Goal: Task Accomplishment & Management: Manage account settings

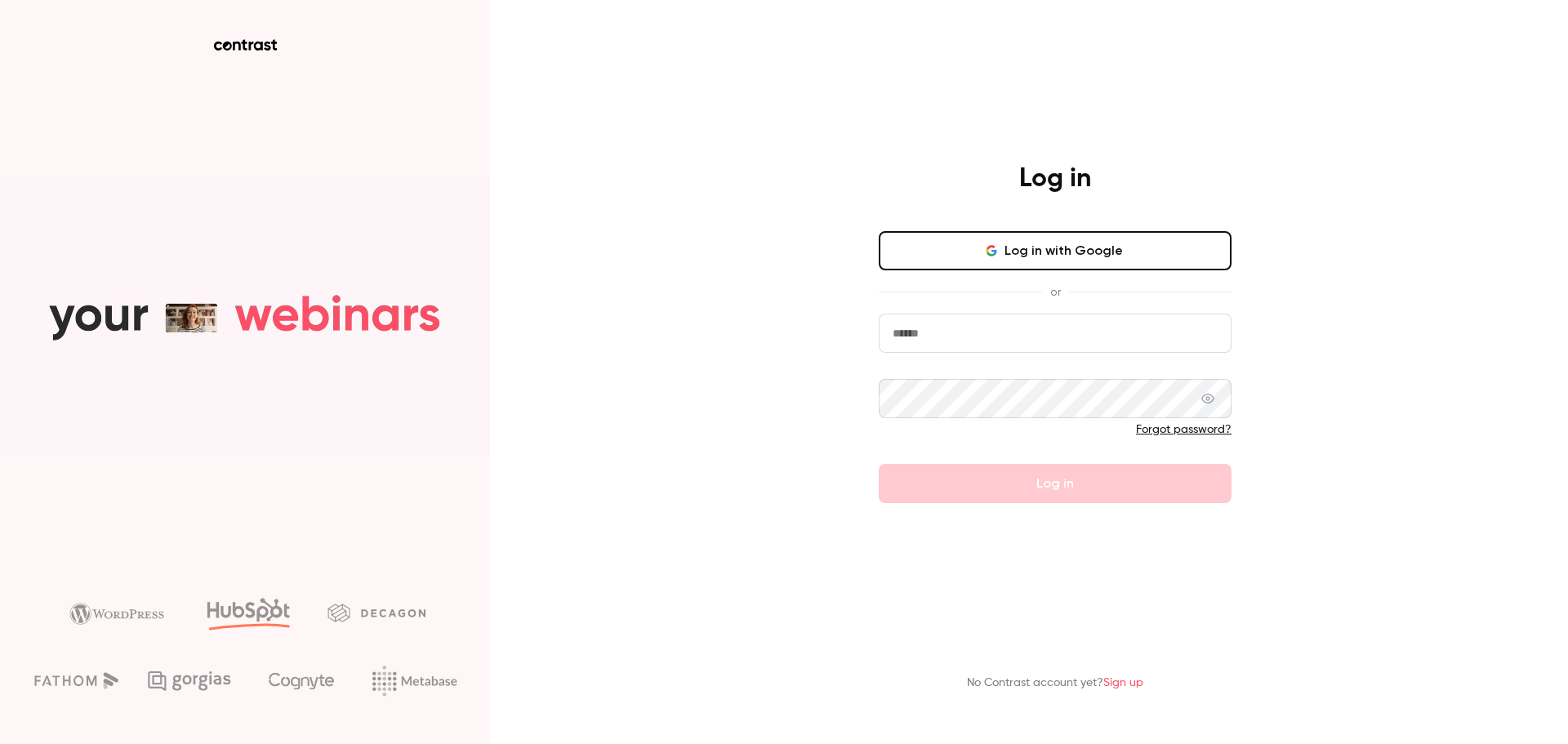
click at [1043, 331] on input "email" at bounding box center [1055, 333] width 353 height 39
type input "**********"
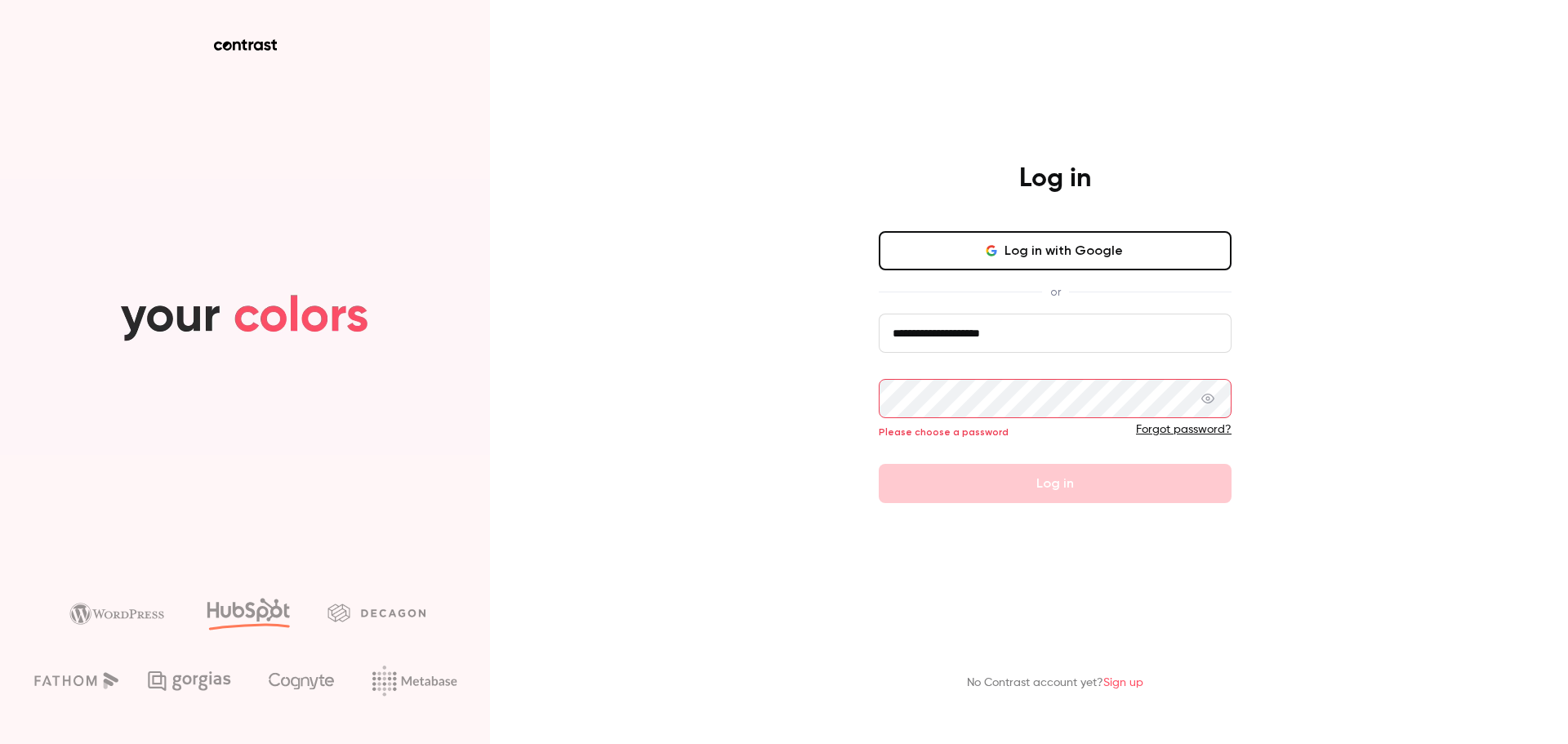
click at [1163, 429] on link "Forgot password?" at bounding box center [1183, 429] width 95 height 12
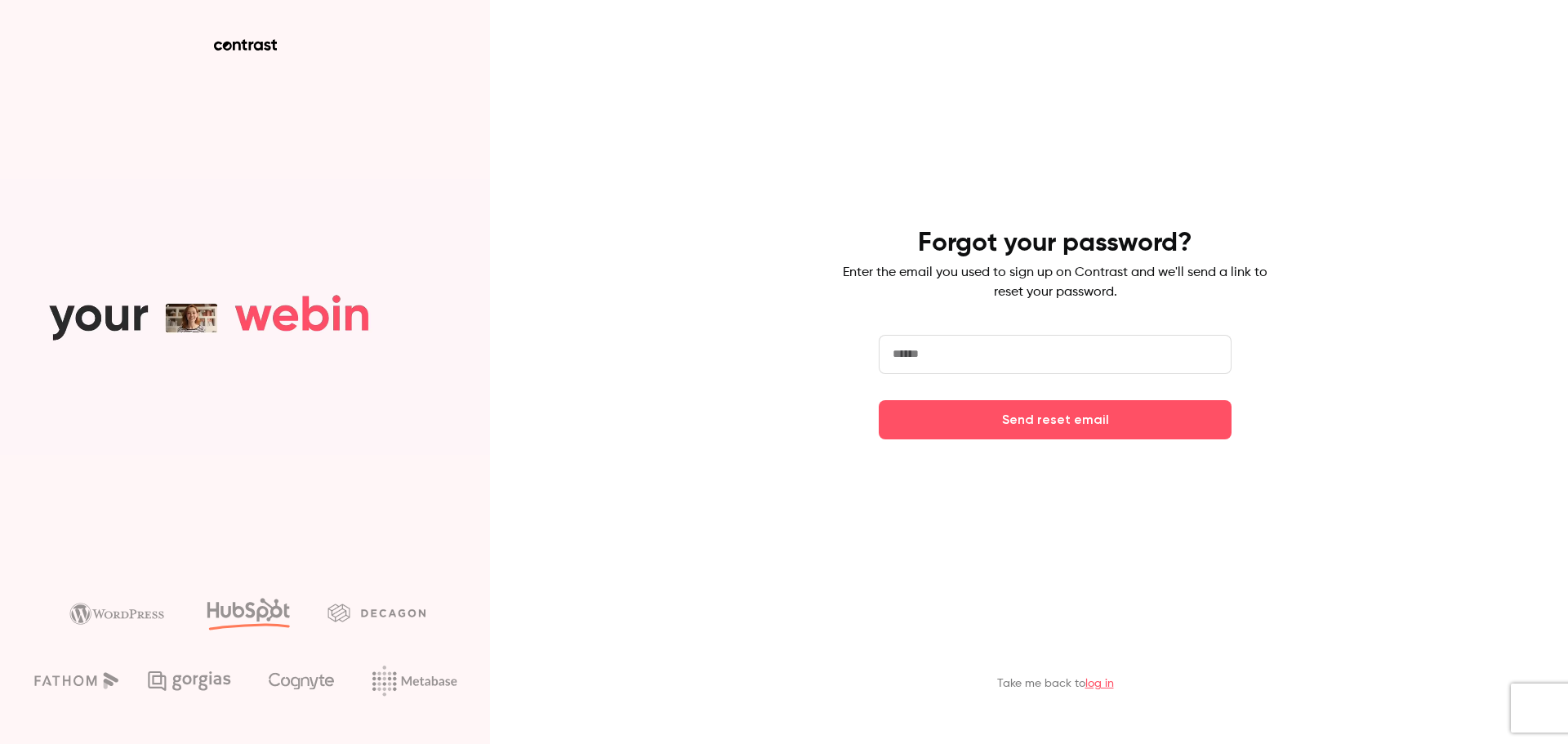
click at [998, 358] on input "email" at bounding box center [1055, 355] width 353 height 39
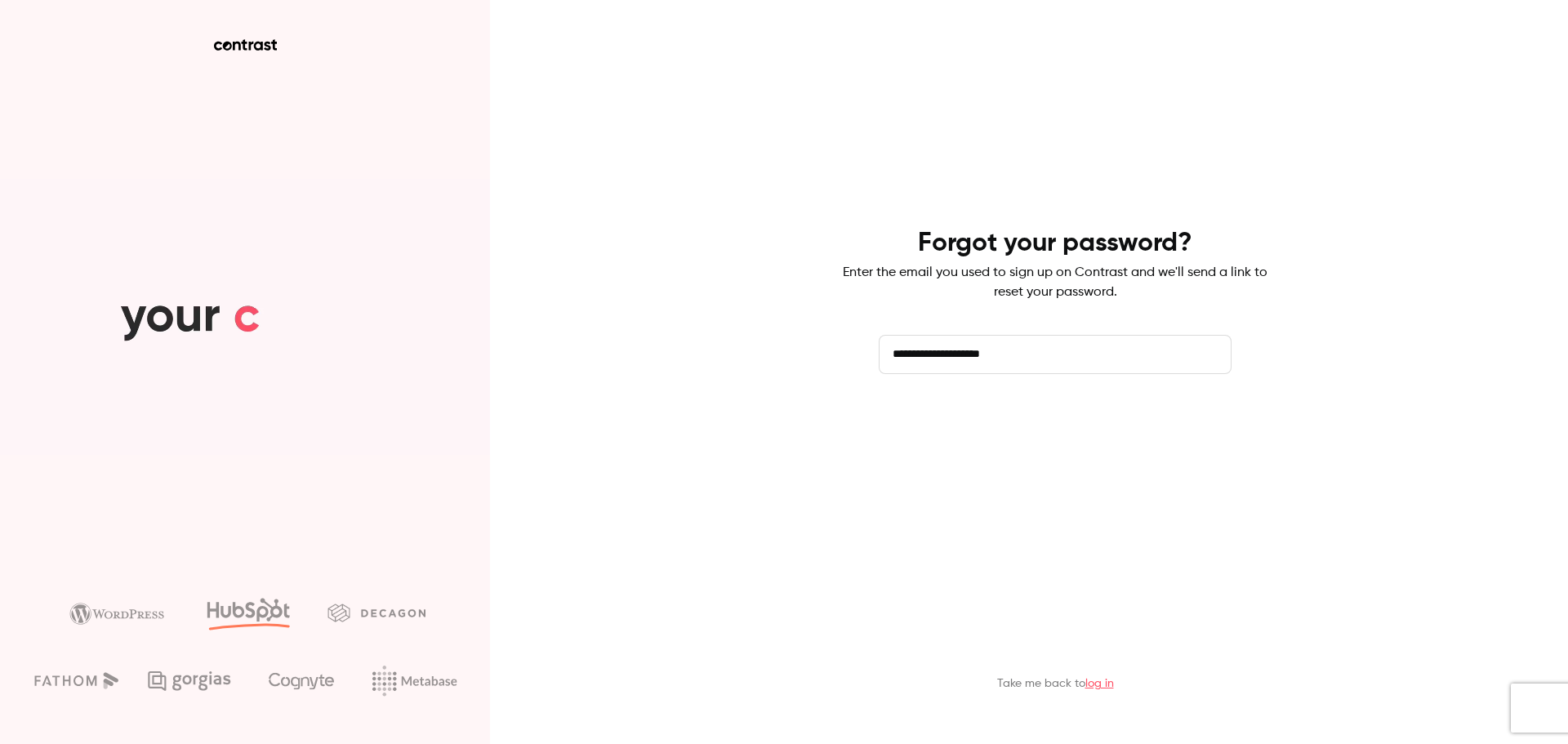
click at [1023, 418] on button "Send reset email" at bounding box center [1055, 420] width 353 height 39
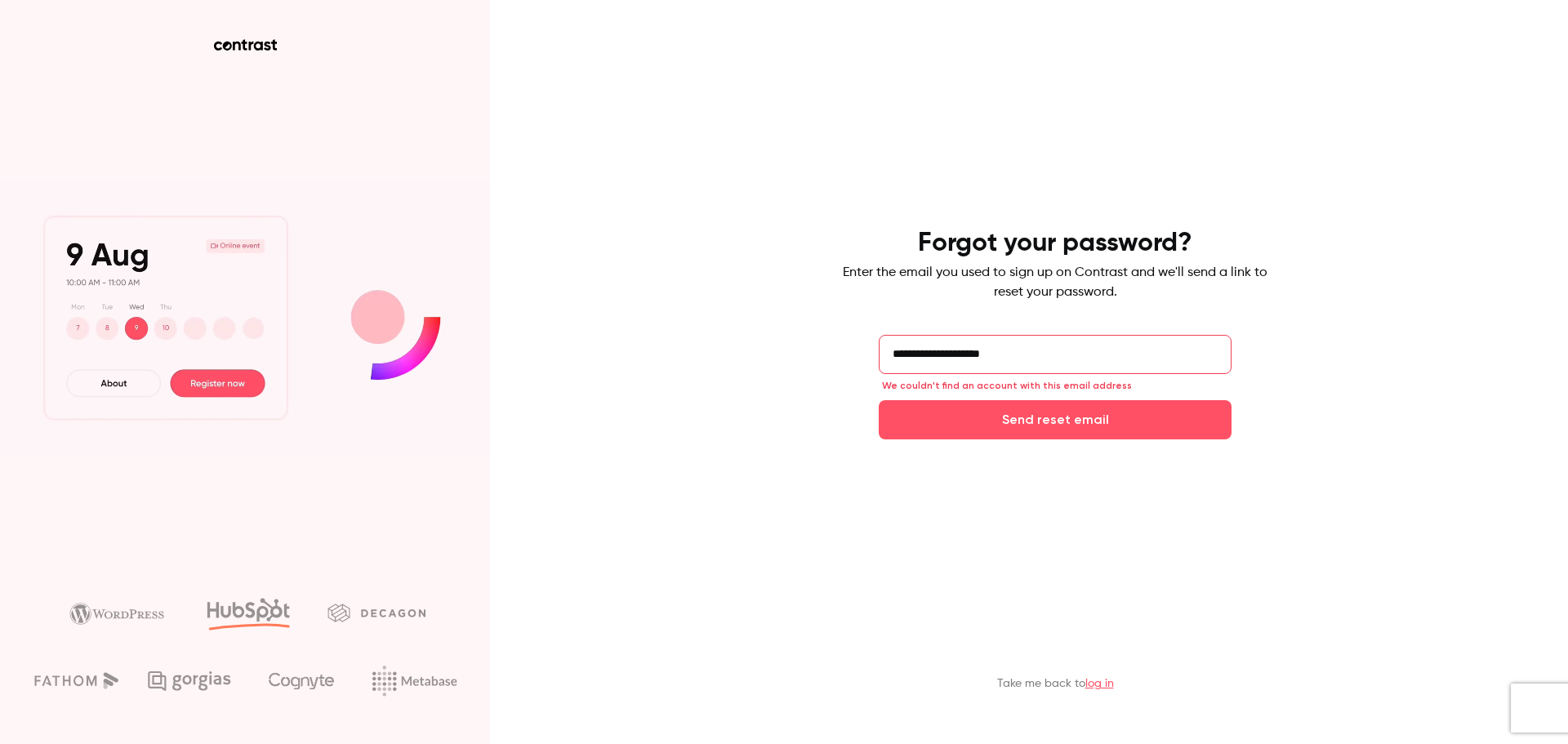
click at [915, 355] on input "**********" at bounding box center [1055, 355] width 353 height 39
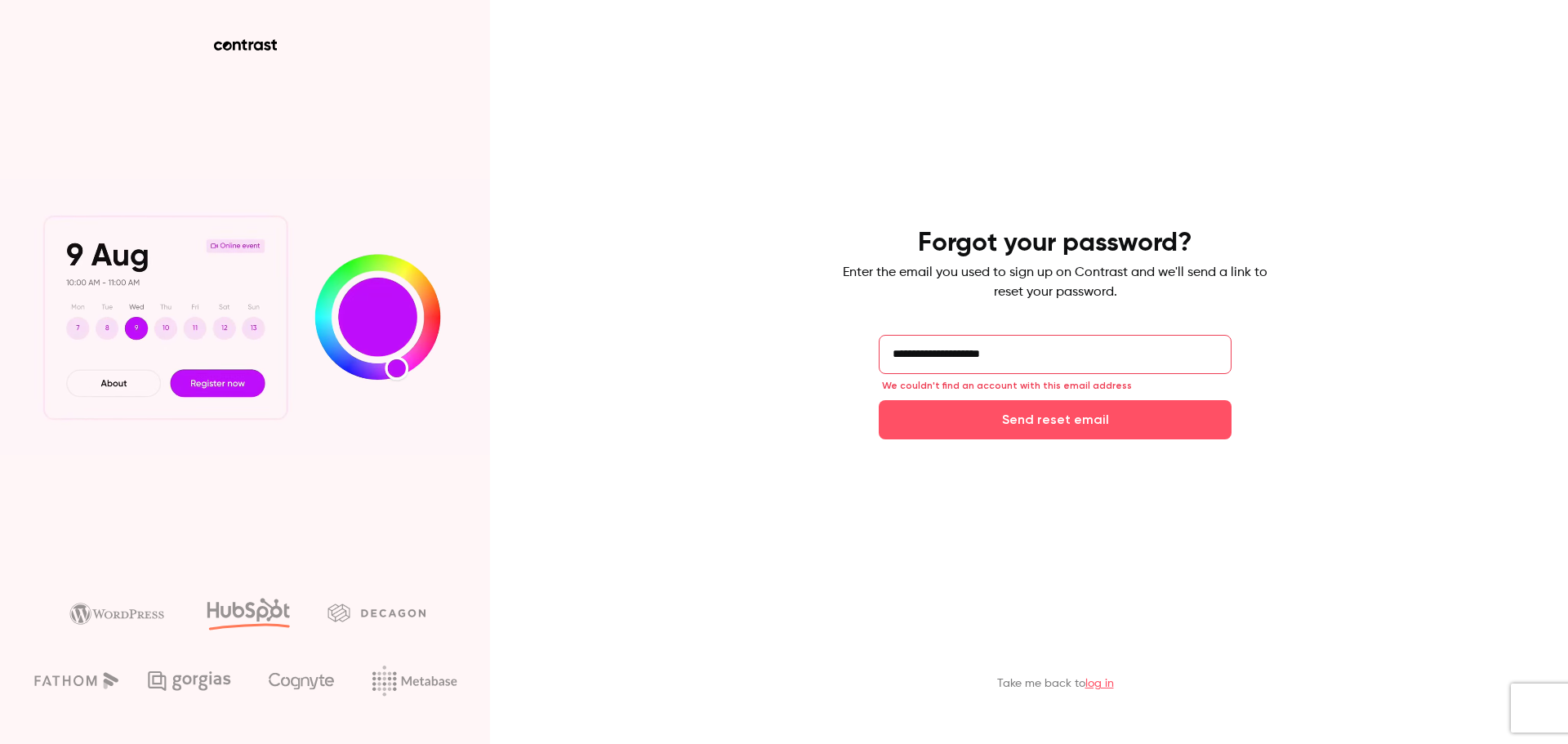
drag, startPoint x: 1082, startPoint y: 347, endPoint x: 828, endPoint y: 344, distance: 254.0
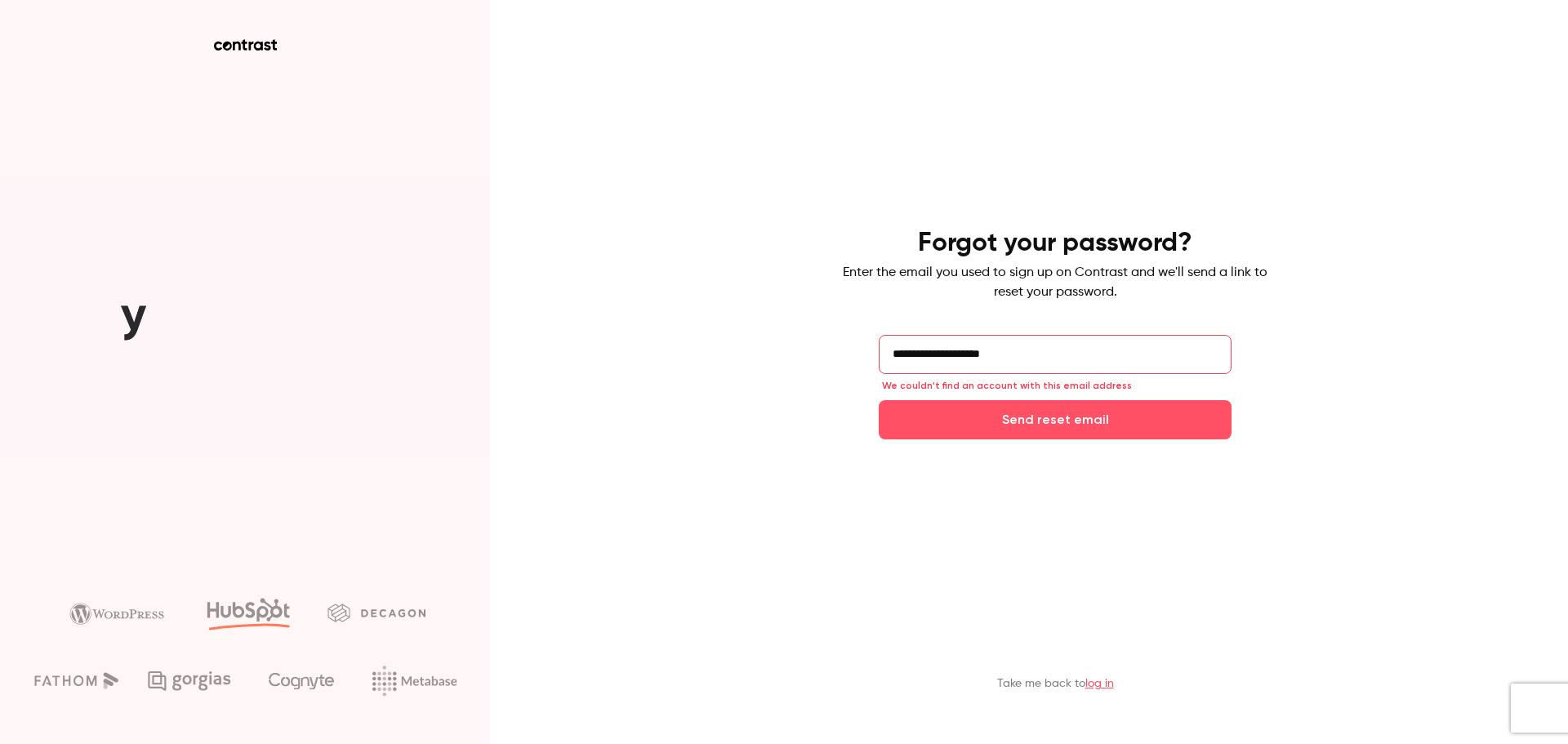
click at [828, 344] on div "**********" at bounding box center [784, 372] width 1568 height 744
drag, startPoint x: 965, startPoint y: 356, endPoint x: 884, endPoint y: 352, distance: 81.1
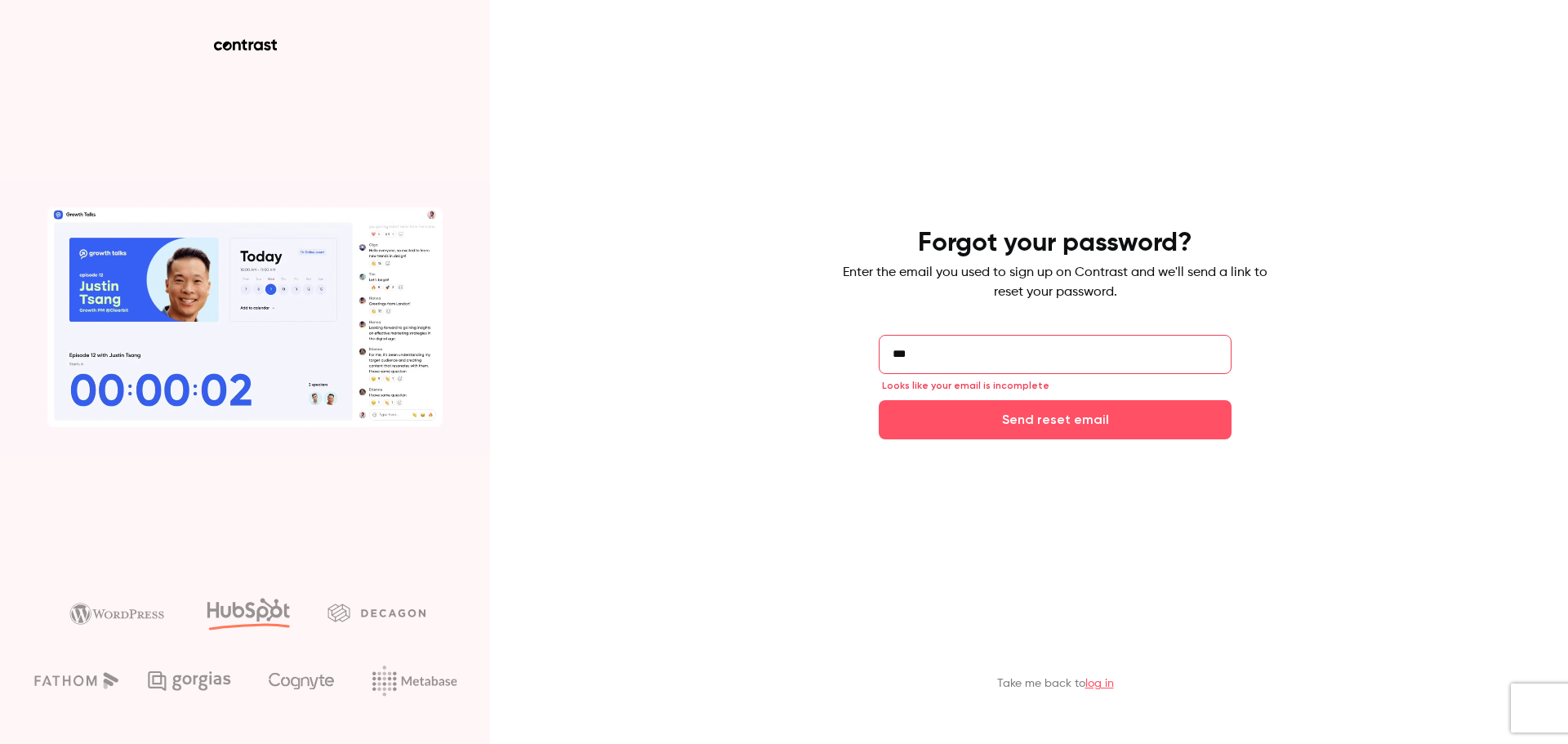
click at [884, 352] on input "***" at bounding box center [1055, 355] width 353 height 39
paste input "**********"
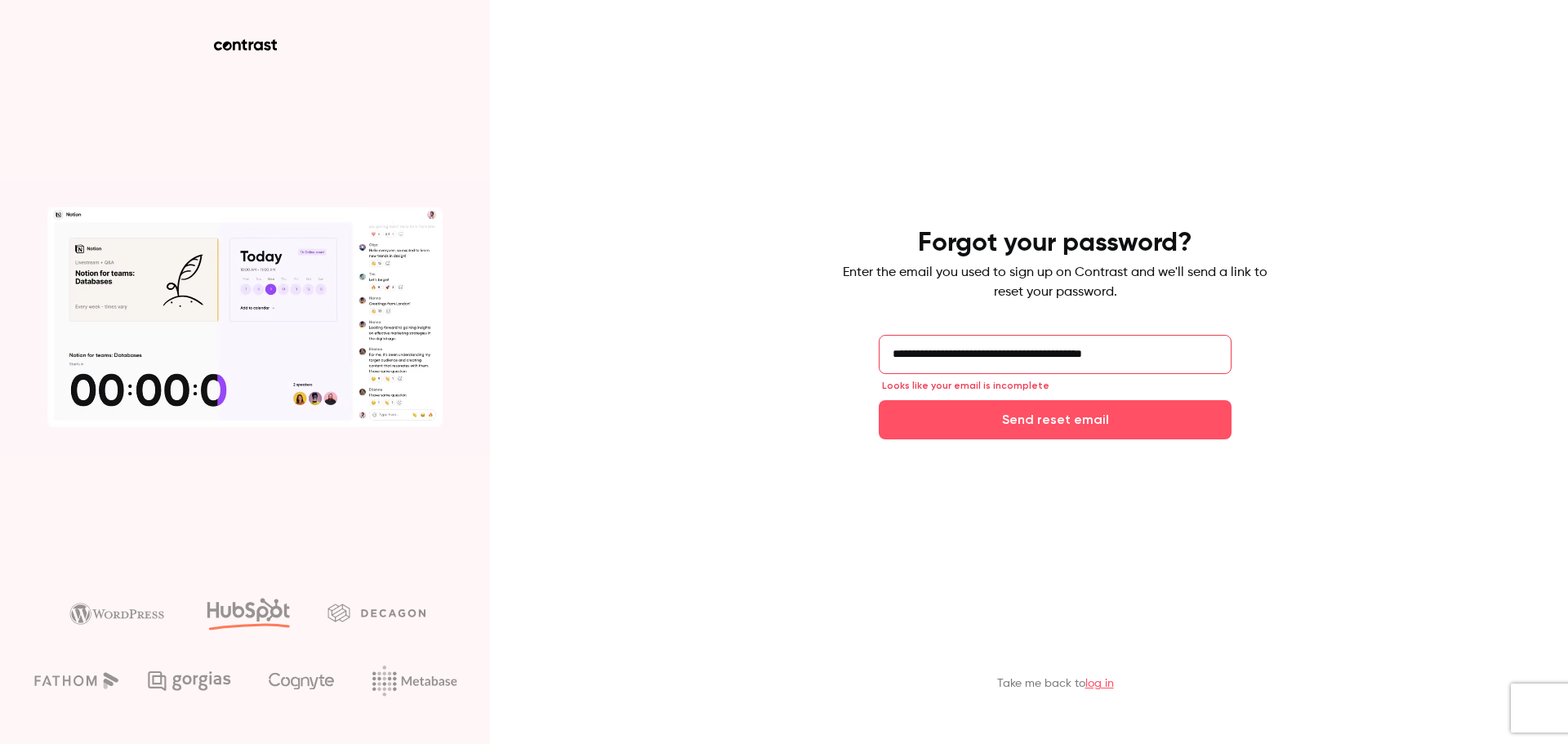
drag, startPoint x: 984, startPoint y: 353, endPoint x: 828, endPoint y: 351, distance: 156.0
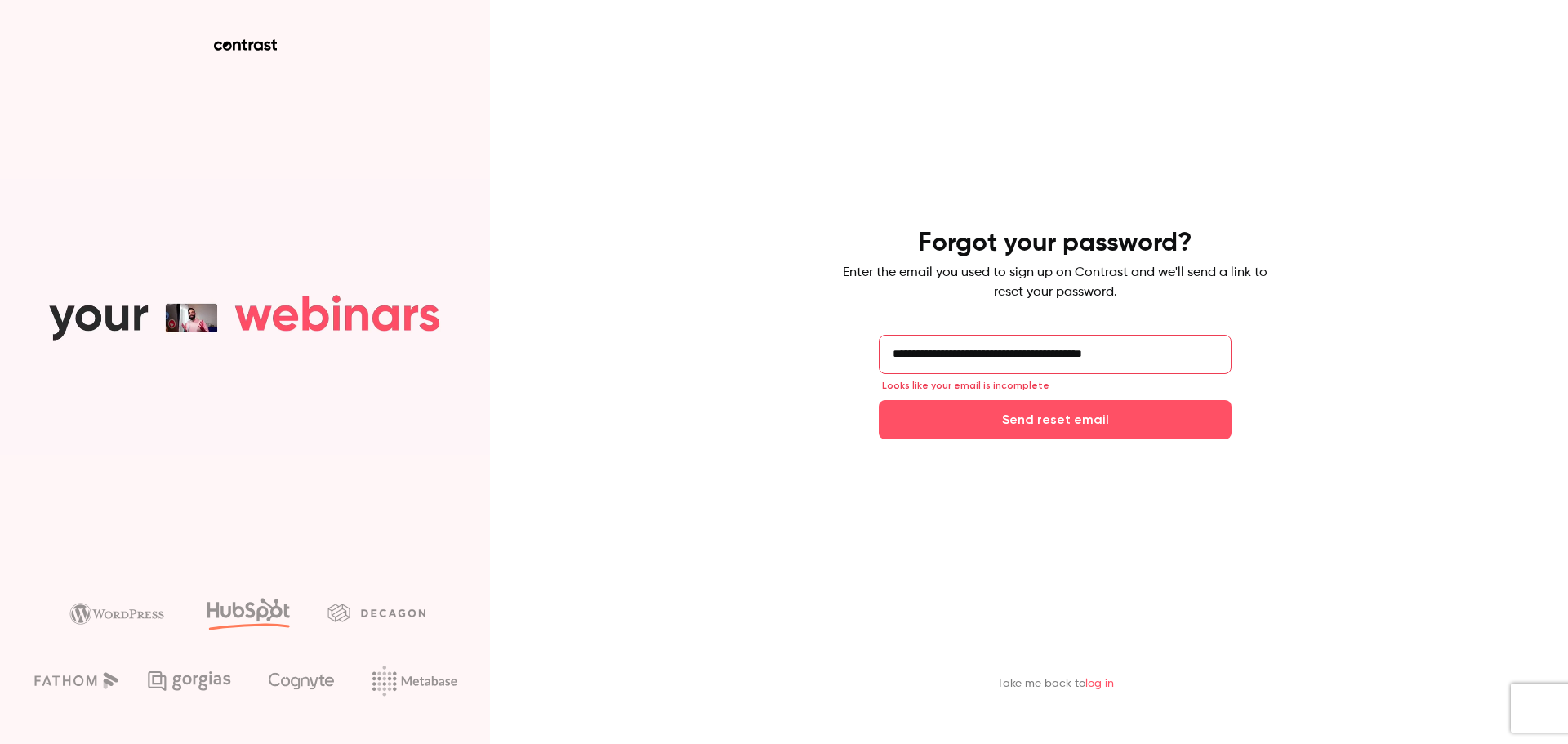
click at [828, 351] on div "**********" at bounding box center [784, 372] width 1568 height 744
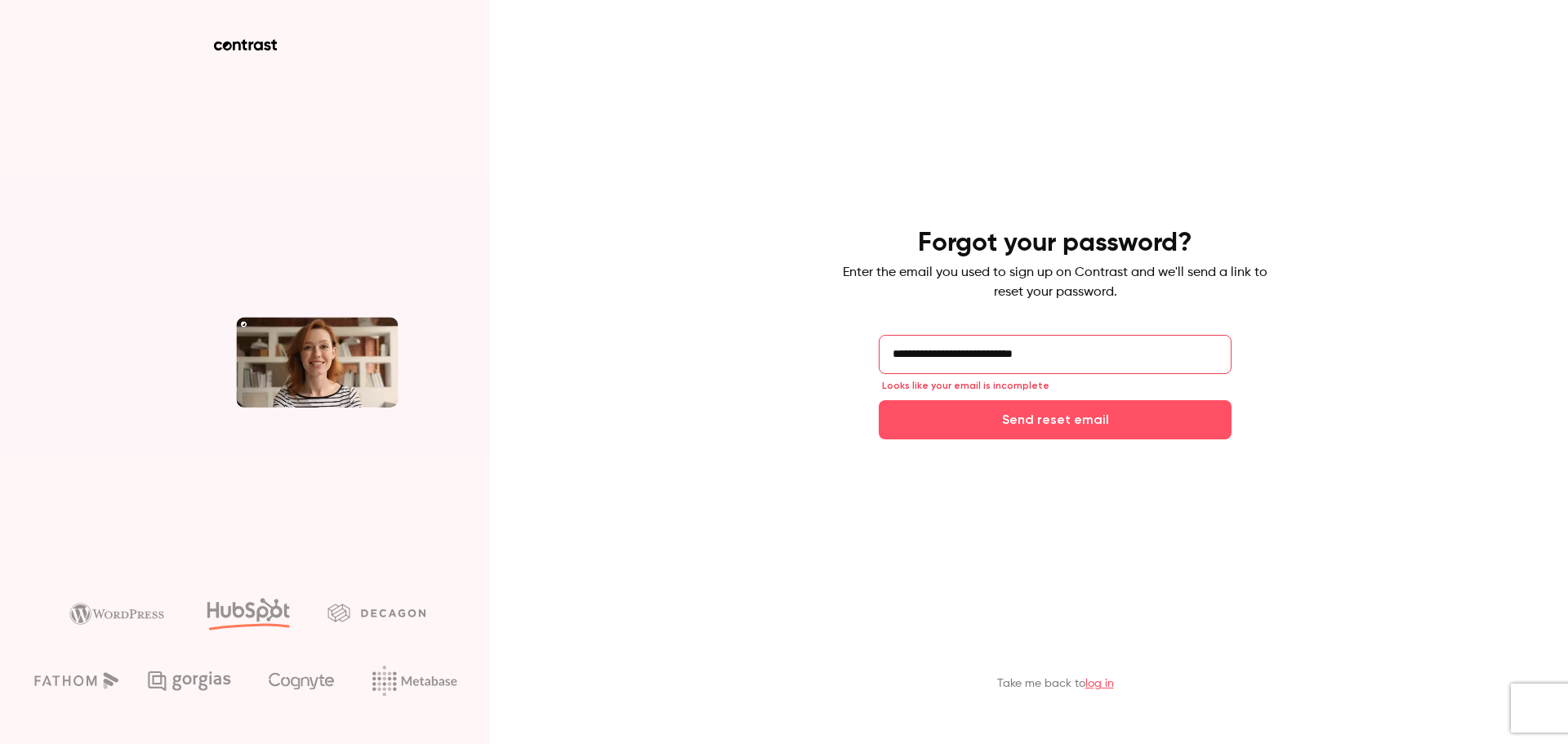
click at [1075, 357] on input "**********" at bounding box center [1055, 355] width 353 height 39
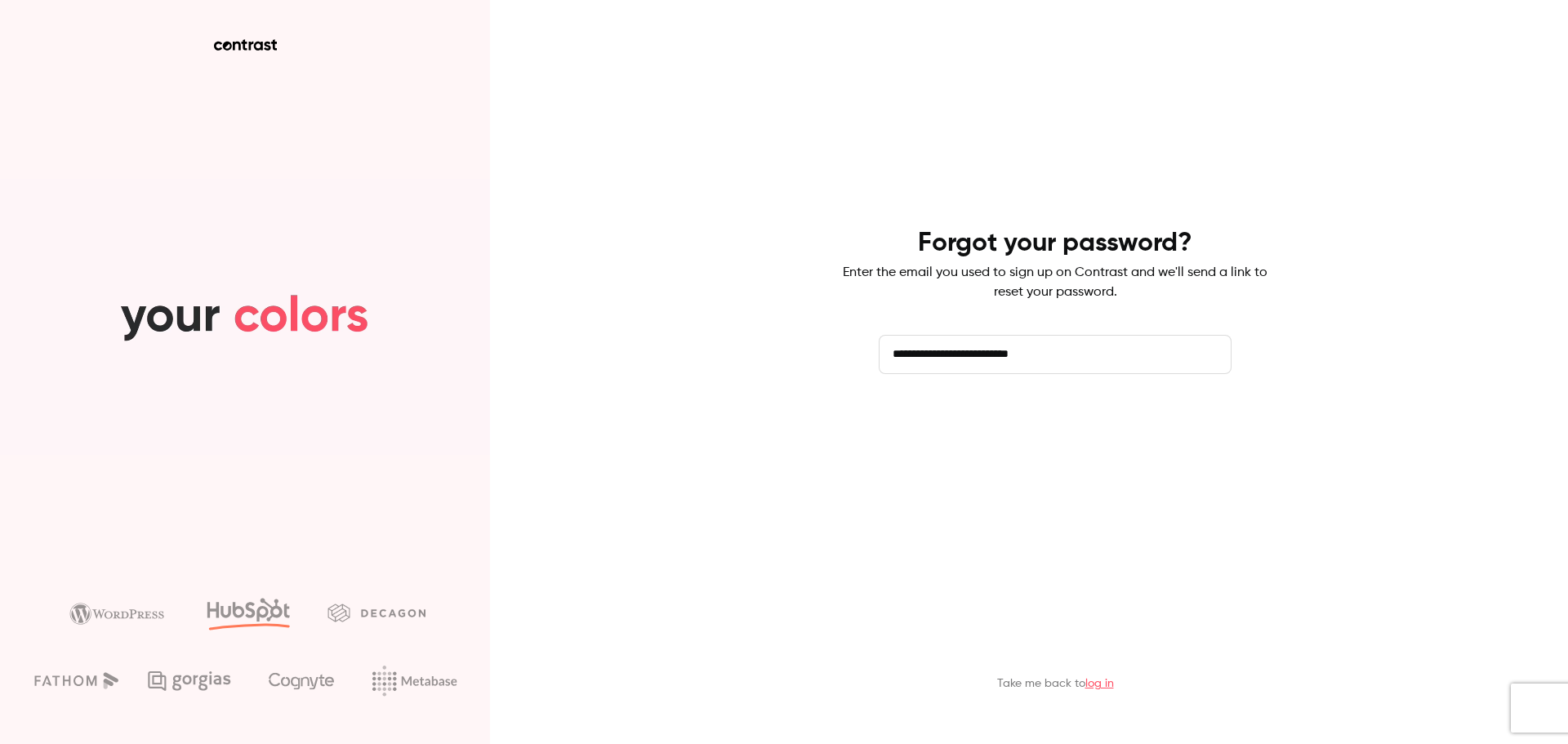
click at [996, 425] on button "Send reset email" at bounding box center [1055, 420] width 353 height 39
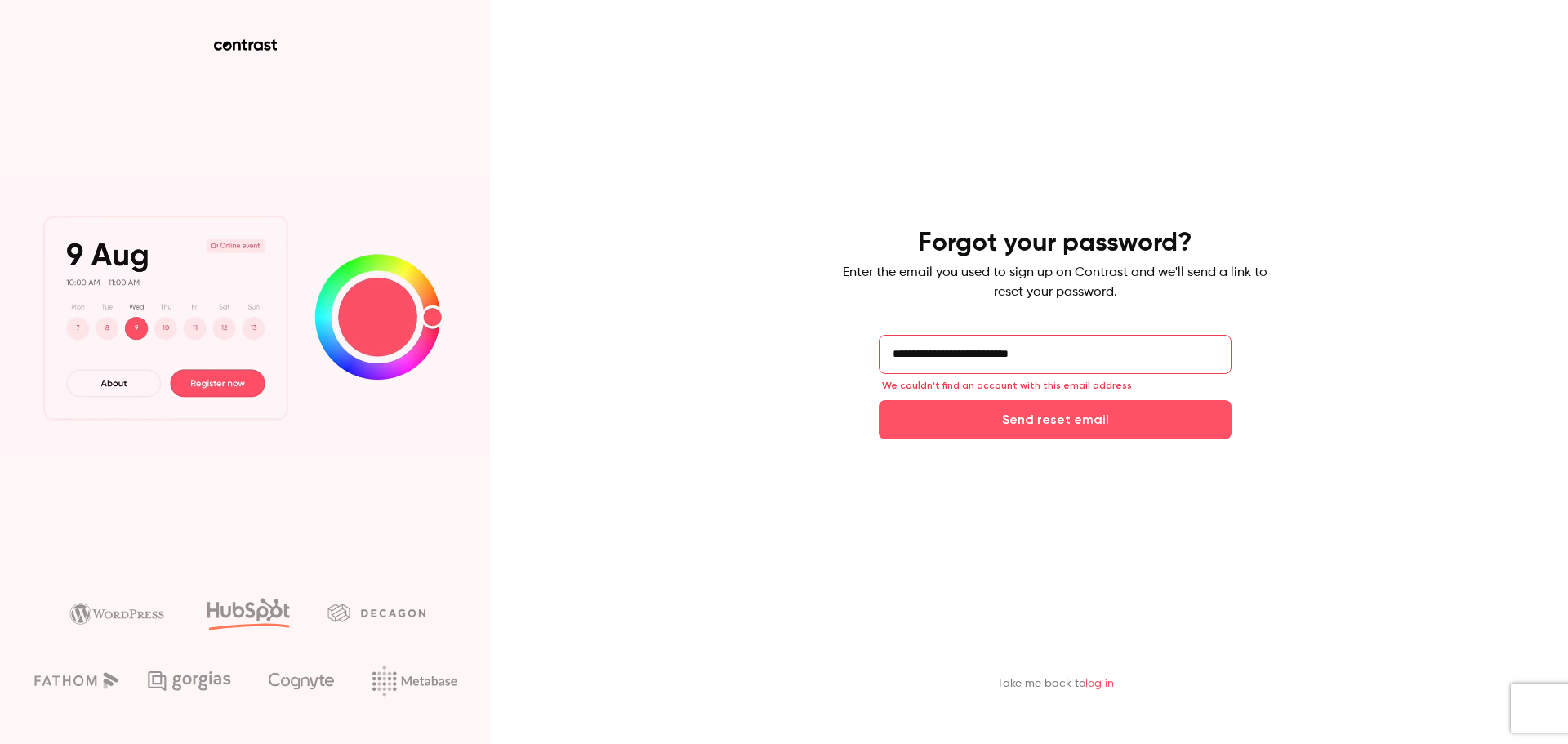
drag, startPoint x: 1059, startPoint y: 352, endPoint x: 980, endPoint y: 421, distance: 104.9
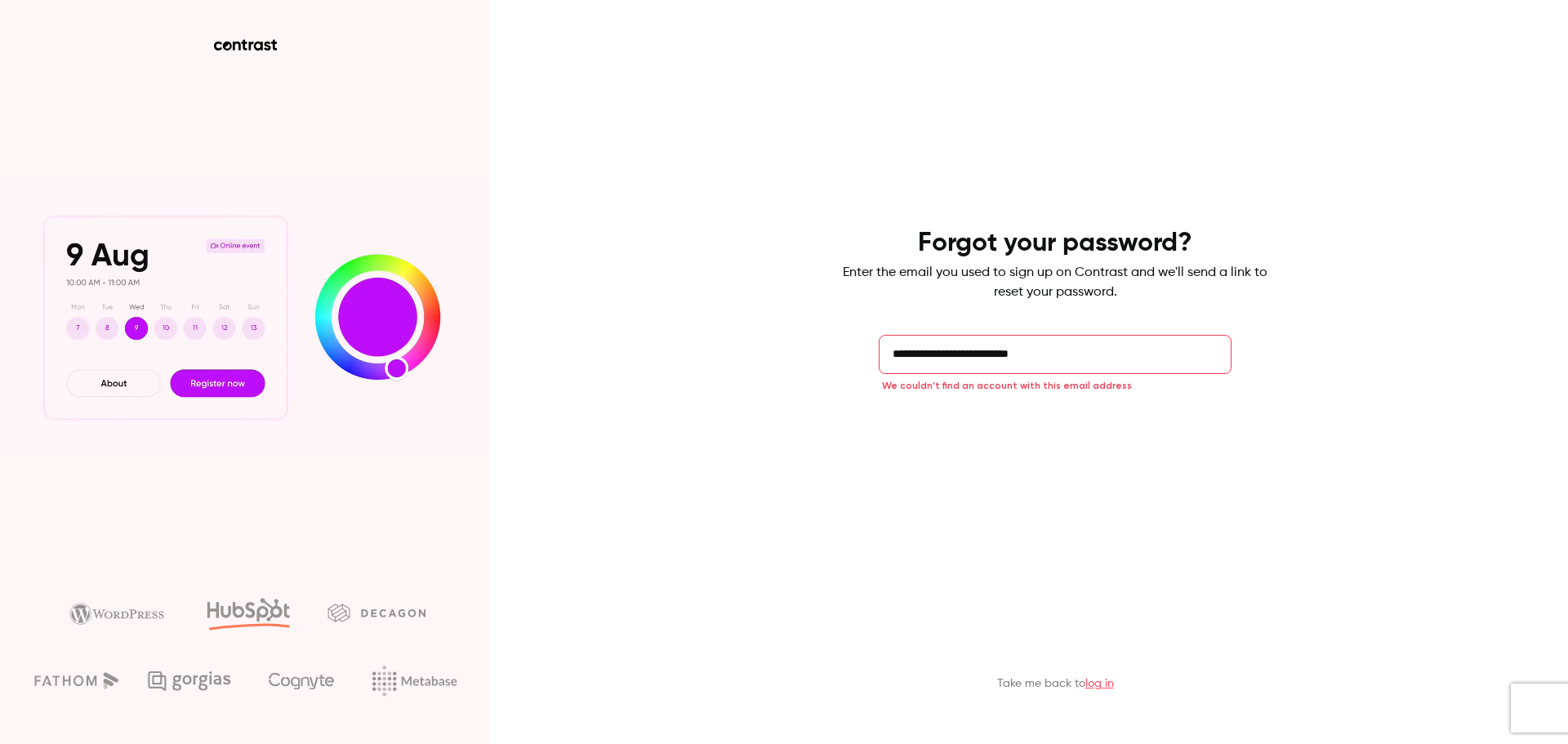
click at [818, 332] on div "**********" at bounding box center [784, 372] width 1568 height 744
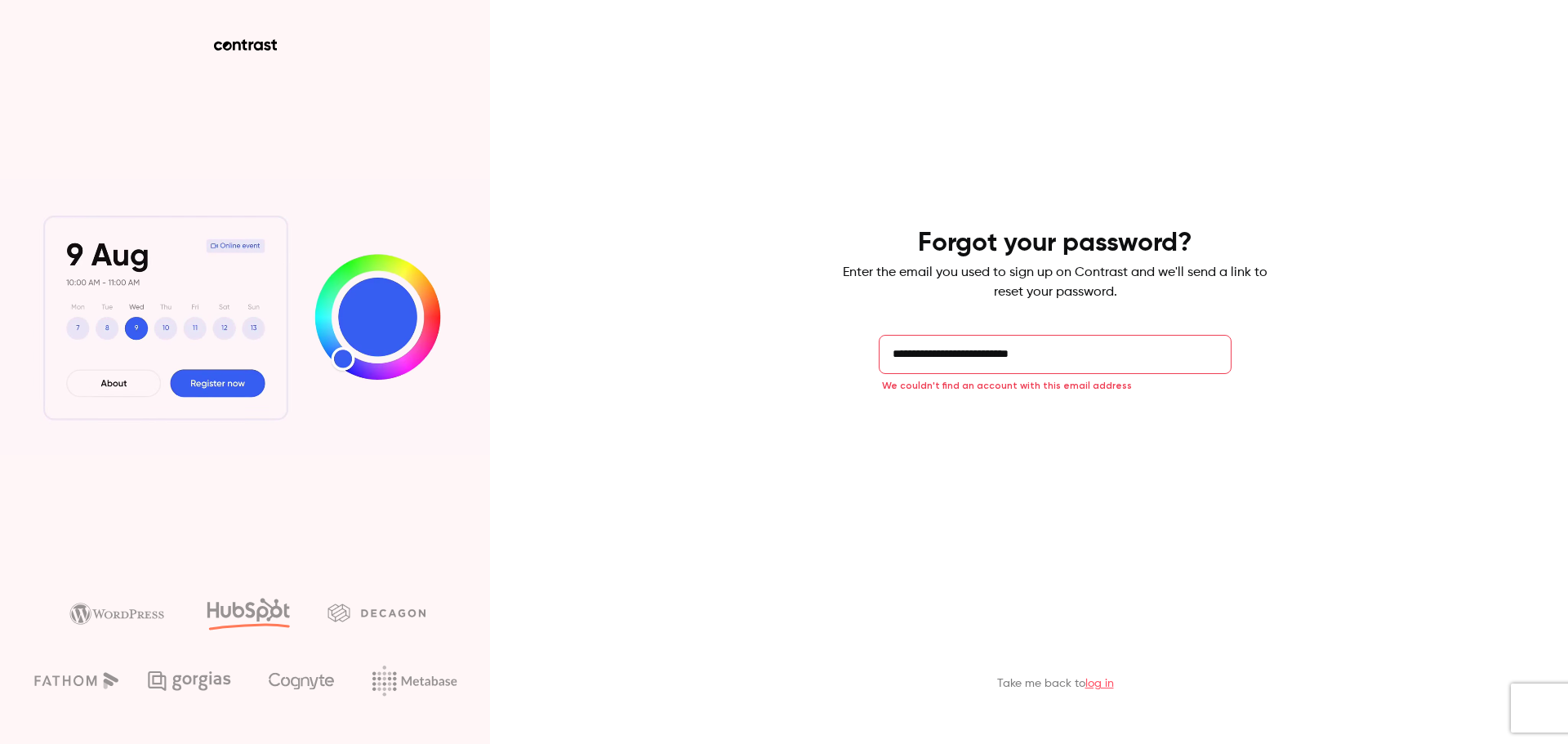
paste input "email"
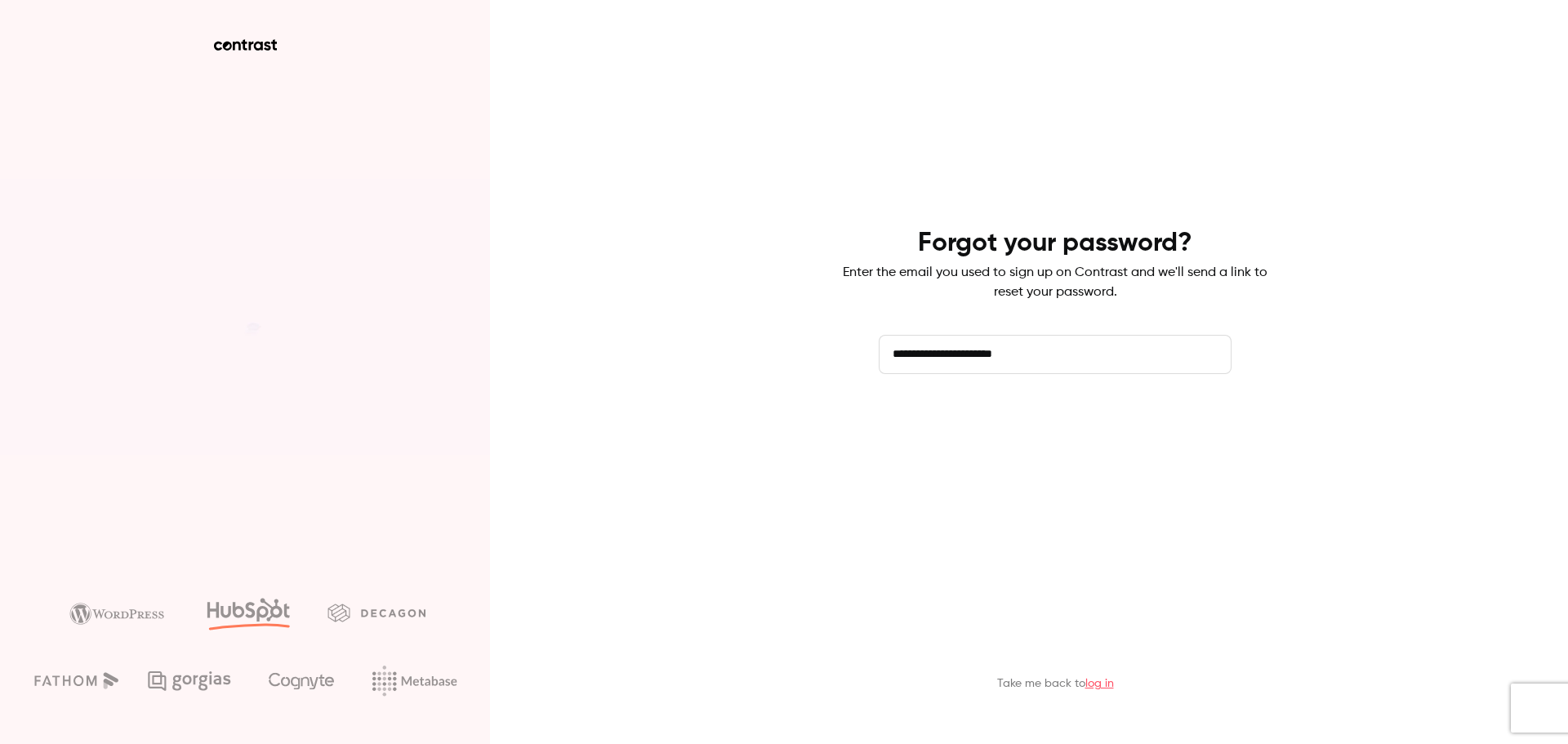
type input "**********"
drag, startPoint x: 984, startPoint y: 418, endPoint x: 883, endPoint y: 448, distance: 105.4
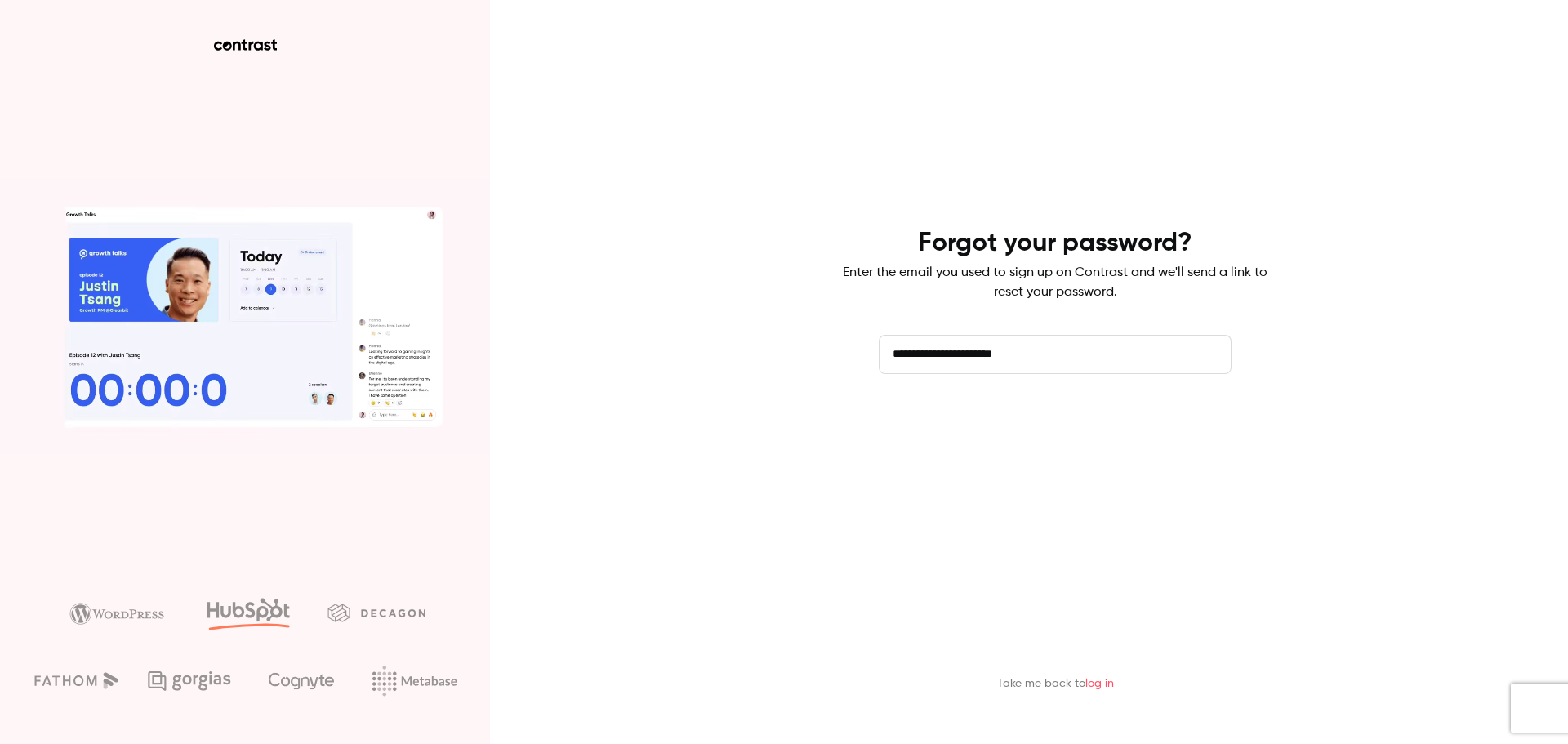
click at [980, 420] on button "Send reset email" at bounding box center [1055, 420] width 353 height 39
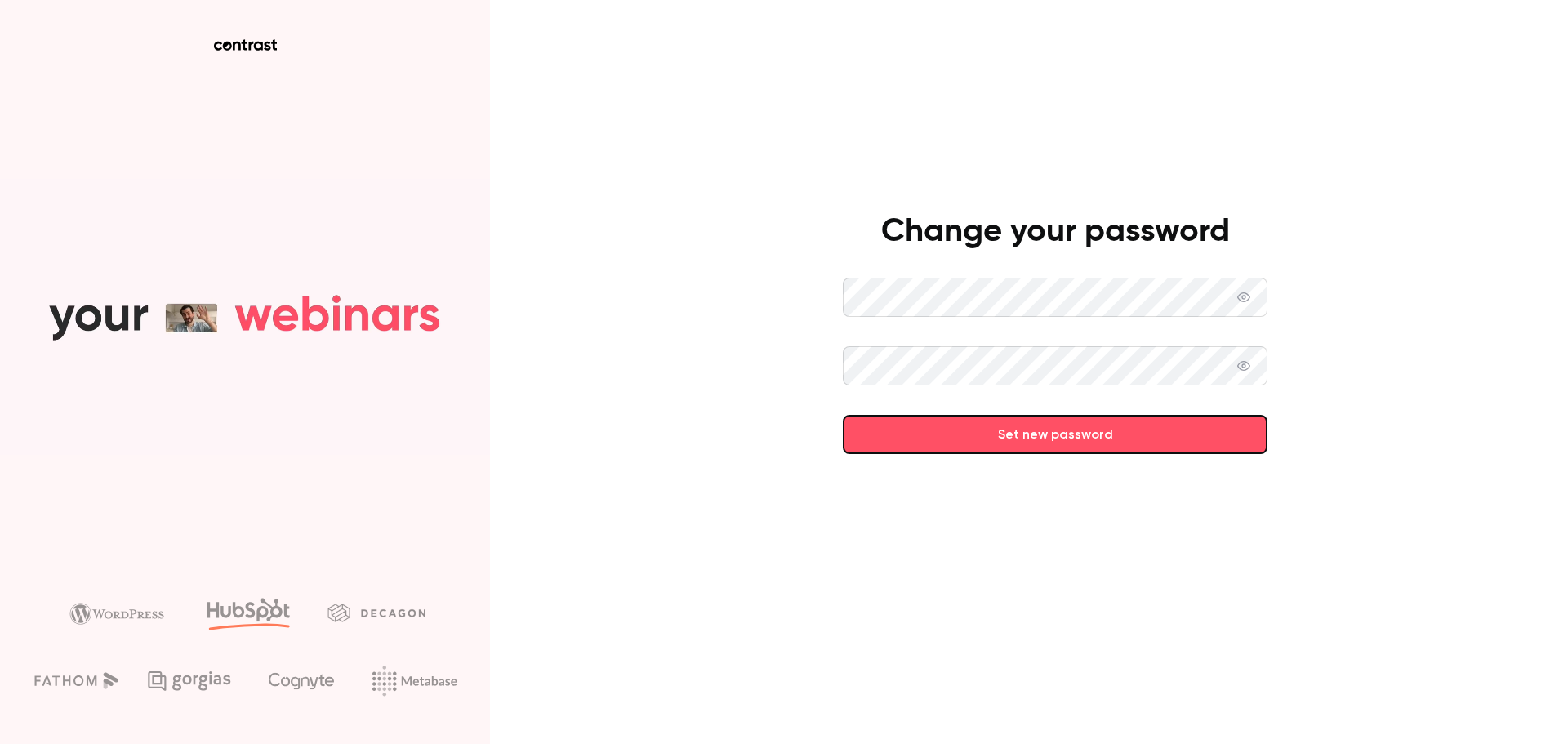
click at [1033, 434] on button "Set new password" at bounding box center [1055, 435] width 425 height 39
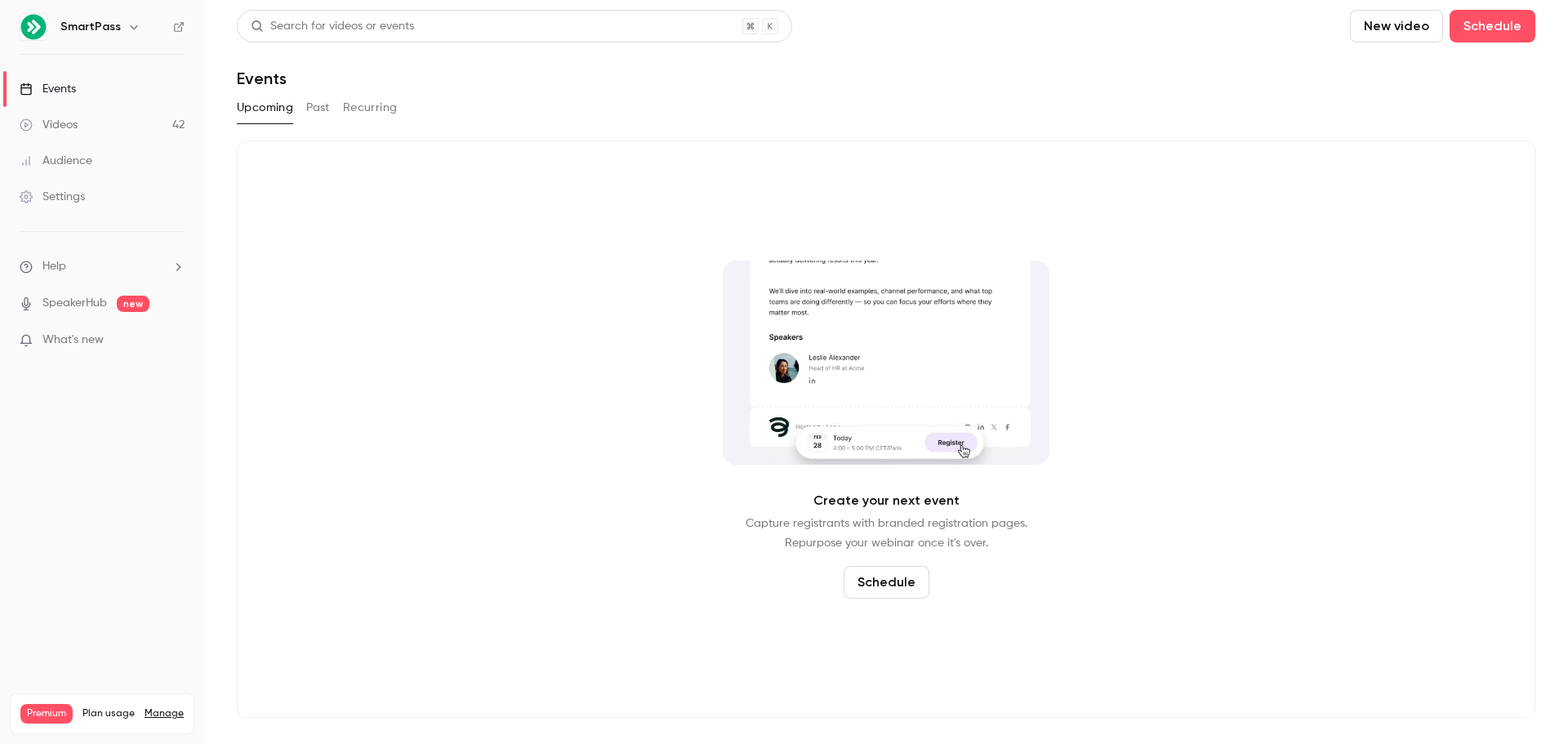
click at [72, 92] on div "Events" at bounding box center [47, 89] width 56 height 16
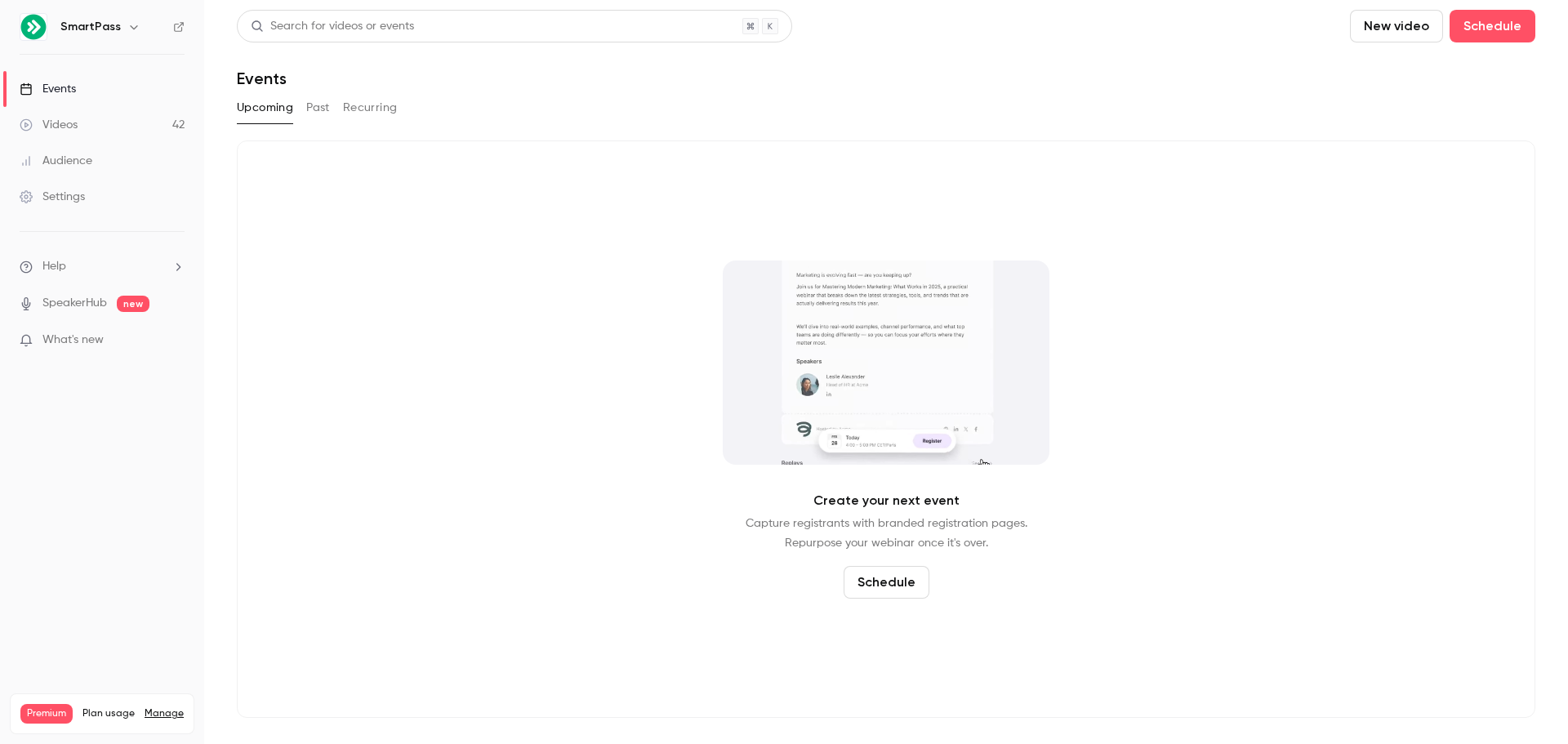
click at [306, 106] on button "Past" at bounding box center [318, 107] width 24 height 26
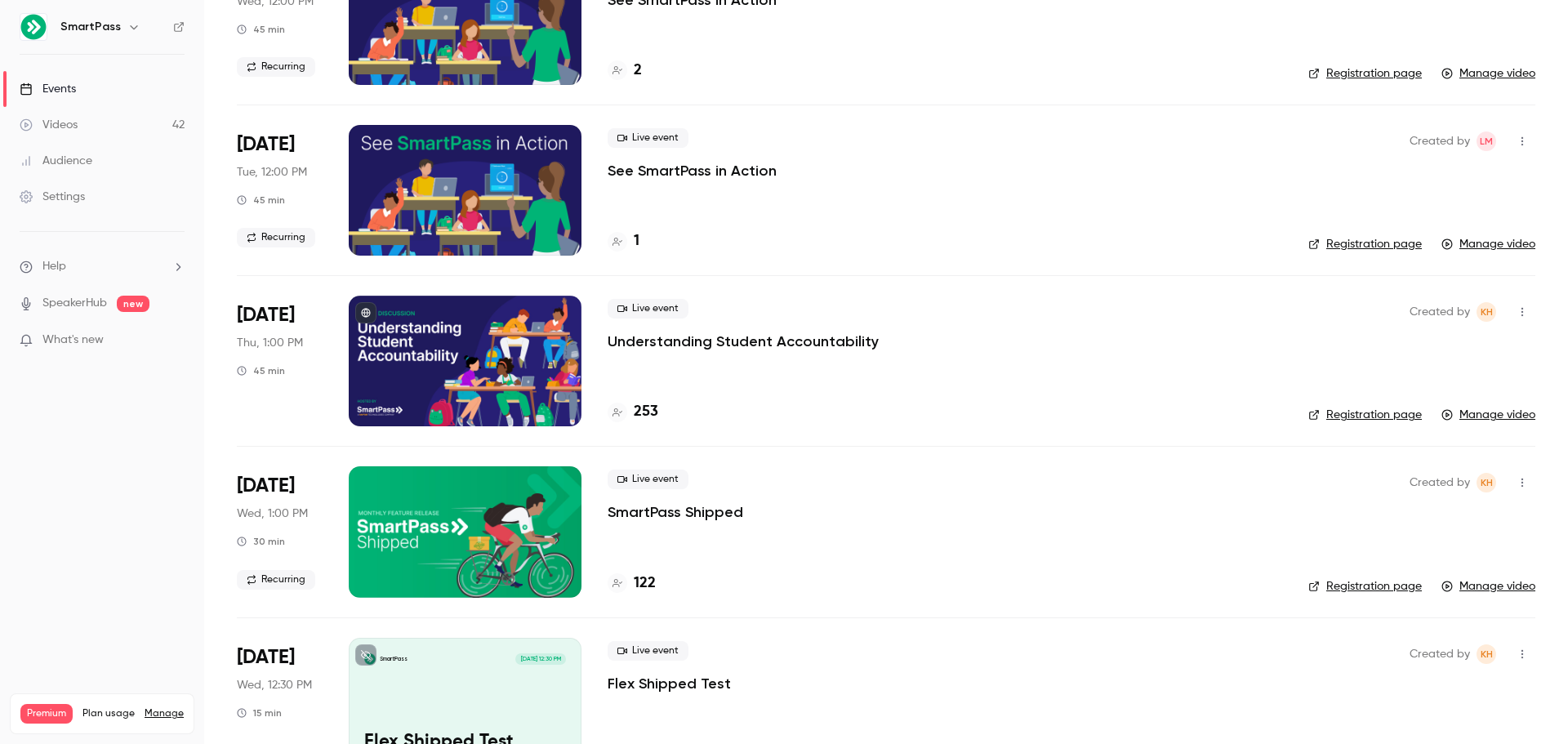
scroll to position [7041, 0]
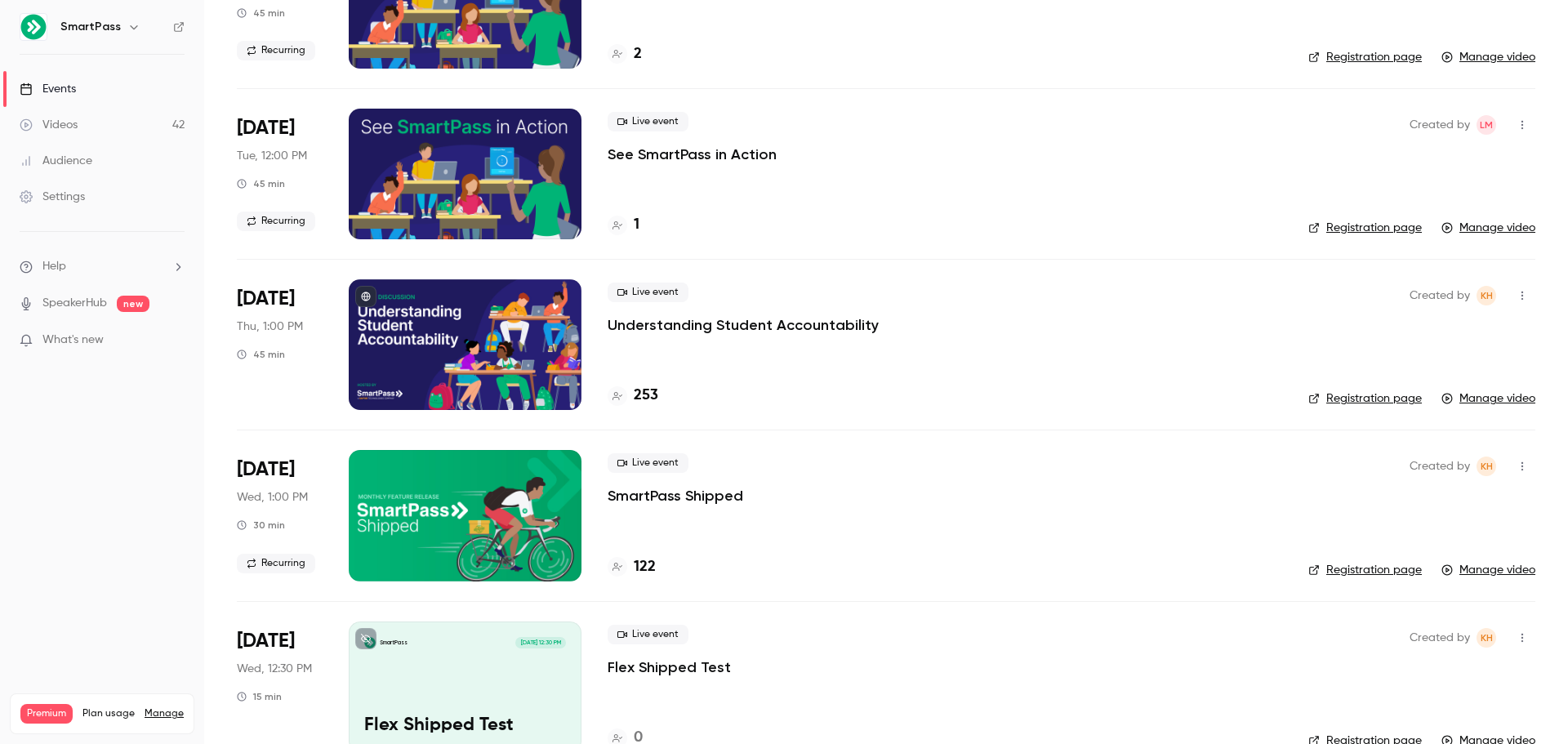
click at [514, 344] on div at bounding box center [464, 344] width 233 height 131
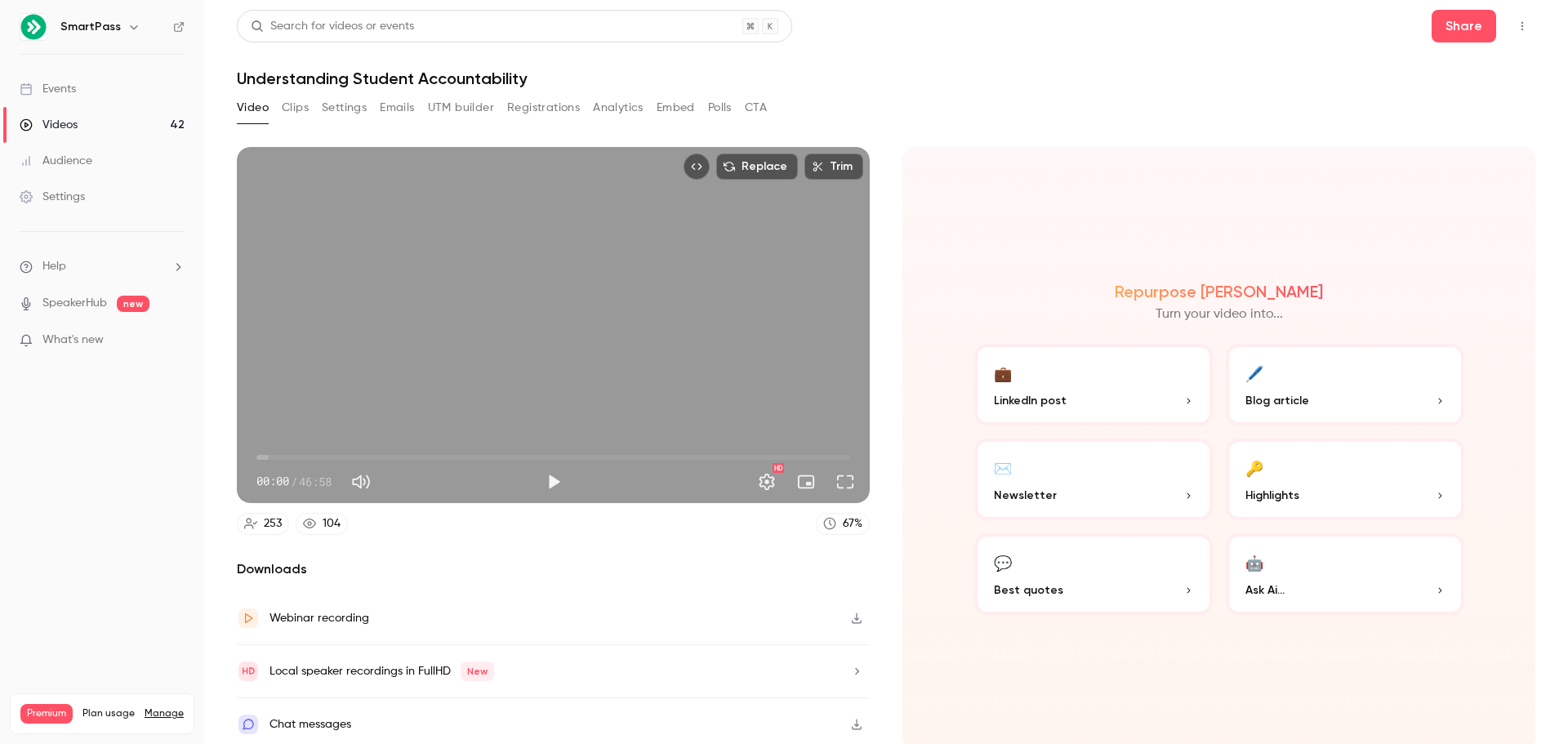
scroll to position [4, 0]
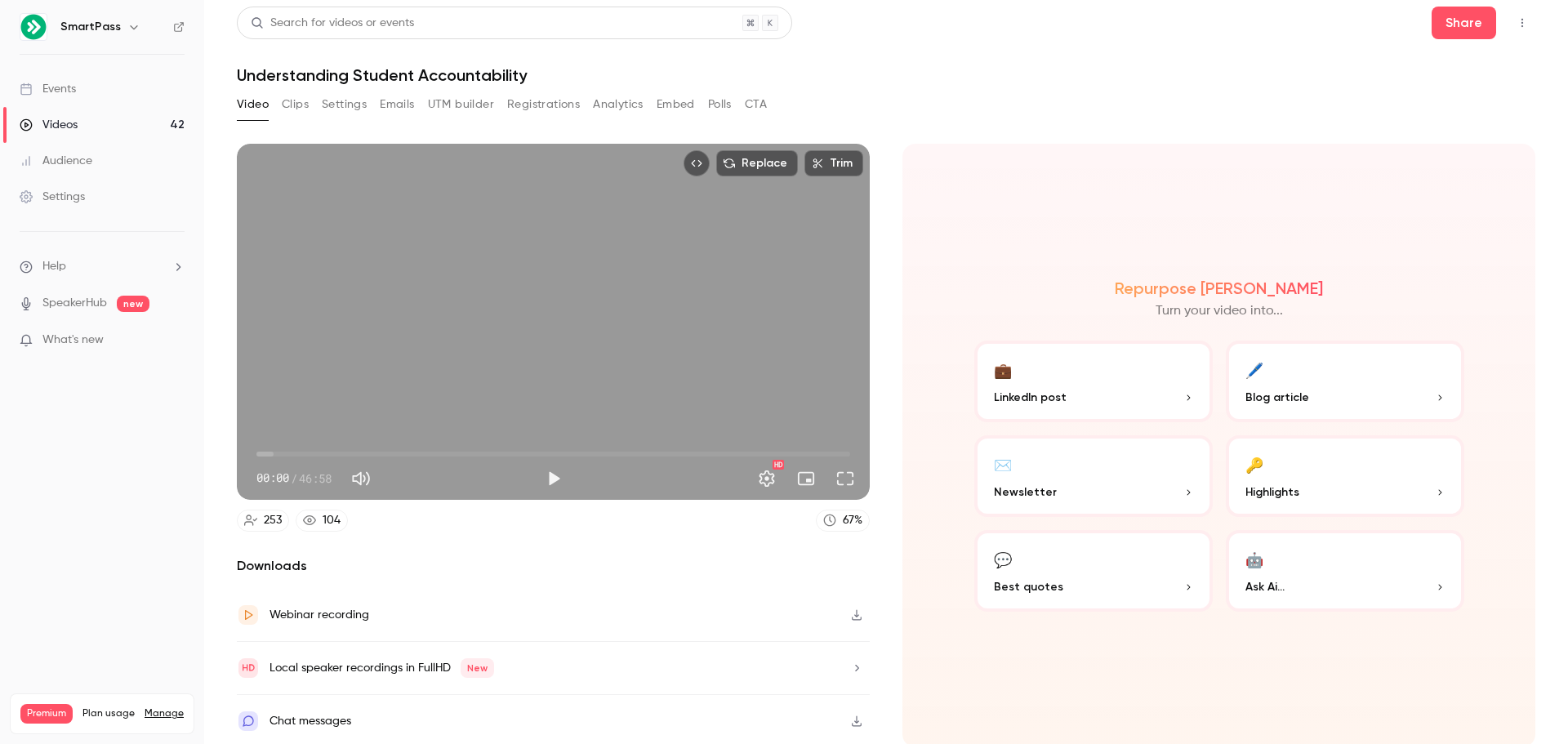
click at [1301, 393] on p "Blog article" at bounding box center [1345, 397] width 200 height 17
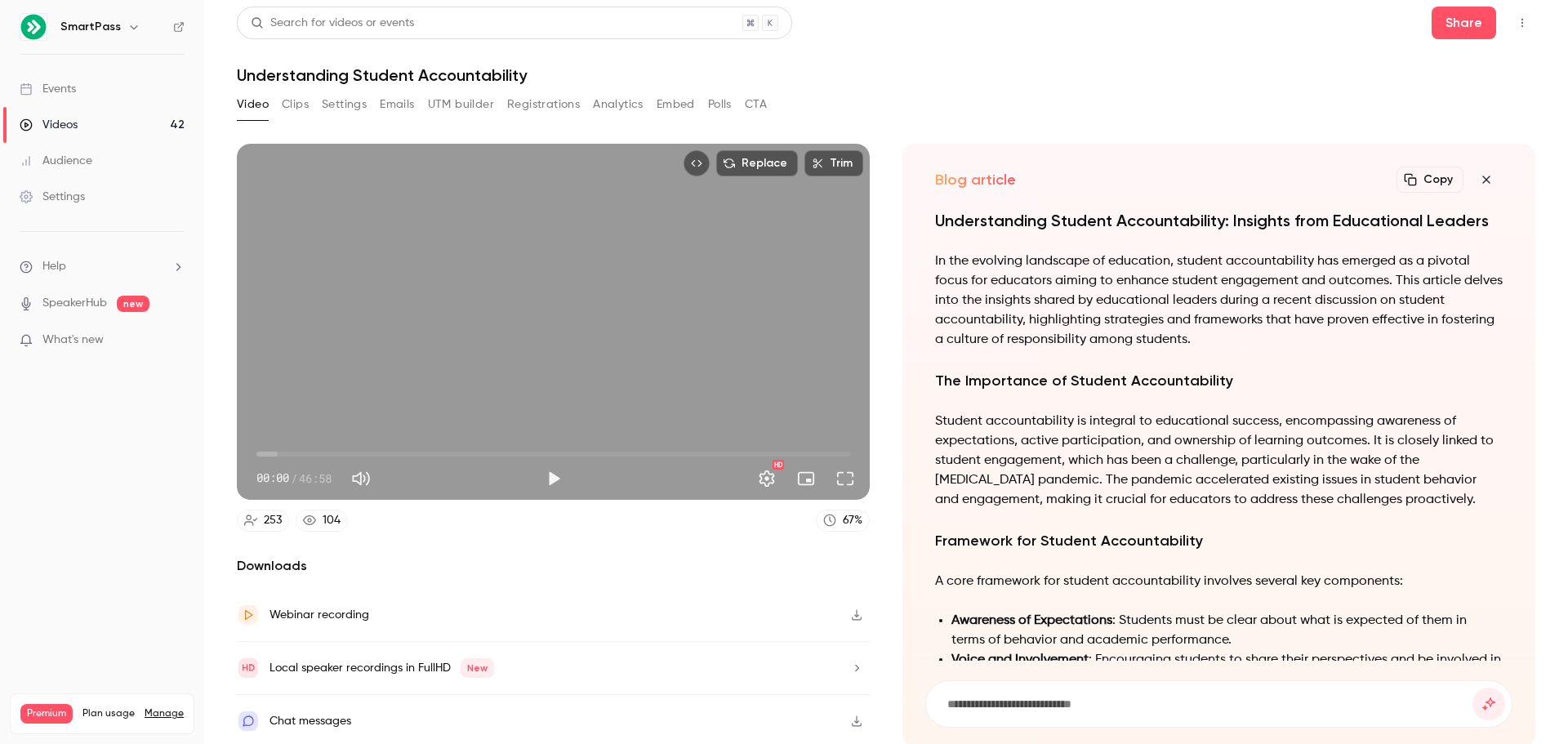
scroll to position [0, 0]
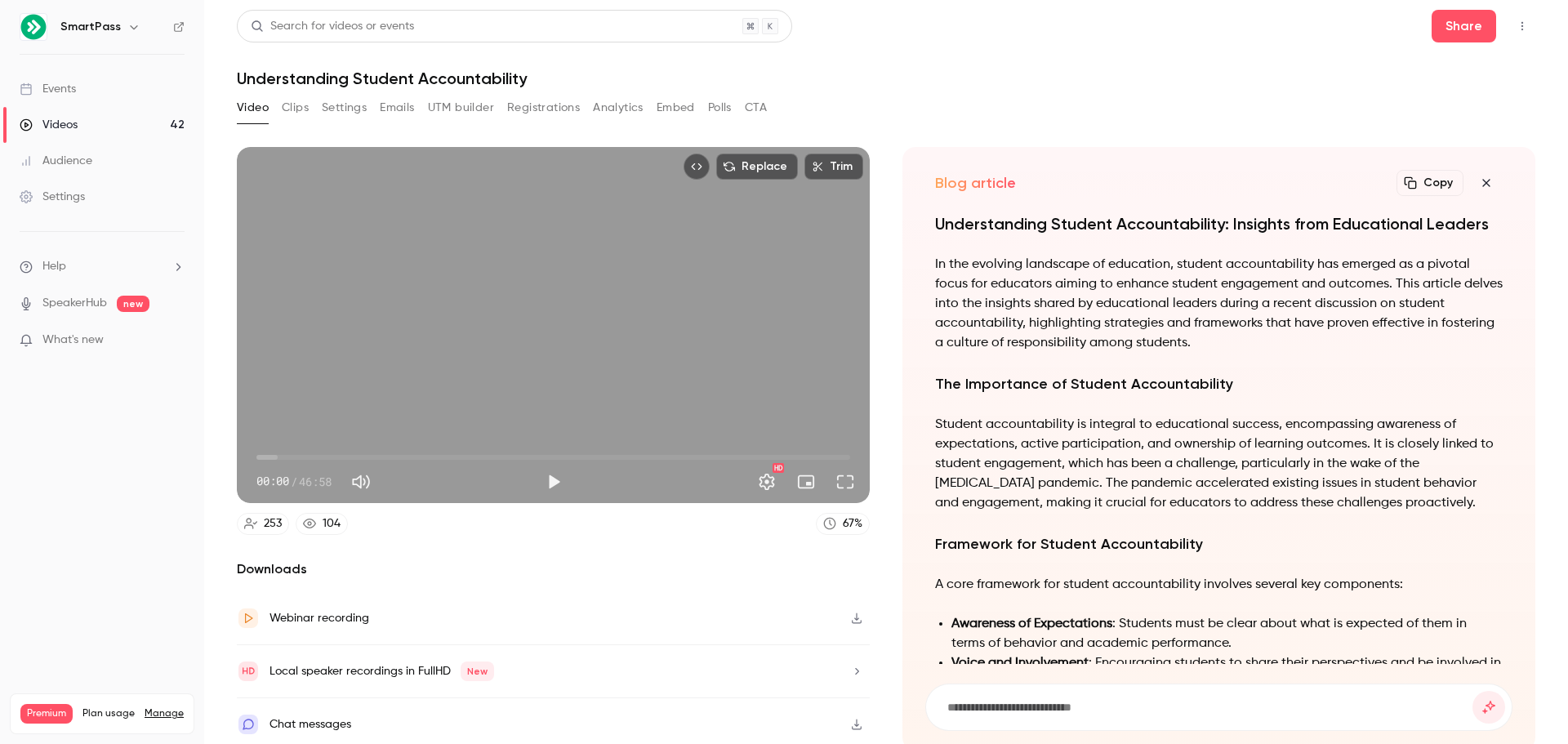
click at [70, 338] on span "What's new" at bounding box center [73, 339] width 61 height 17
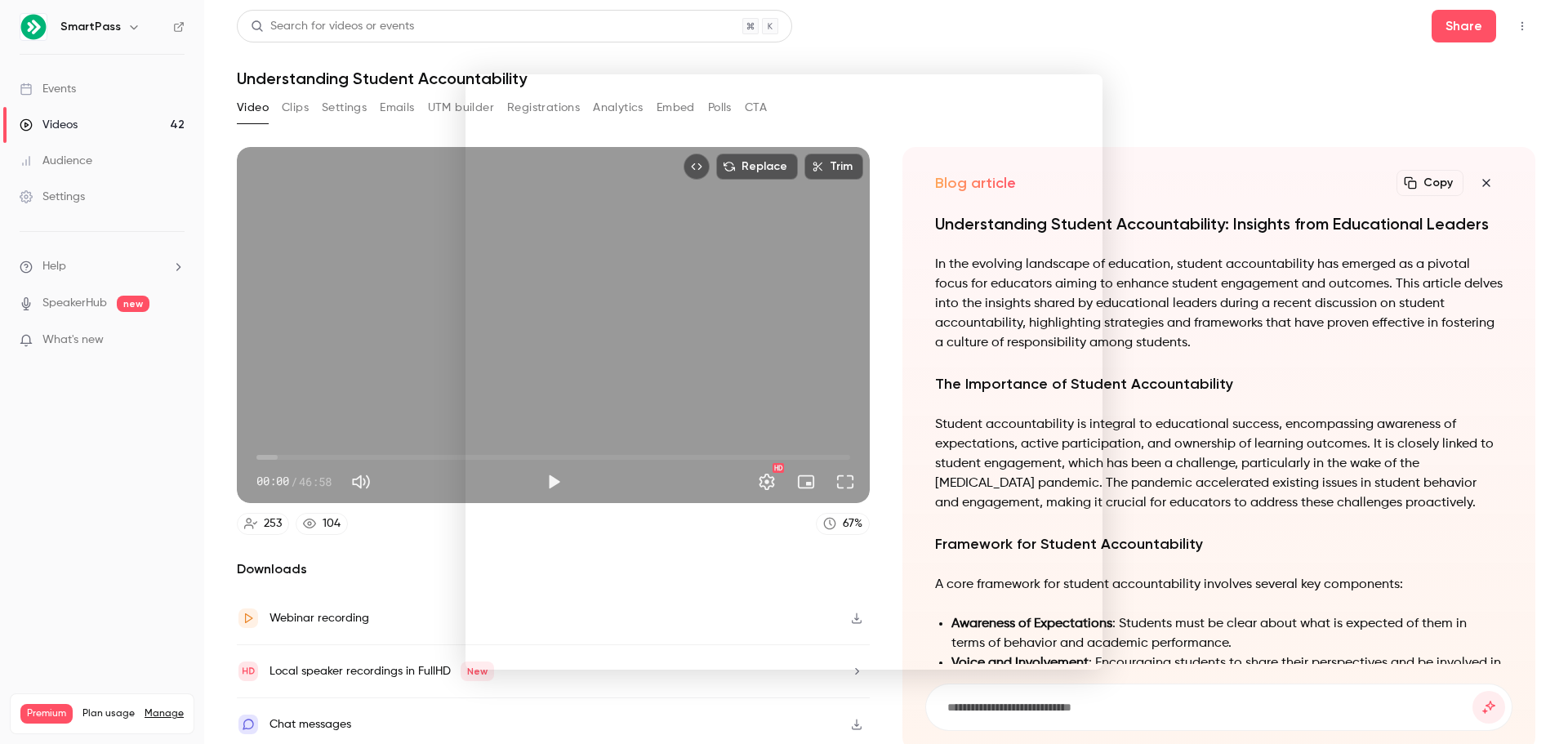
click at [1152, 176] on div at bounding box center [784, 372] width 1568 height 744
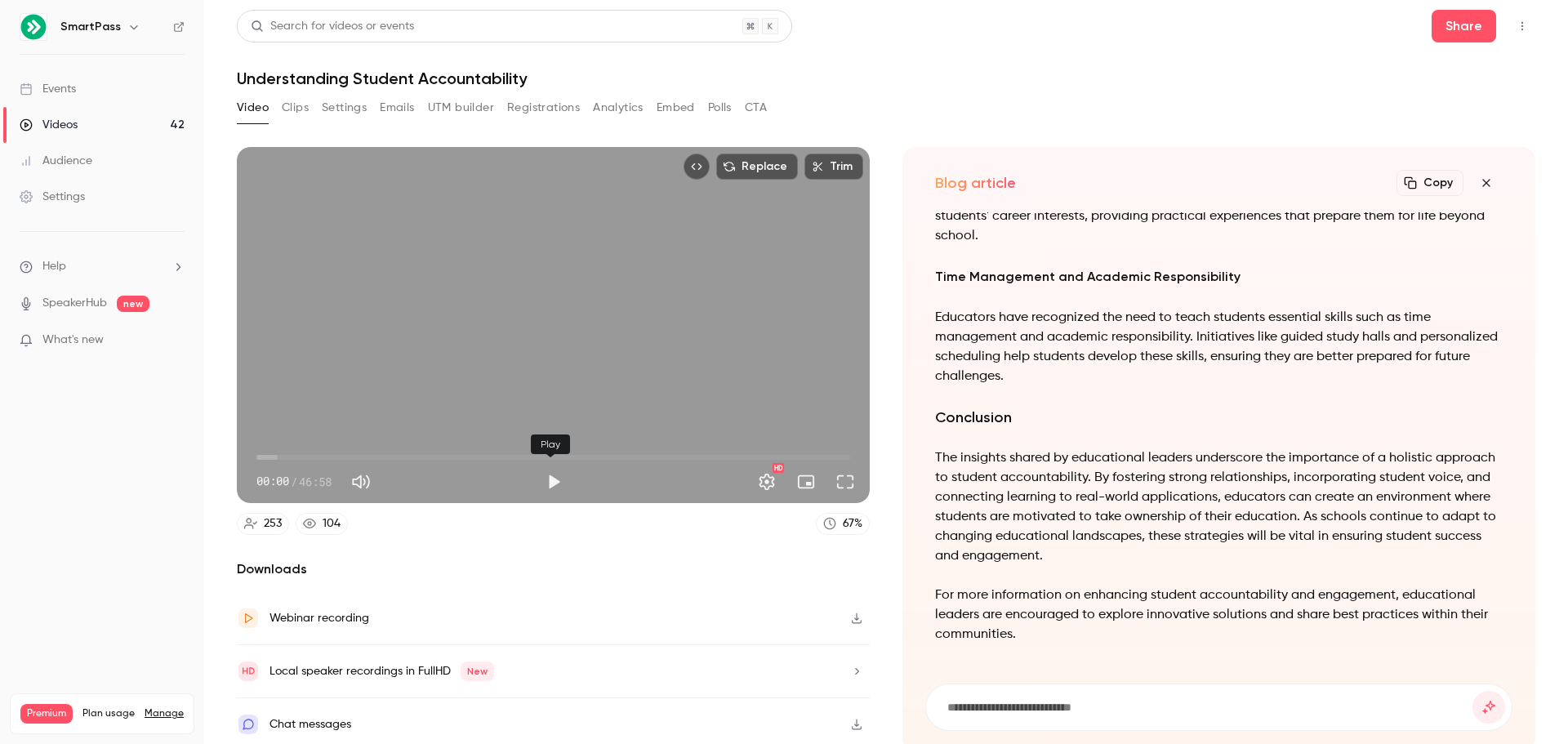
click at [550, 474] on button "Play" at bounding box center [553, 481] width 33 height 33
click at [322, 453] on span "05:13" at bounding box center [553, 457] width 593 height 26
click at [396, 454] on span "05:14" at bounding box center [553, 457] width 593 height 26
click at [502, 460] on span "11:14" at bounding box center [553, 457] width 593 height 26
click at [592, 454] on span "19:35" at bounding box center [553, 457] width 593 height 26
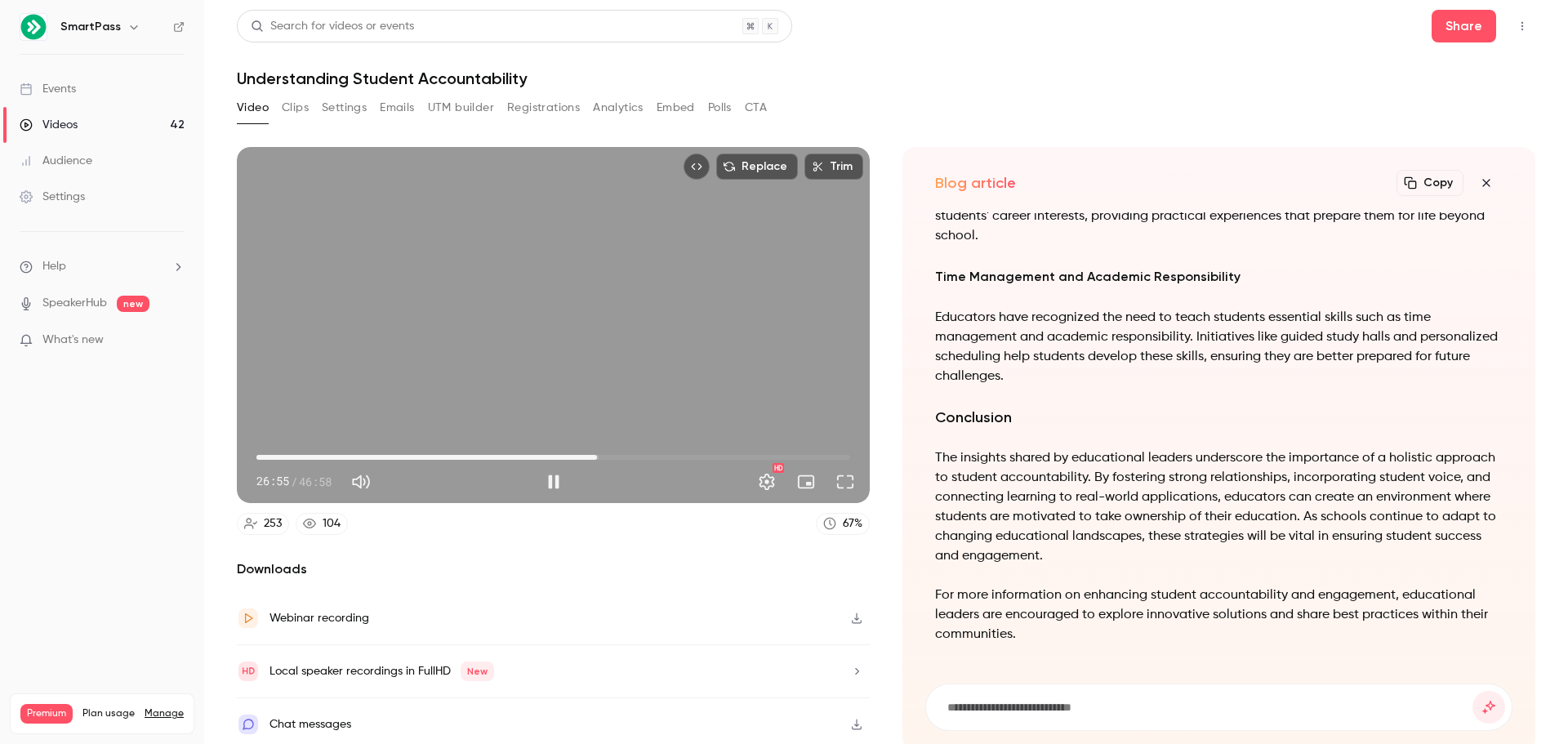
click at [634, 453] on span "26:55" at bounding box center [553, 457] width 593 height 26
click at [715, 455] on span "36:41" at bounding box center [553, 457] width 593 height 26
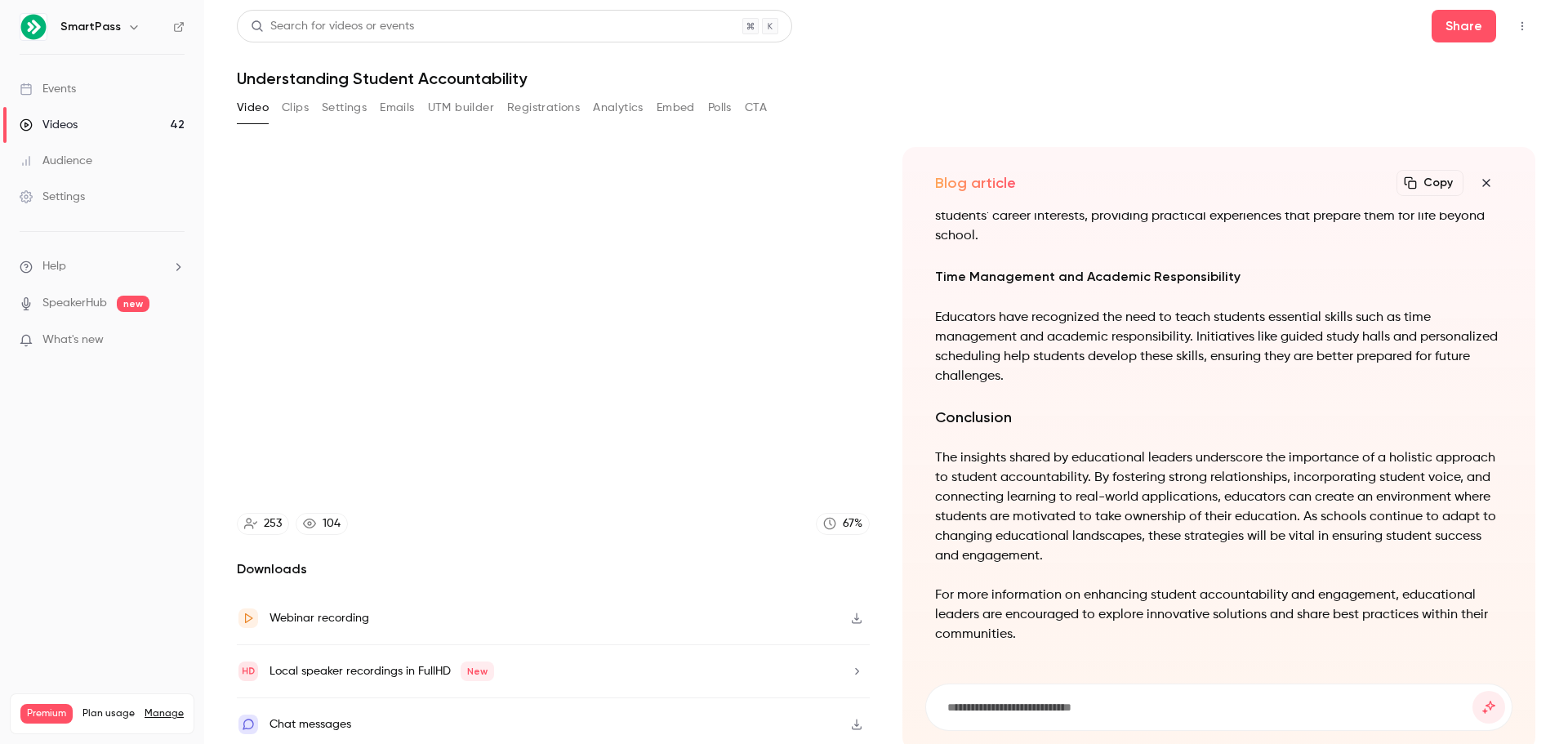
click at [306, 611] on div "Webinar recording" at bounding box center [319, 618] width 100 height 20
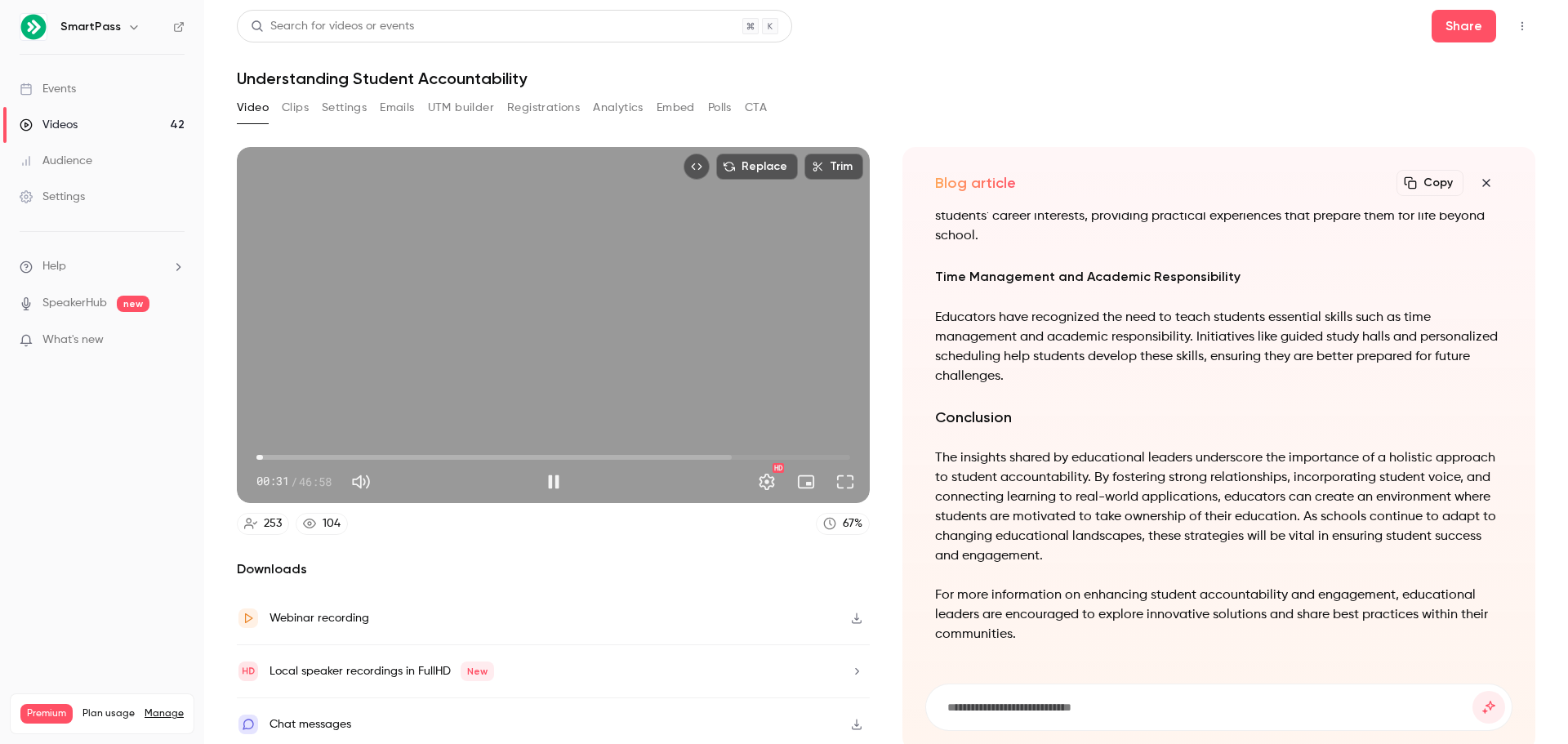
click at [263, 454] on span "00:31" at bounding box center [553, 457] width 593 height 26
drag, startPoint x: 265, startPoint y: 455, endPoint x: 248, endPoint y: 454, distance: 17.0
click at [248, 454] on div "00:00 00:00 / 46:58 HD" at bounding box center [553, 469] width 633 height 69
click at [453, 368] on div "Replace Trim 00:01 00:01 / 46:58 HD" at bounding box center [553, 325] width 633 height 356
type input "*"
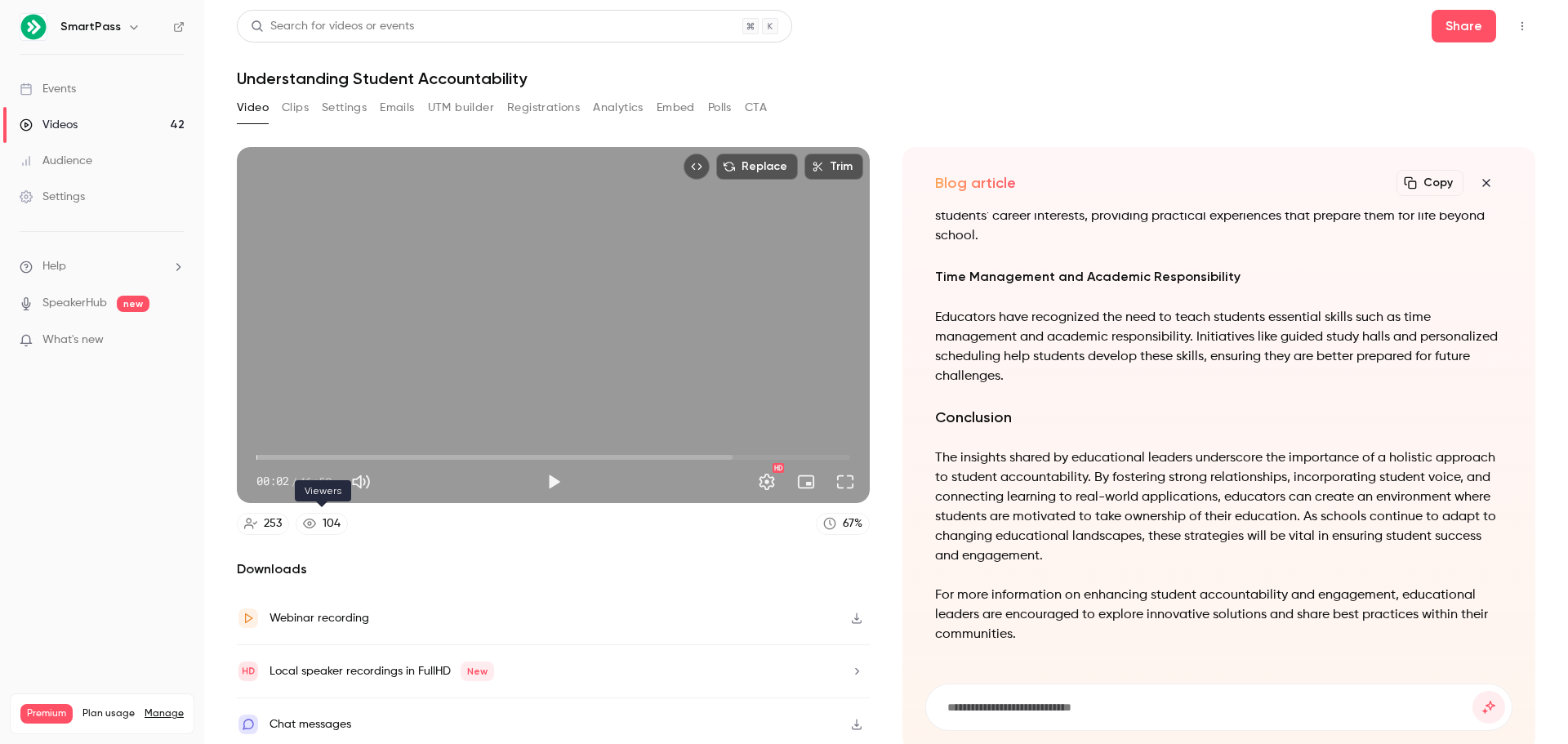
click at [324, 517] on div "104" at bounding box center [331, 523] width 18 height 17
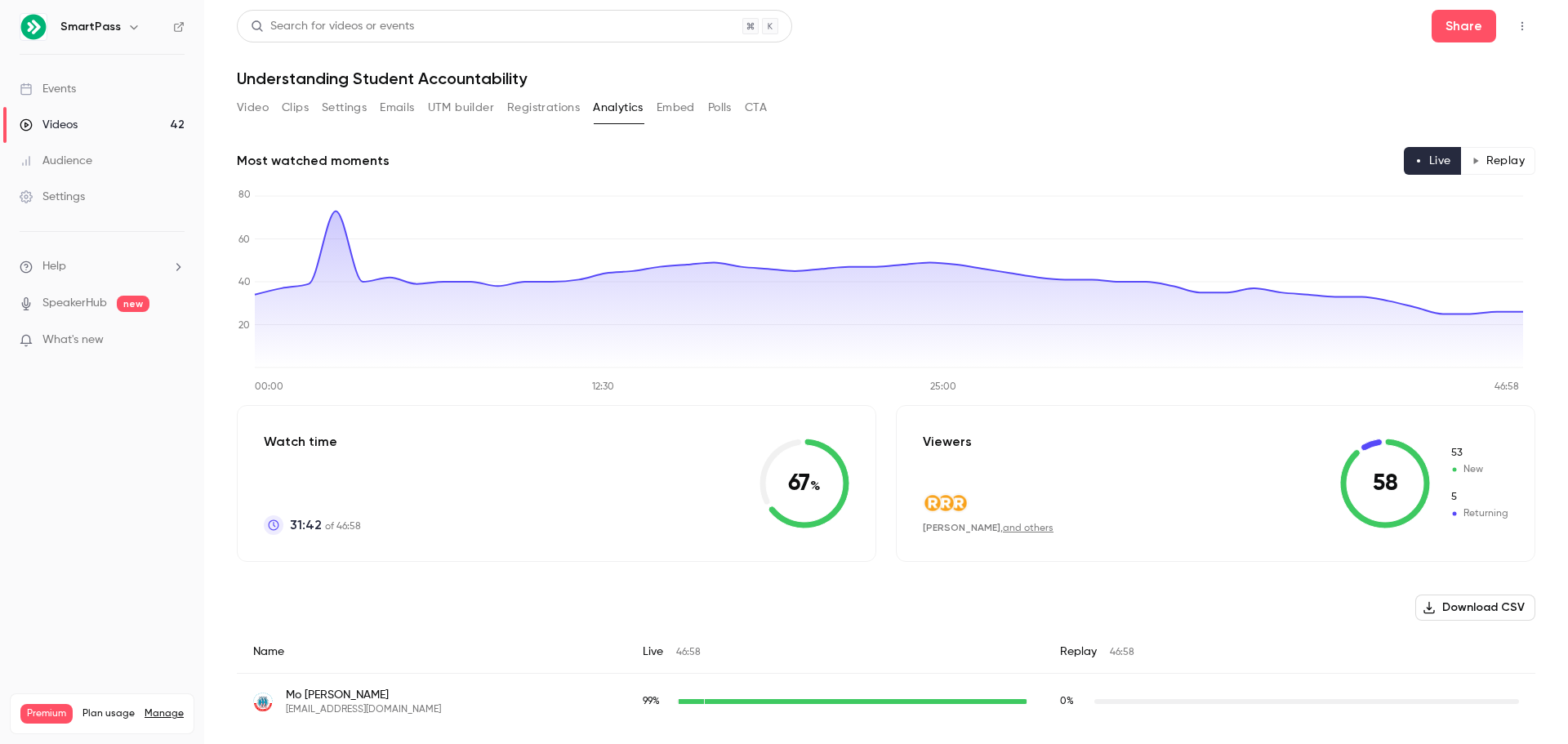
click at [249, 110] on button "Video" at bounding box center [253, 107] width 32 height 26
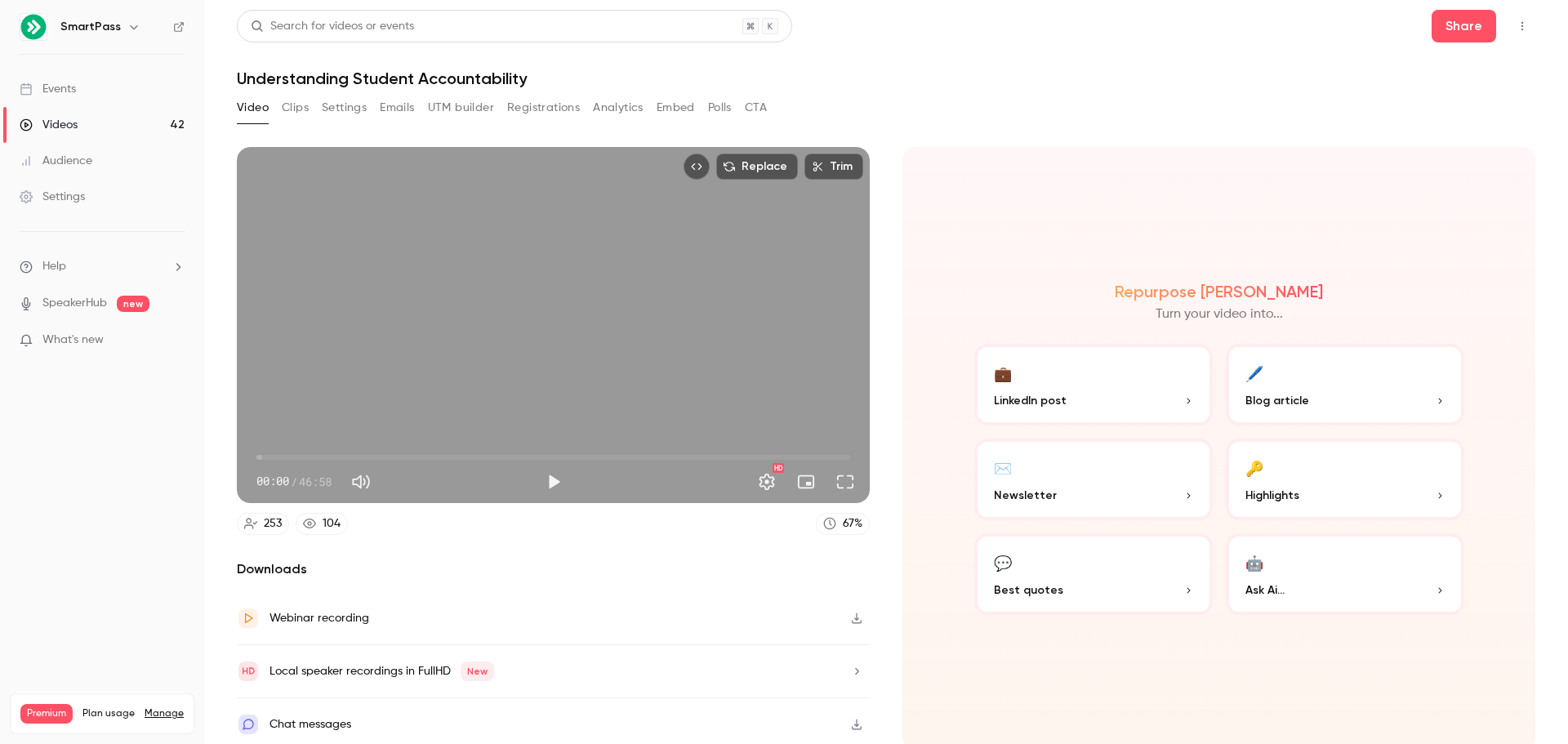
click at [292, 107] on button "Clips" at bounding box center [295, 107] width 27 height 26
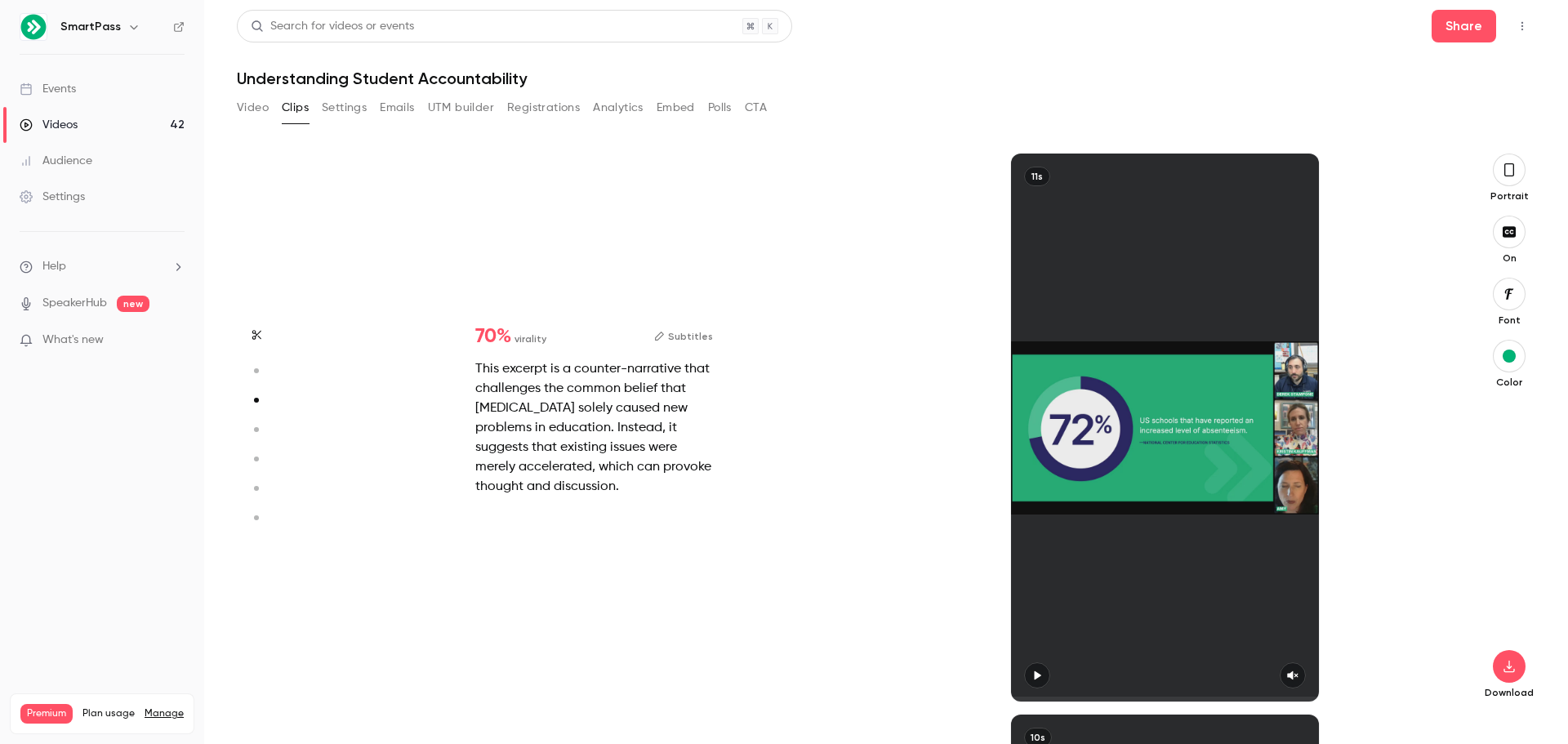
type input "*"
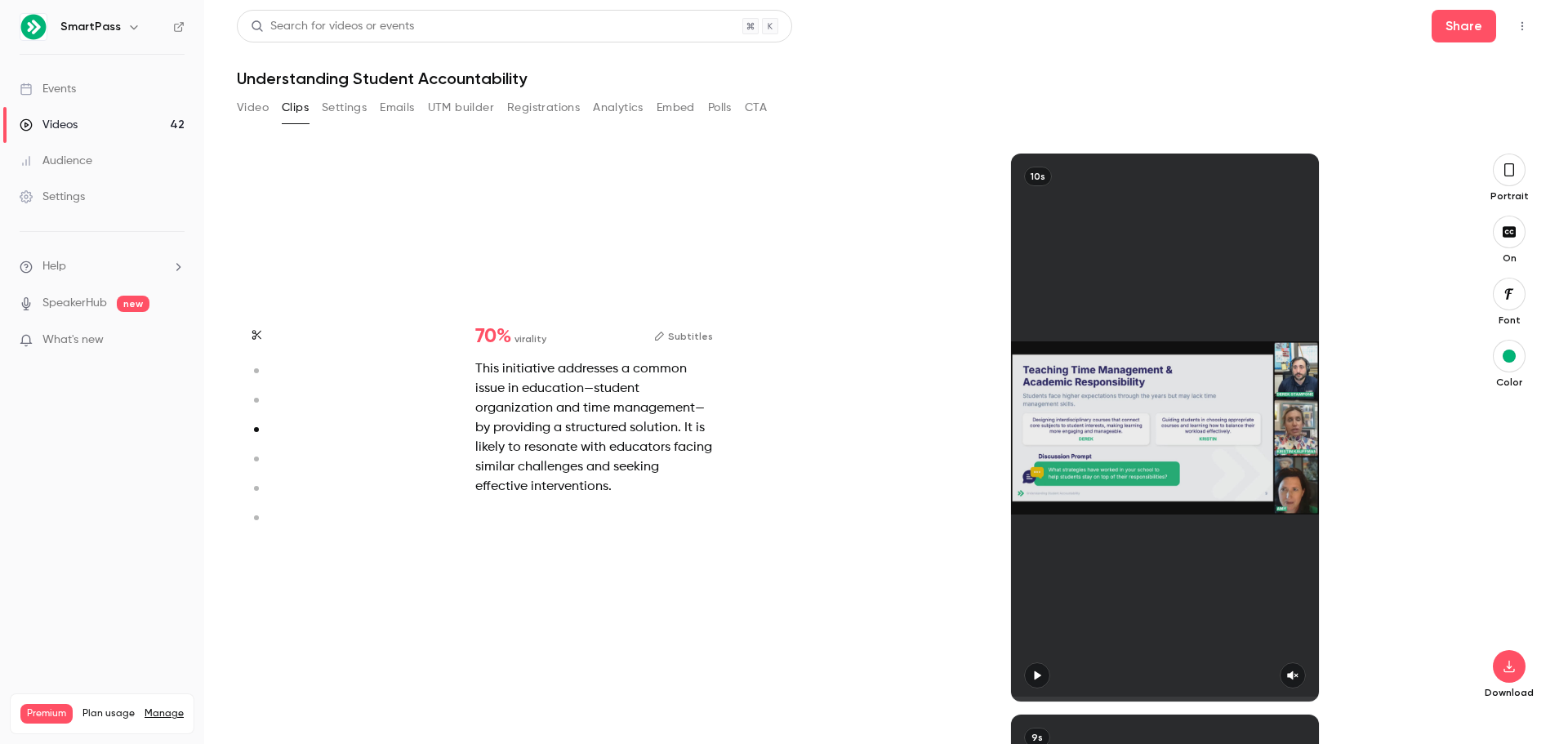
type input "*"
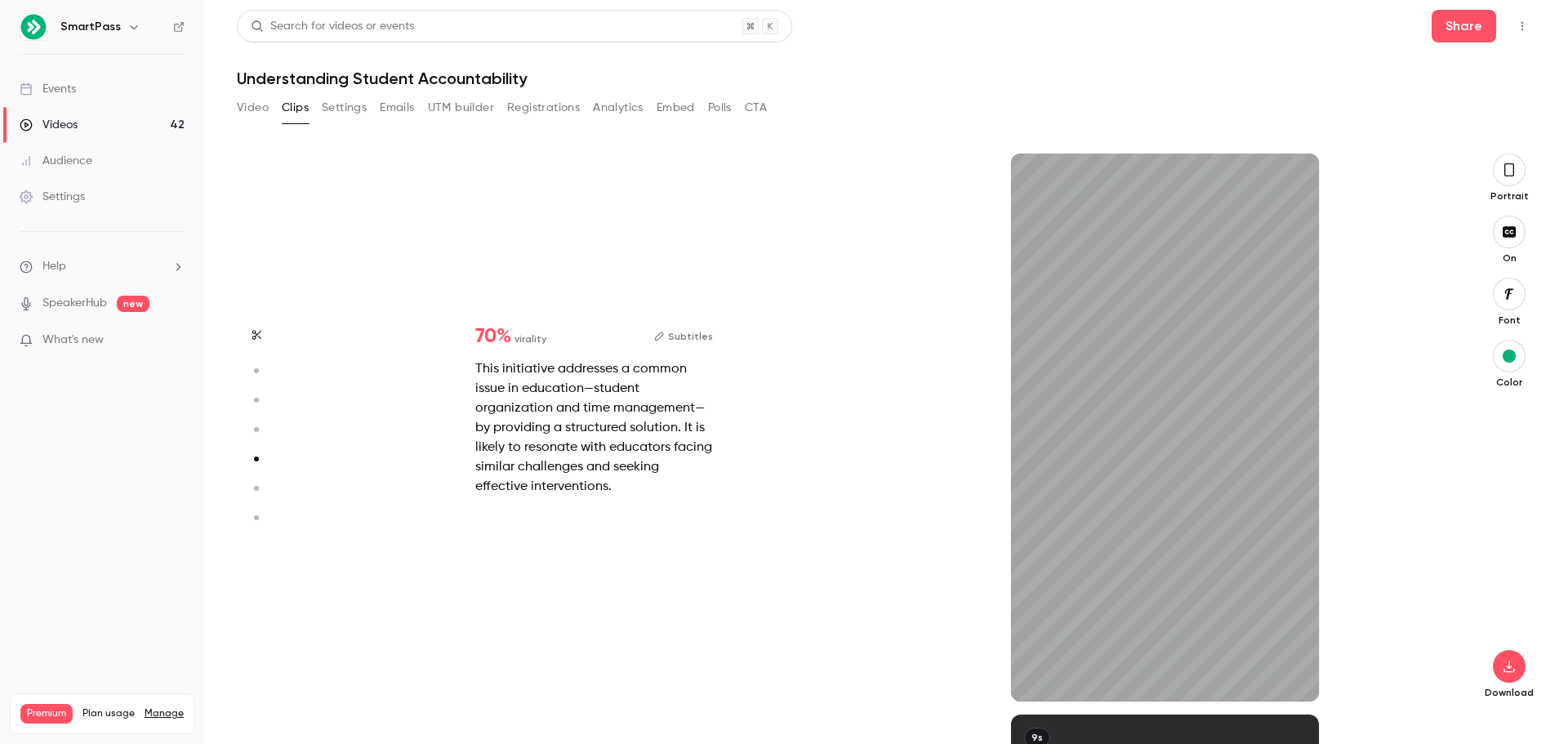
scroll to position [2244, 0]
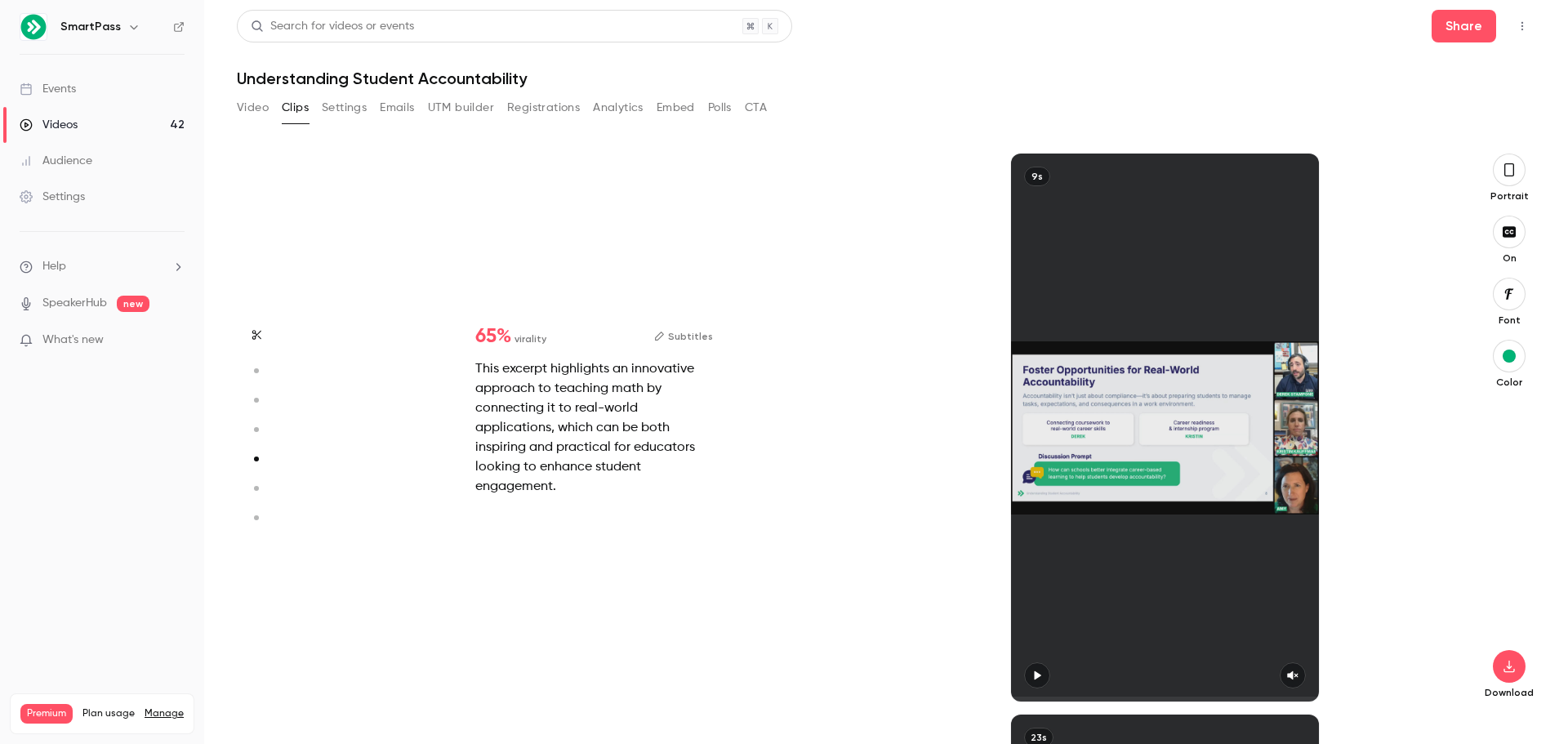
type input "*"
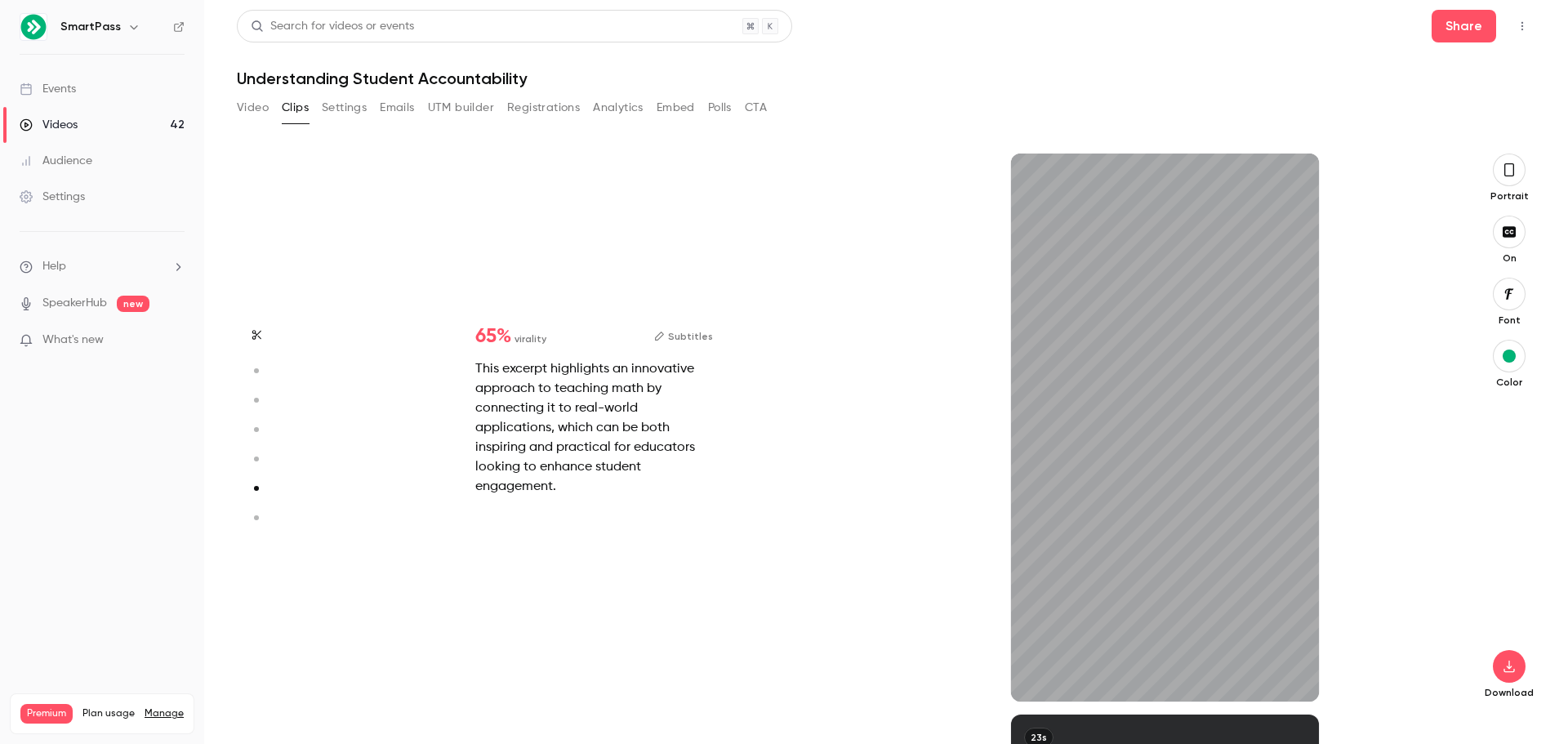
type input "*"
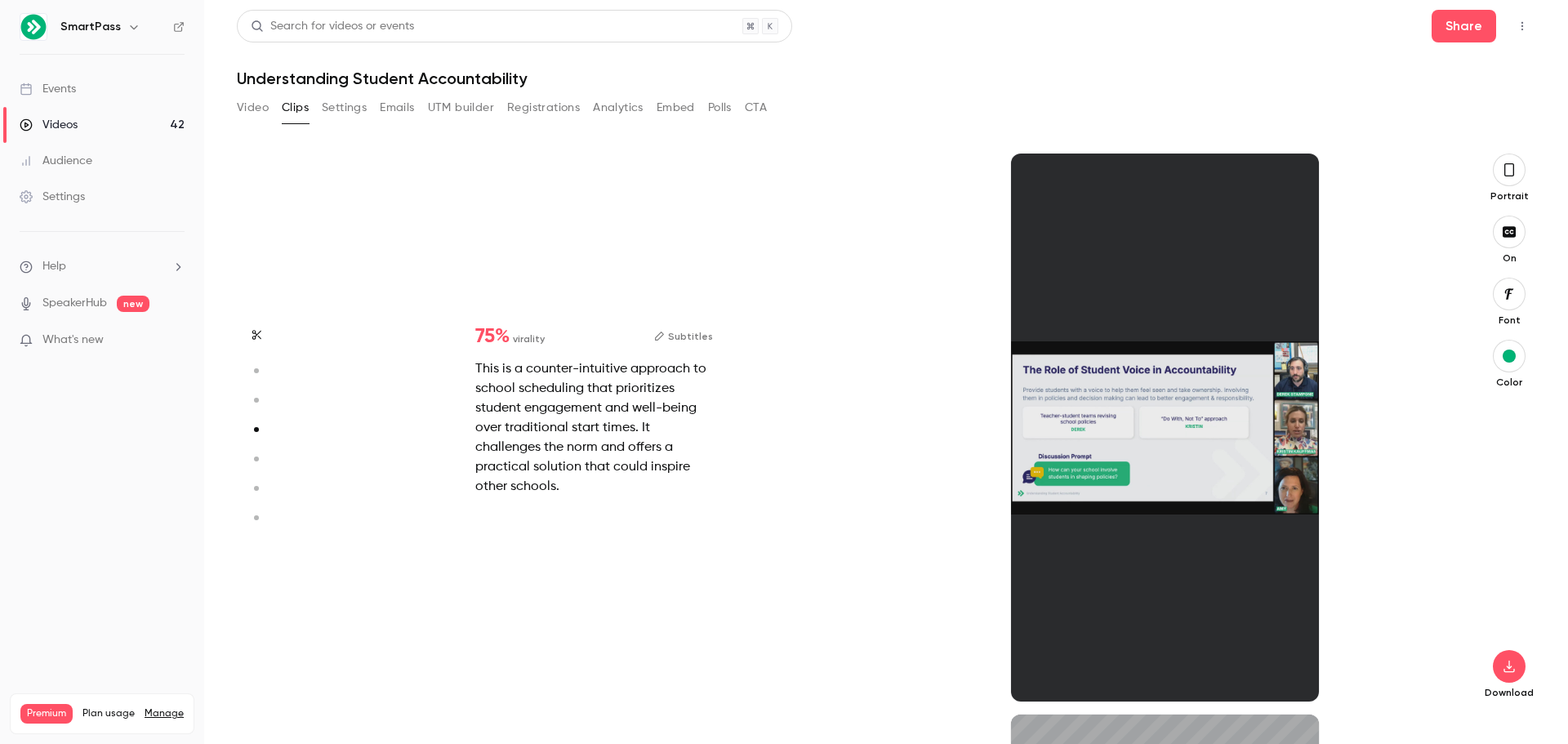
type input "*"
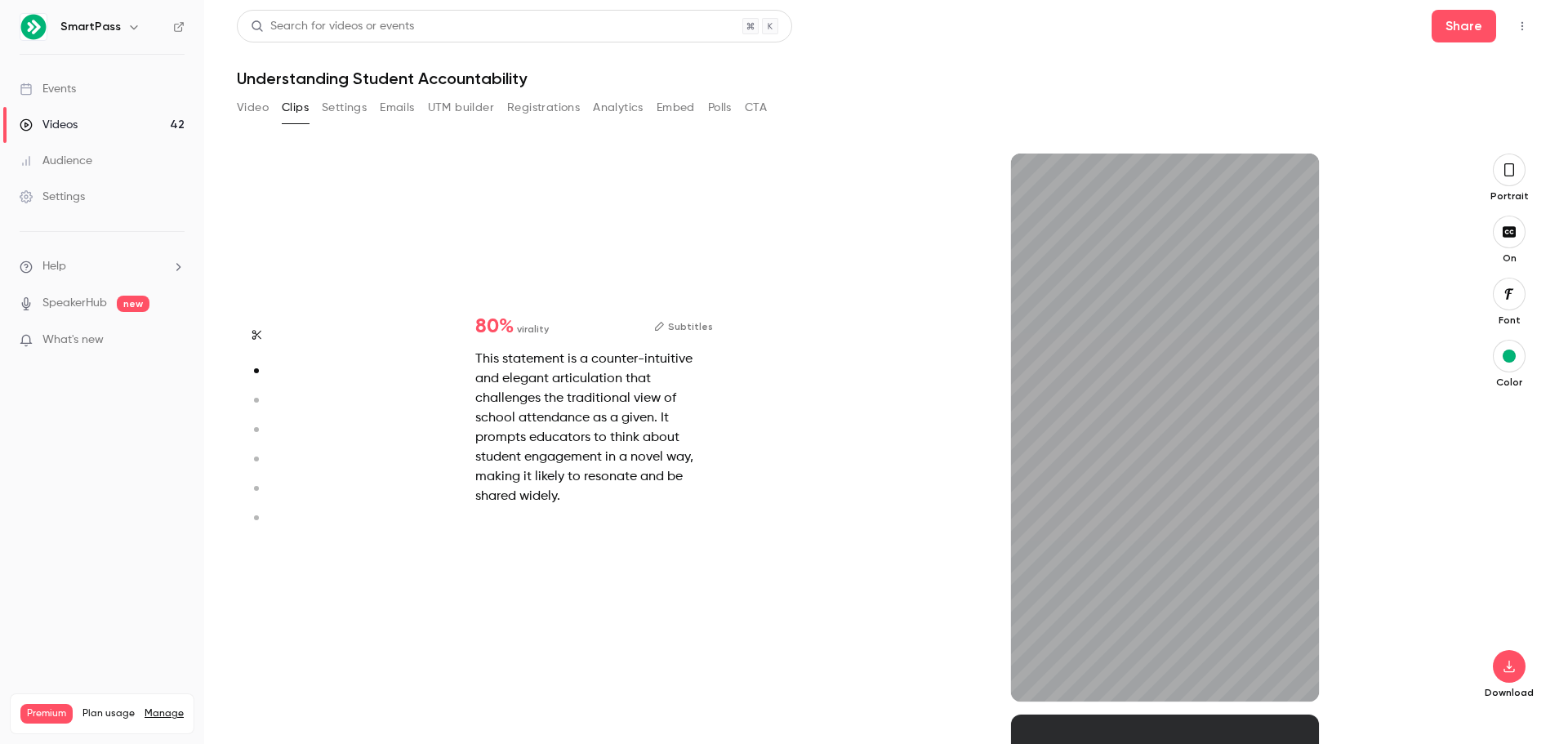
scroll to position [341, 0]
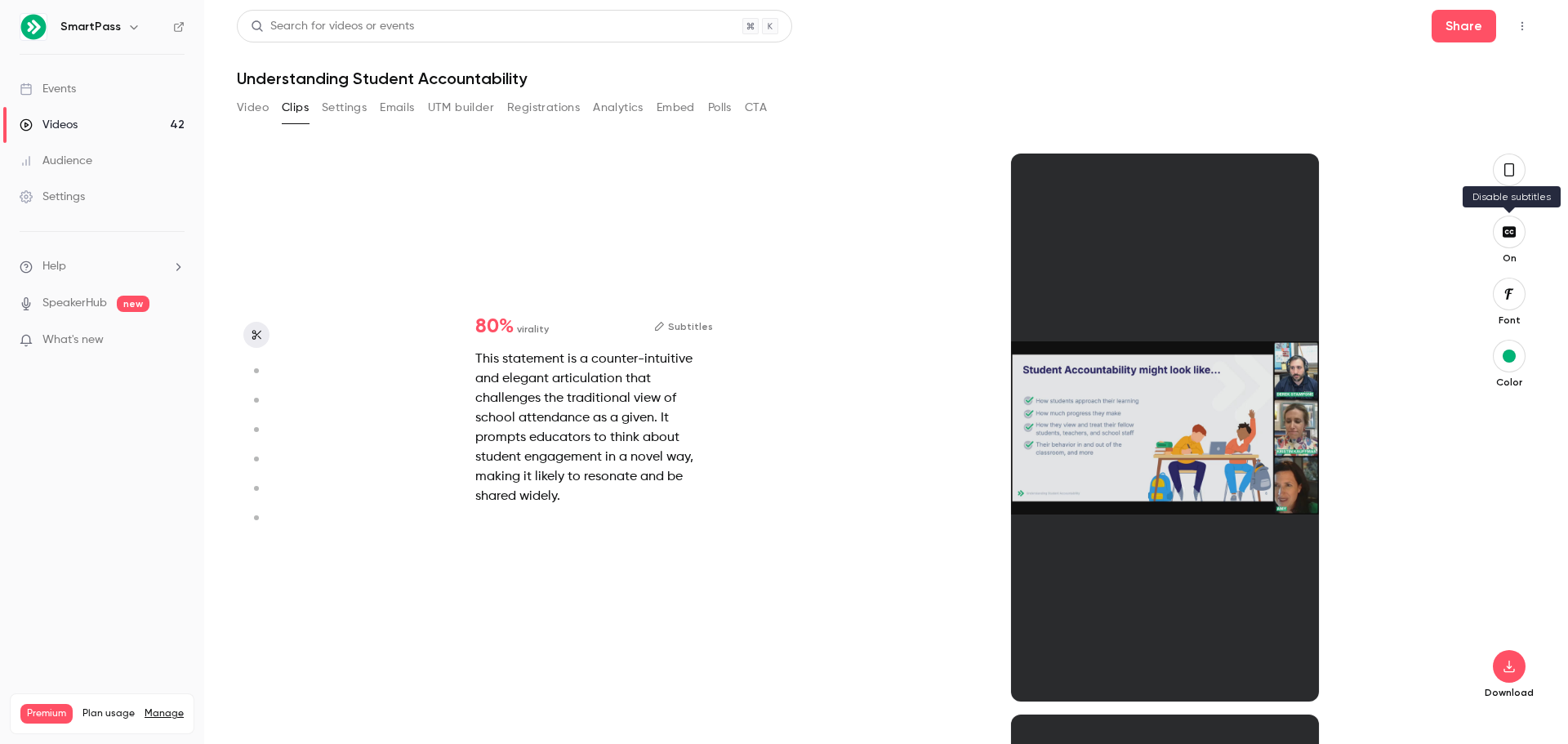
type input "*"
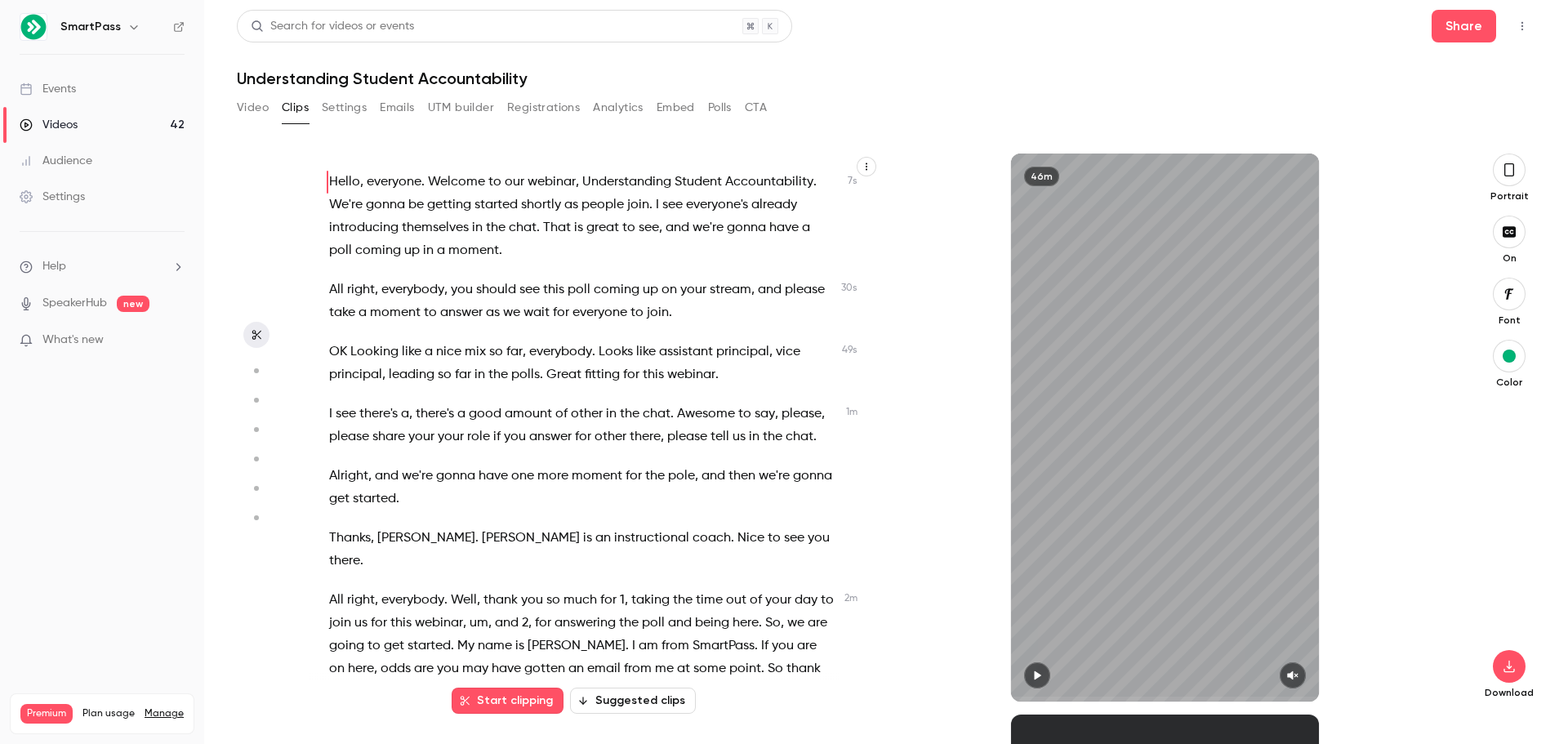
scroll to position [0, 0]
click at [396, 112] on button "Emails" at bounding box center [396, 107] width 34 height 26
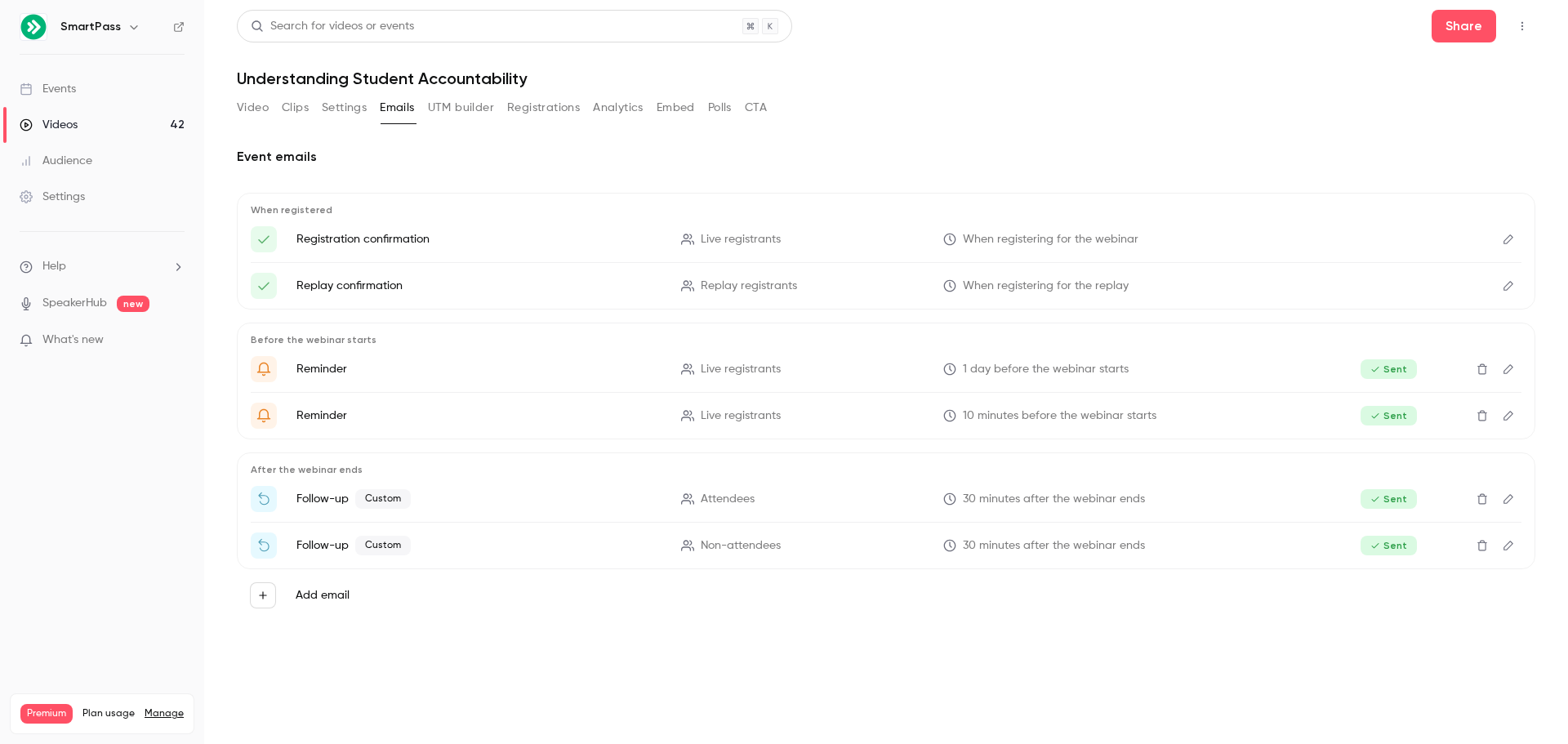
click at [261, 107] on button "Video" at bounding box center [253, 107] width 32 height 26
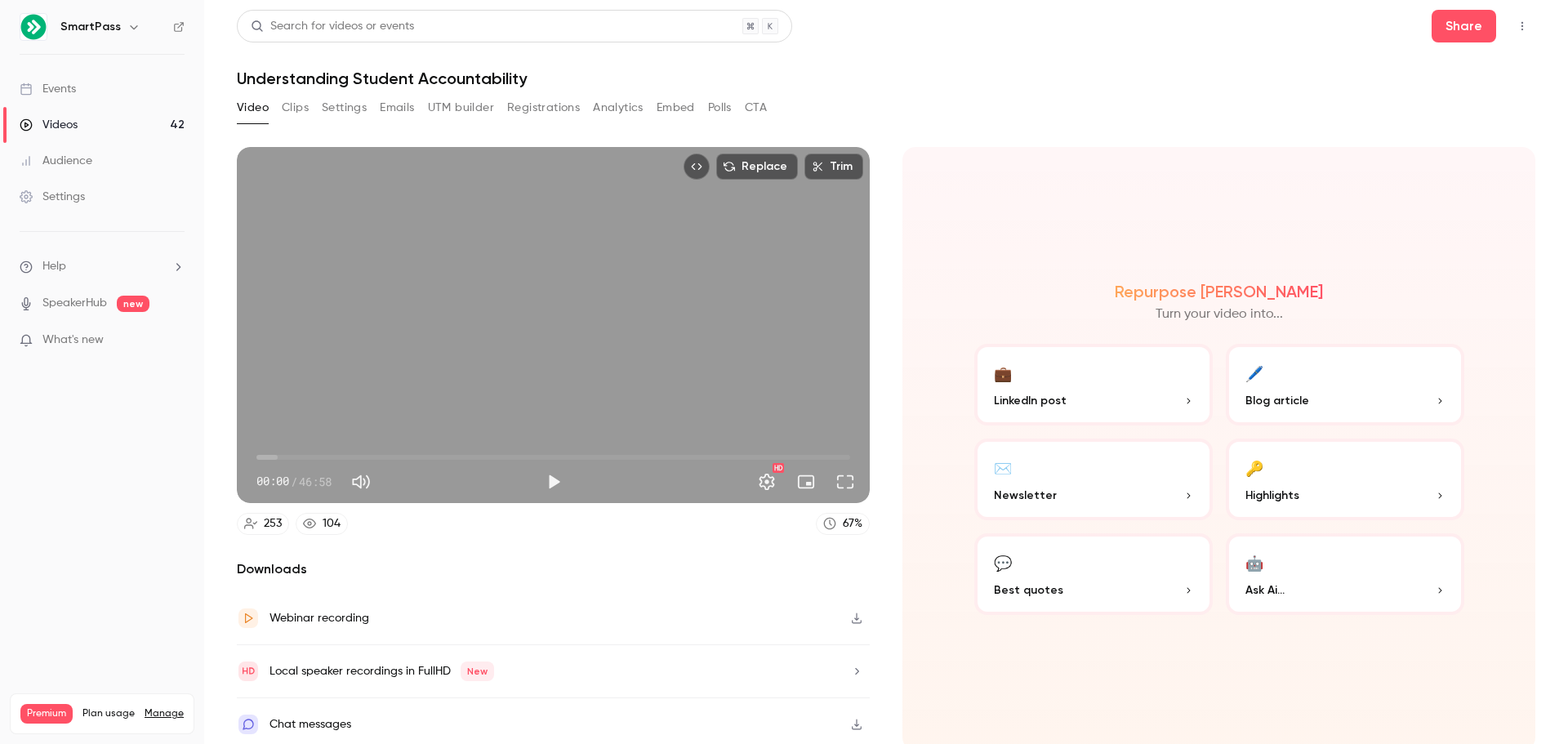
scroll to position [4, 0]
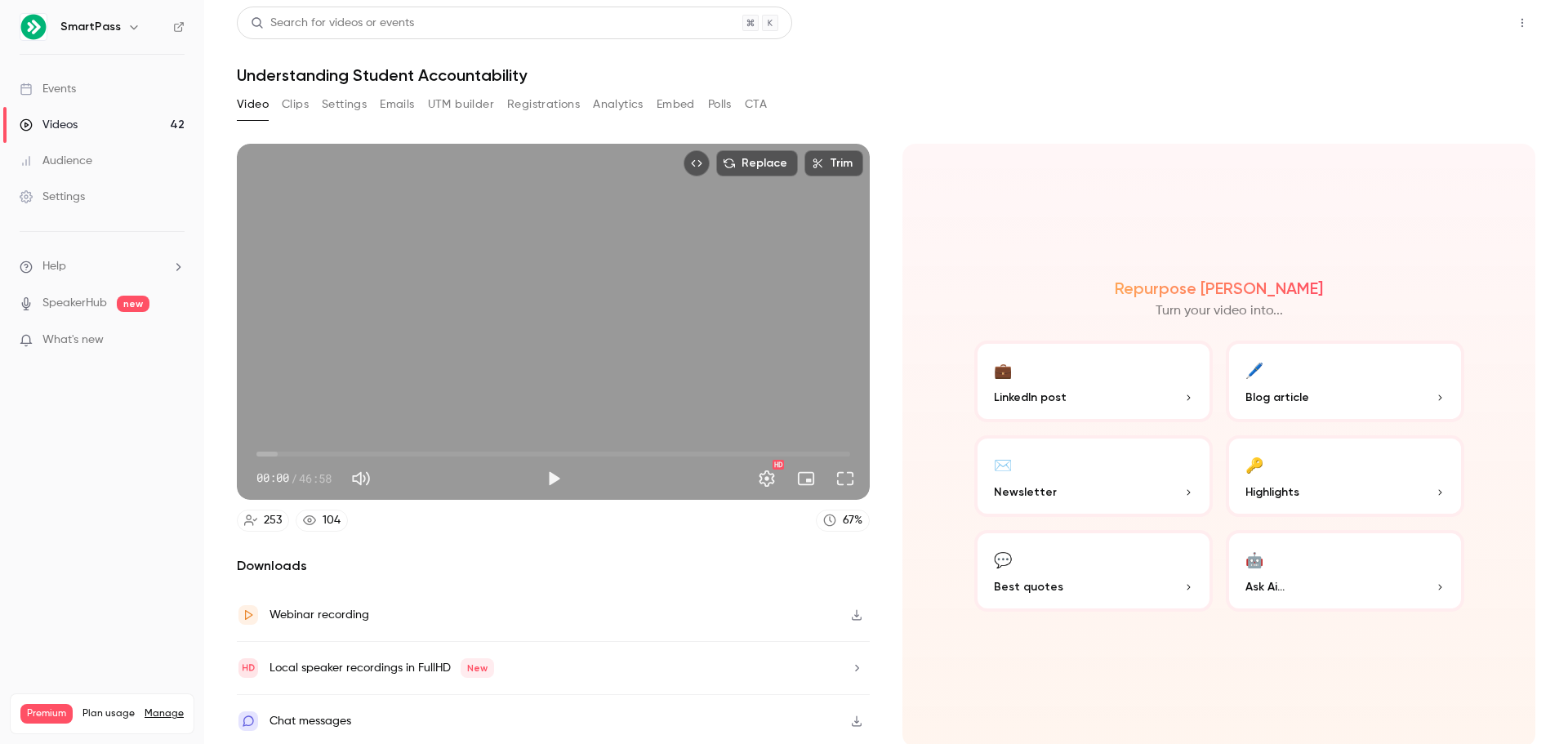
click at [1448, 27] on button "Share" at bounding box center [1464, 22] width 64 height 33
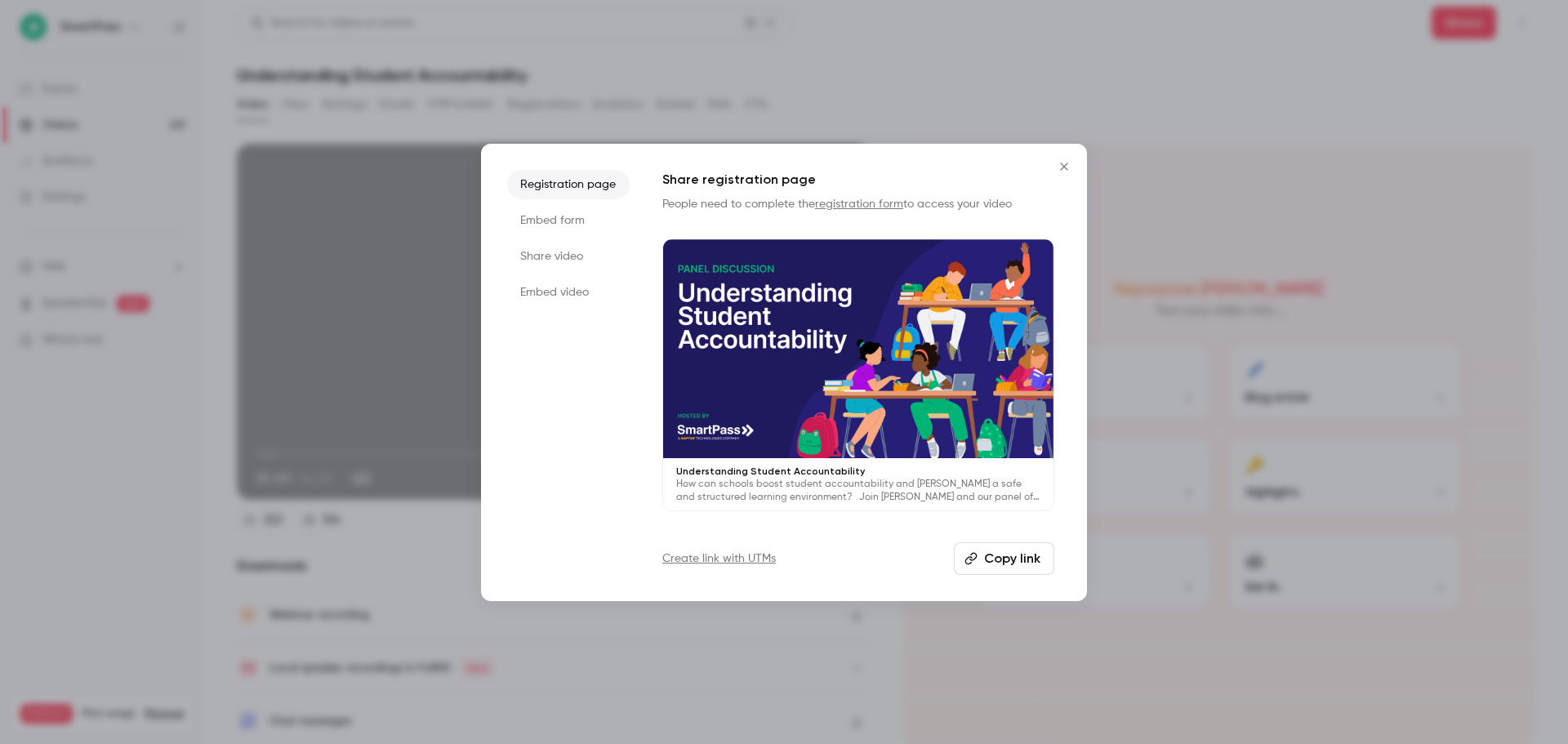
click at [559, 222] on li "Embed form" at bounding box center [568, 220] width 122 height 29
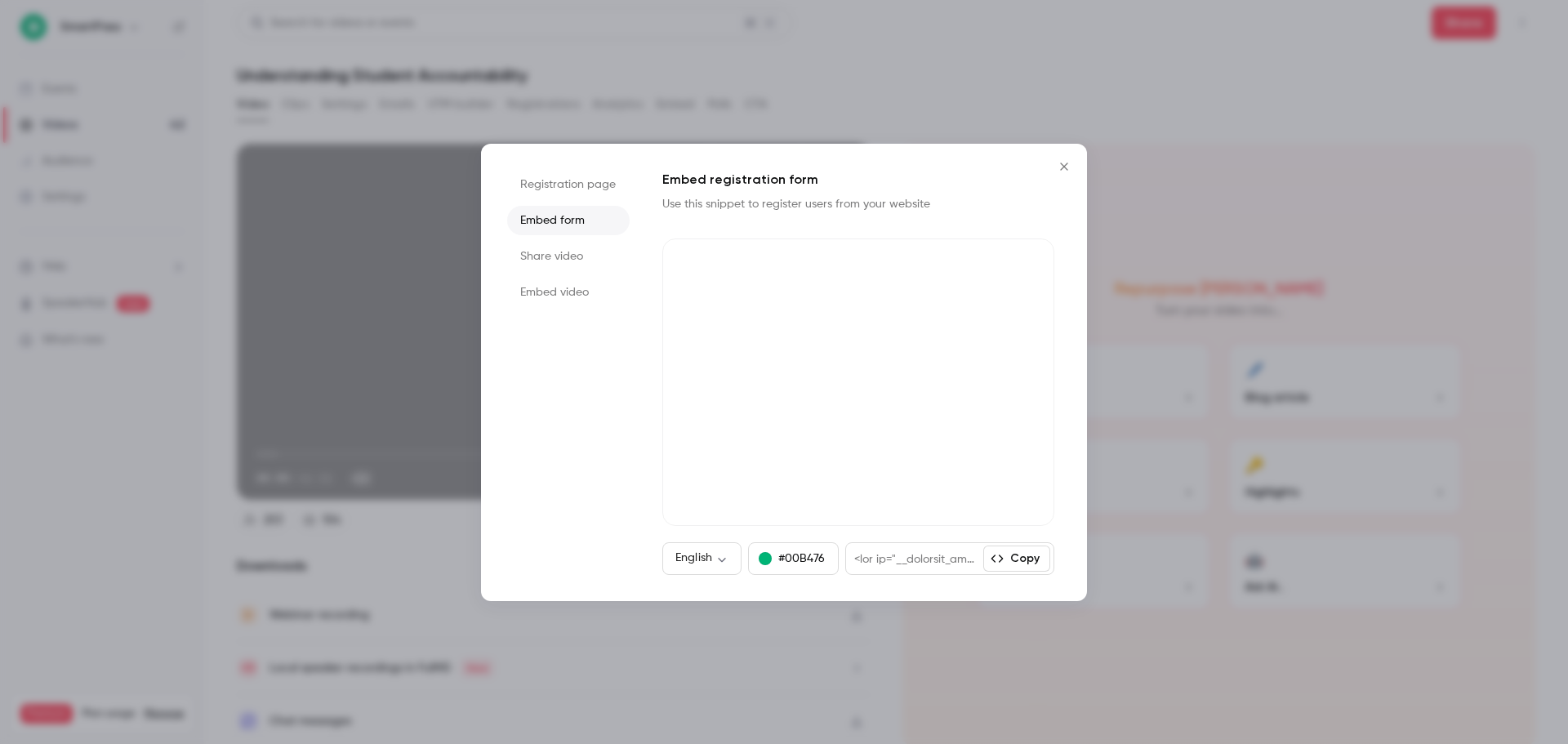
click at [552, 256] on li "Share video" at bounding box center [568, 256] width 122 height 29
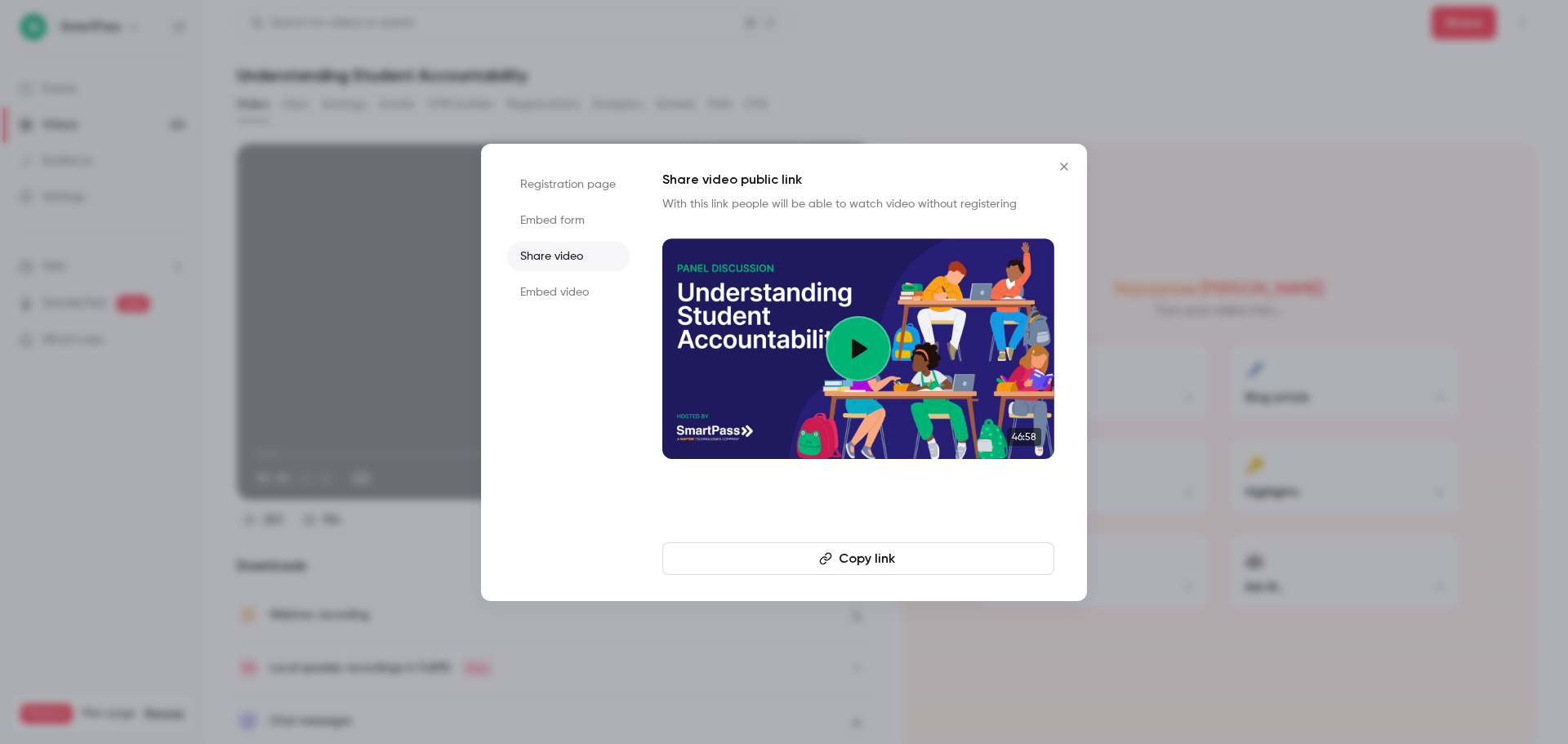
click at [560, 287] on li "Embed video" at bounding box center [568, 292] width 122 height 29
click at [553, 191] on li "Registration page" at bounding box center [568, 184] width 122 height 29
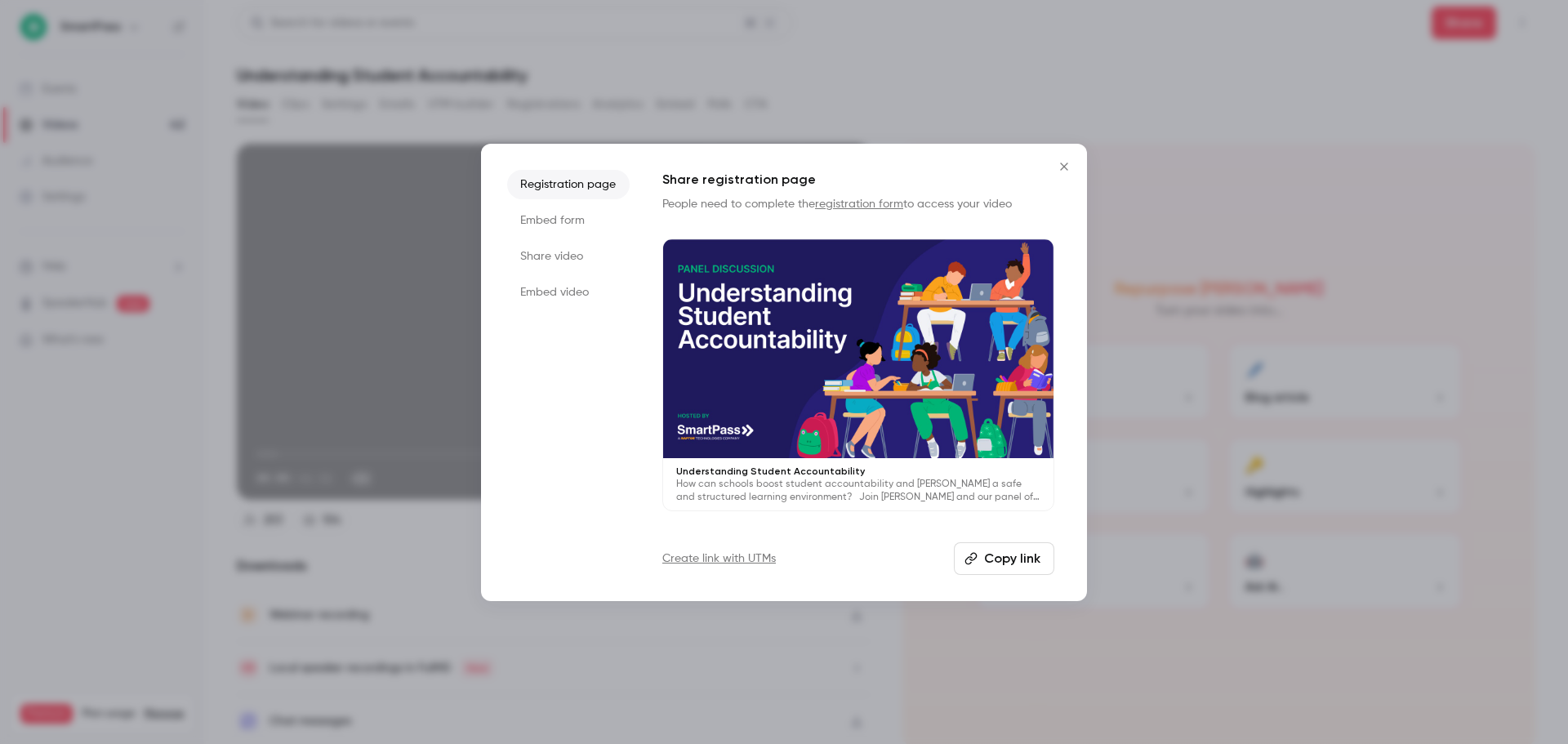
click at [980, 561] on button "Copy link" at bounding box center [1004, 559] width 101 height 33
click at [563, 294] on li "Embed video" at bounding box center [568, 292] width 122 height 29
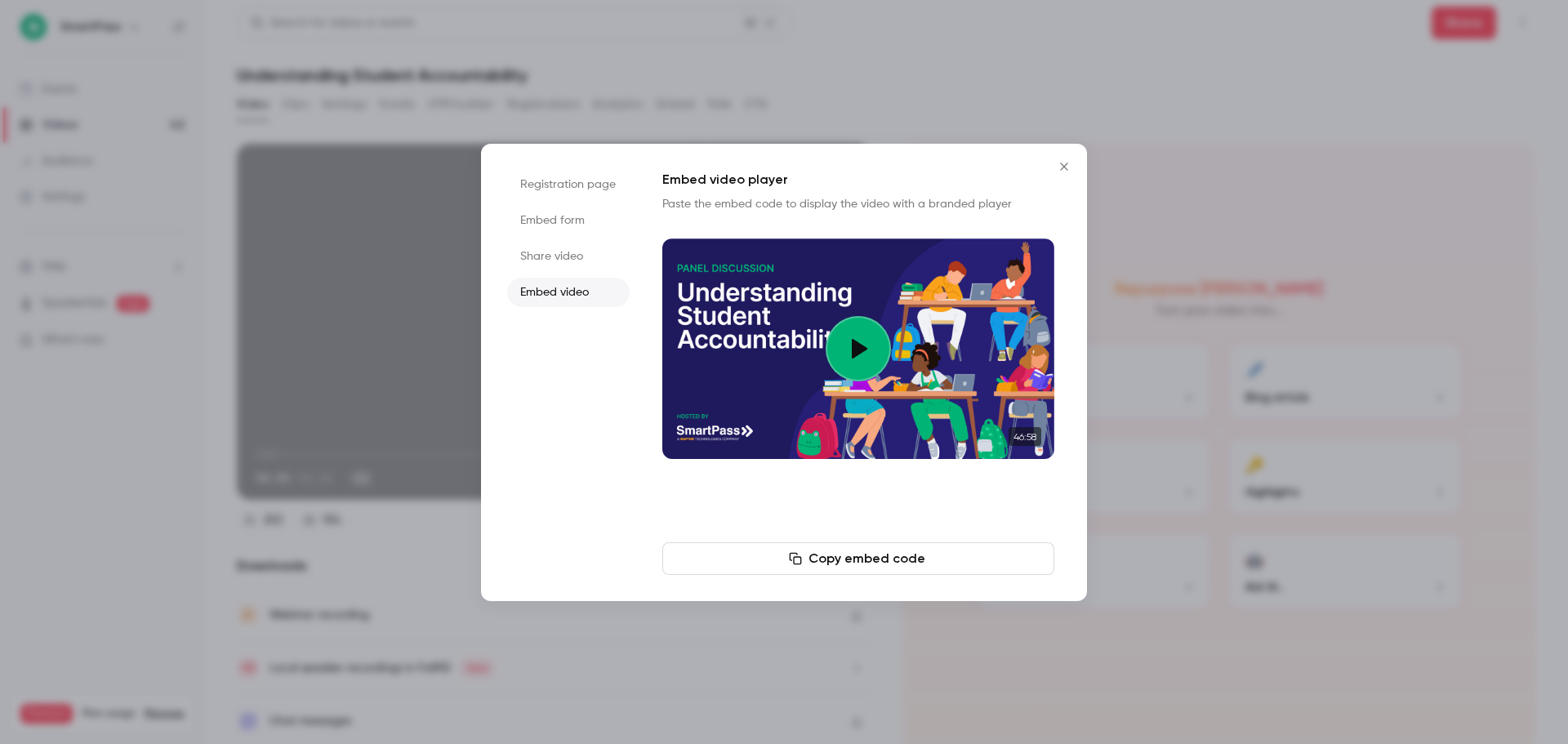
click at [551, 264] on li "Share video" at bounding box center [568, 256] width 122 height 29
click at [539, 217] on li "Embed form" at bounding box center [568, 220] width 122 height 29
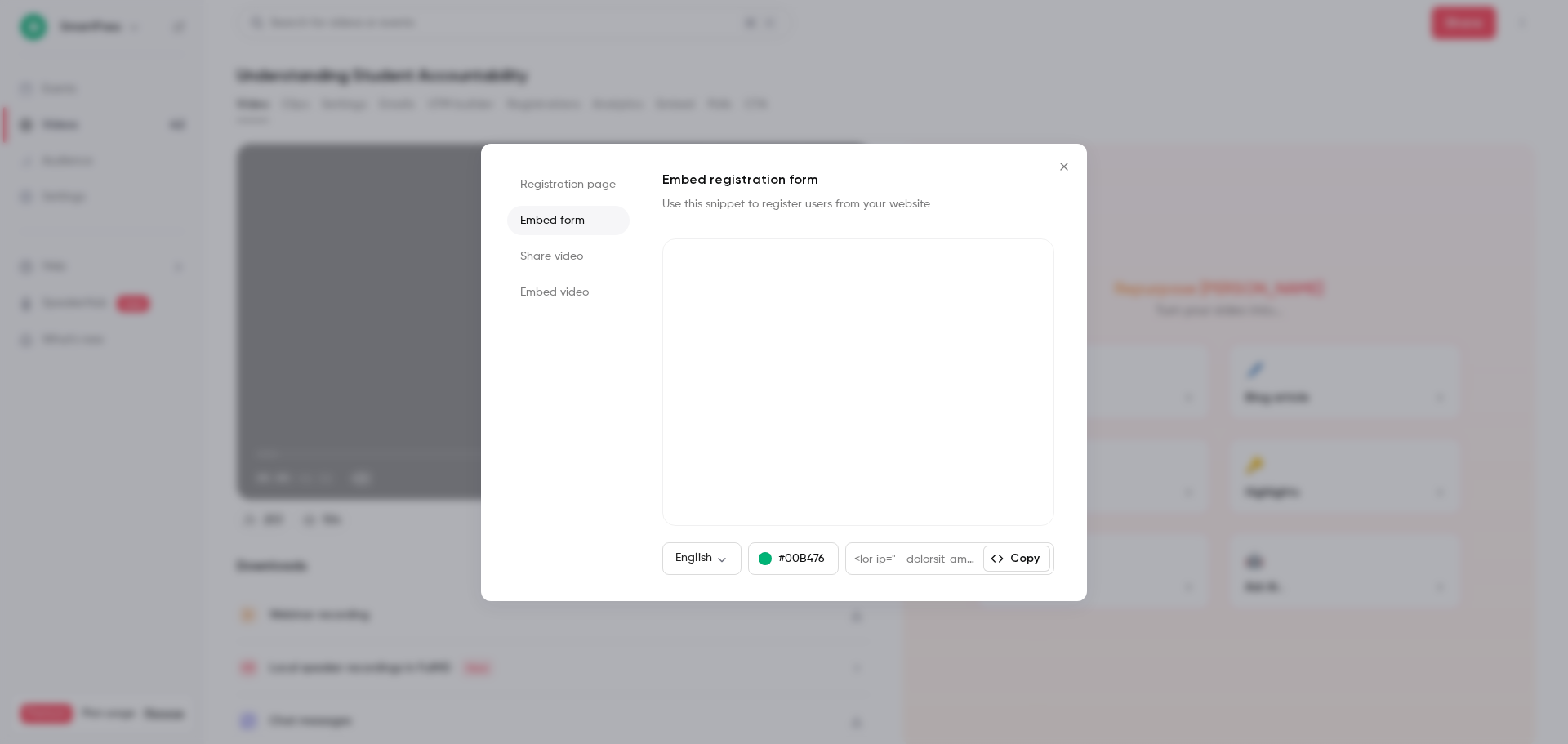
click at [551, 186] on li "Registration page" at bounding box center [568, 184] width 122 height 29
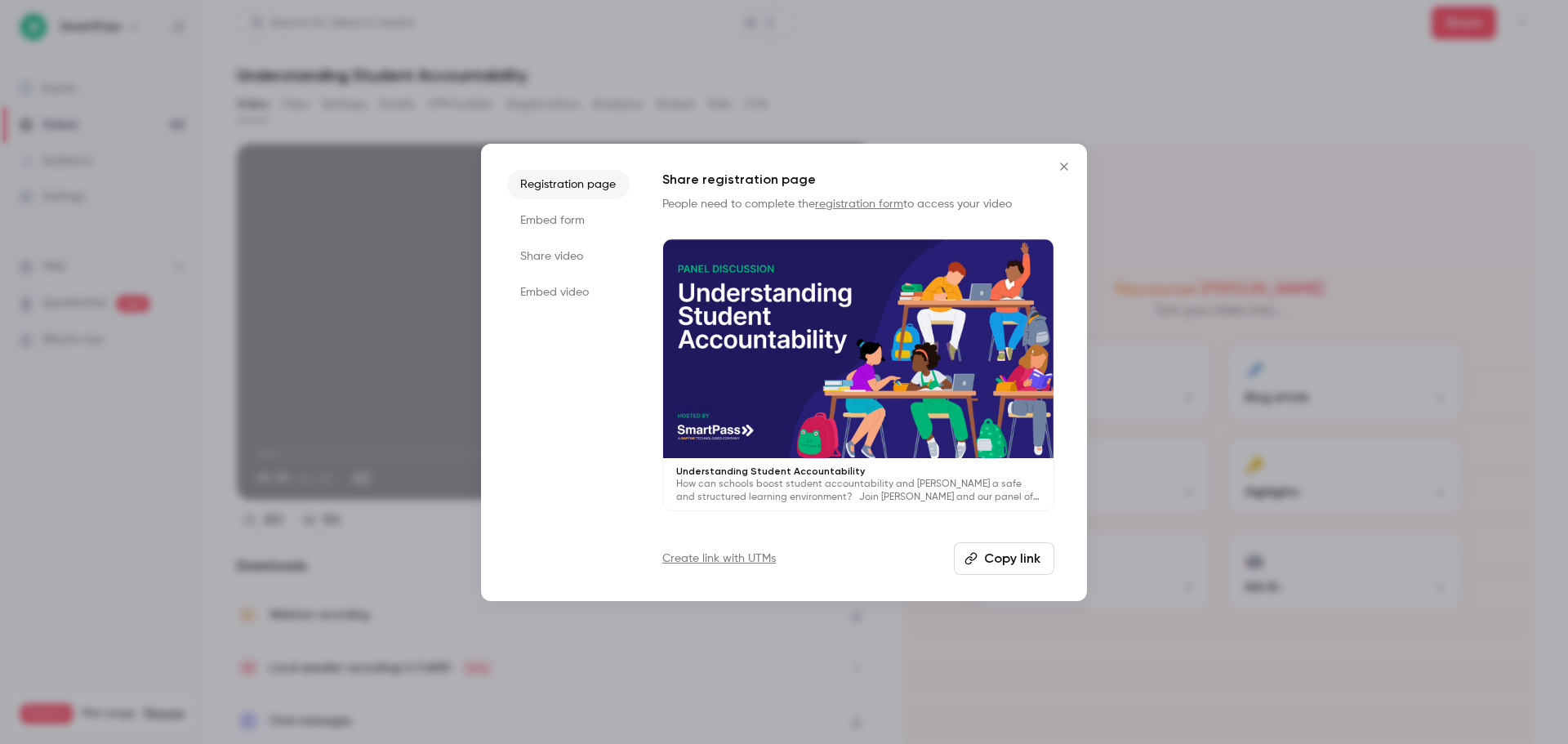
click at [892, 208] on link "registration form" at bounding box center [859, 204] width 88 height 12
click at [1065, 169] on icon "Close" at bounding box center [1064, 167] width 20 height 13
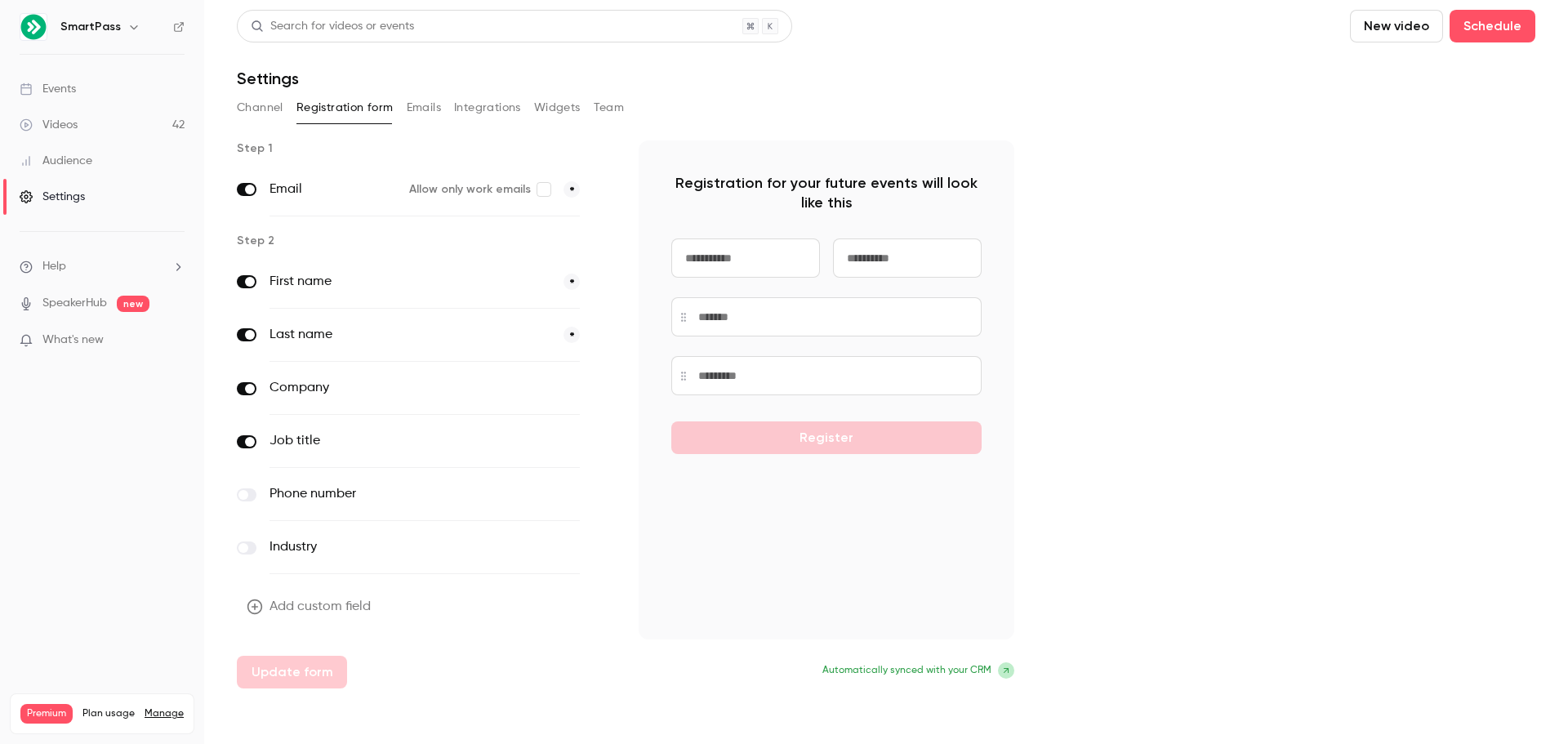
click at [547, 387] on button "optional" at bounding box center [551, 388] width 54 height 16
click at [549, 441] on button "optional" at bounding box center [551, 441] width 54 height 16
click at [426, 112] on button "Emails" at bounding box center [423, 107] width 34 height 26
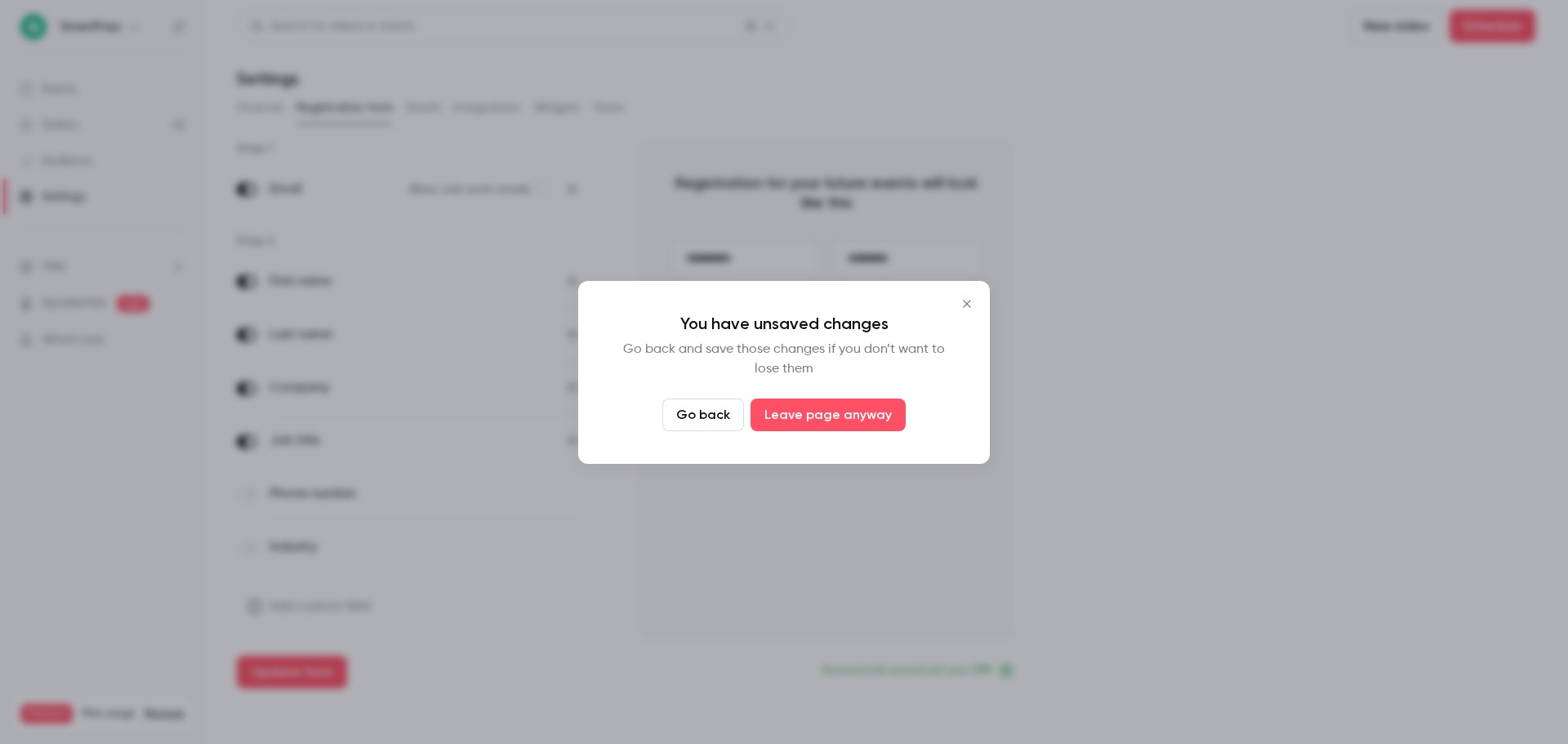
click at [728, 416] on button "Go back" at bounding box center [703, 414] width 82 height 33
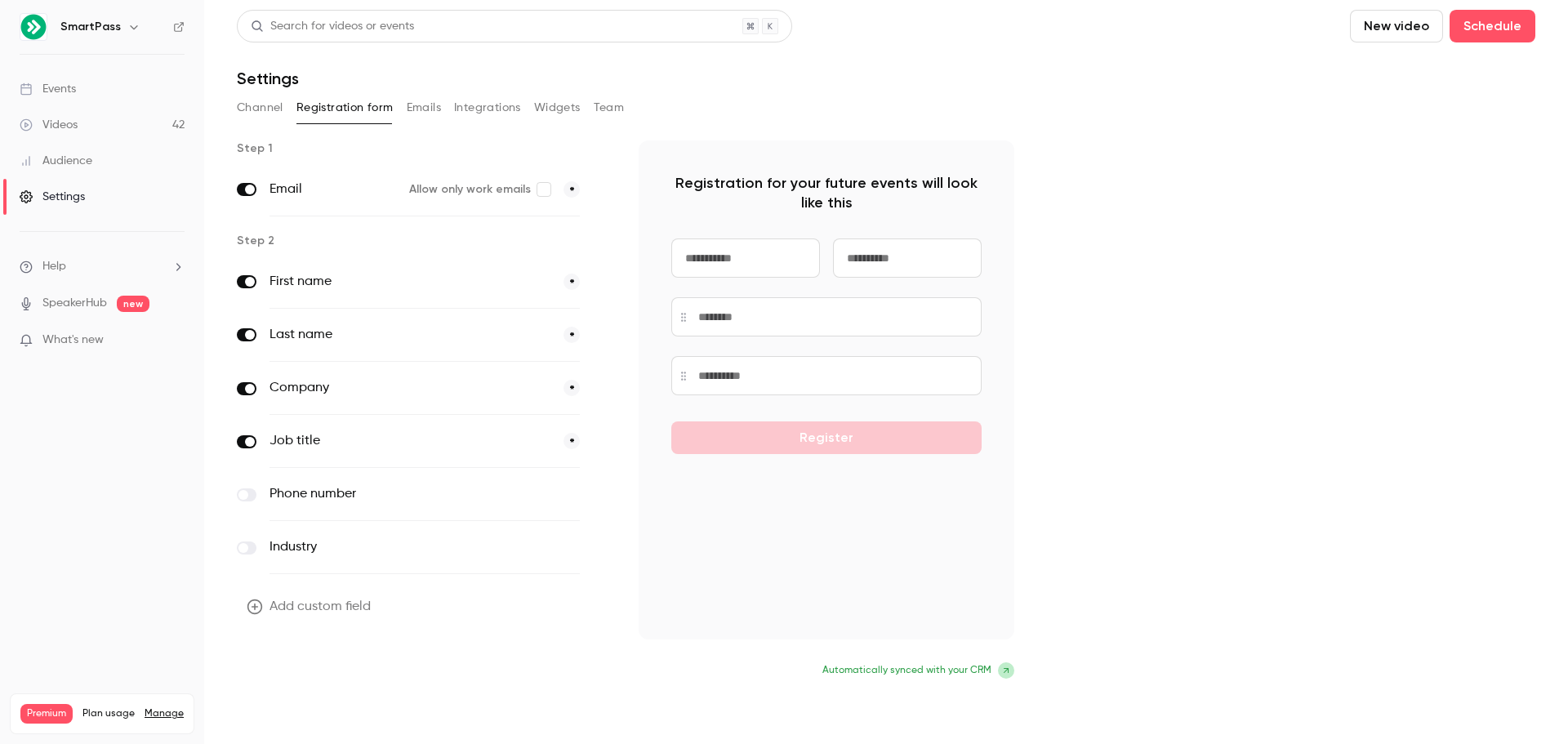
click at [318, 671] on button "Update form" at bounding box center [292, 672] width 110 height 33
click at [421, 111] on button "Emails" at bounding box center [423, 107] width 34 height 26
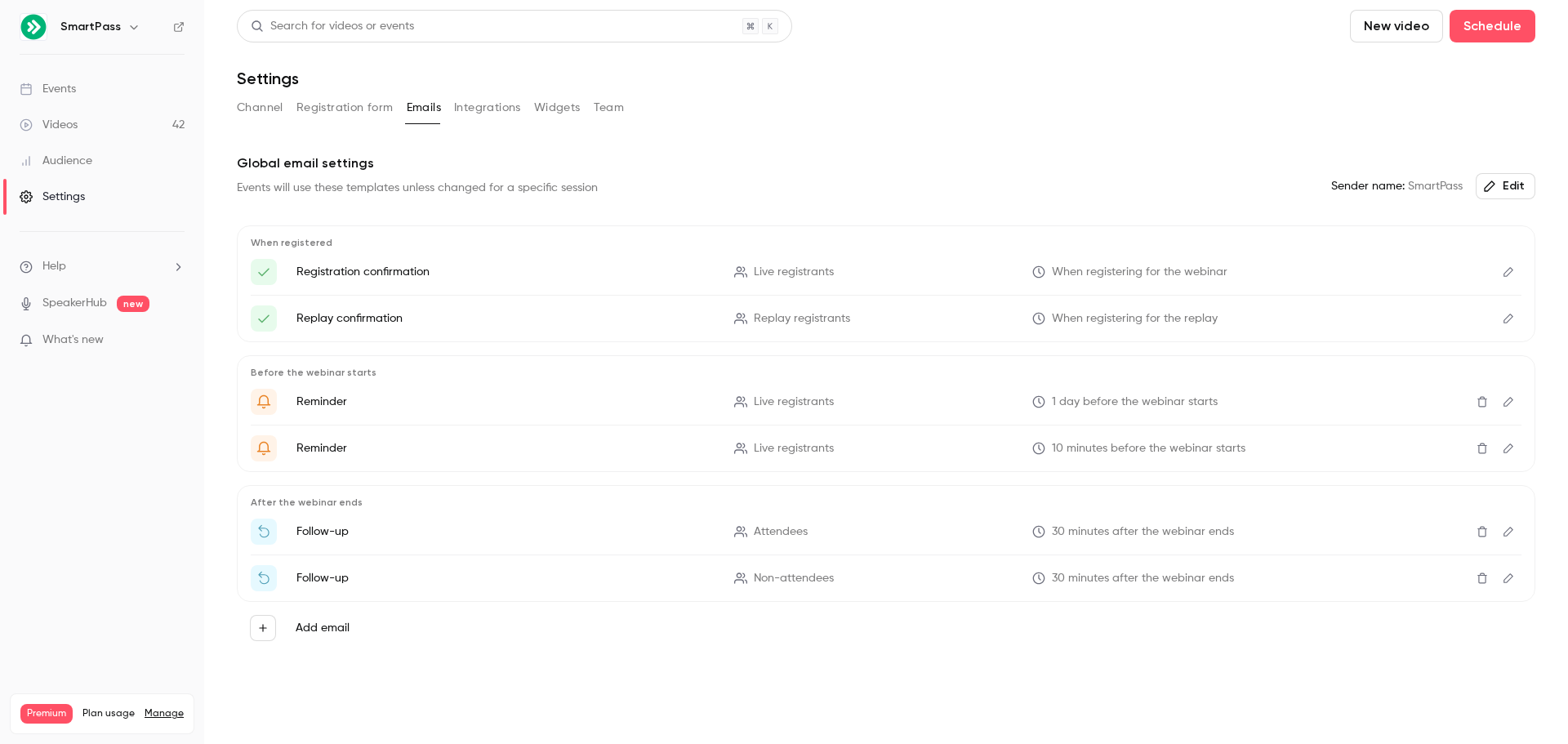
click at [469, 108] on button "Integrations" at bounding box center [487, 107] width 67 height 26
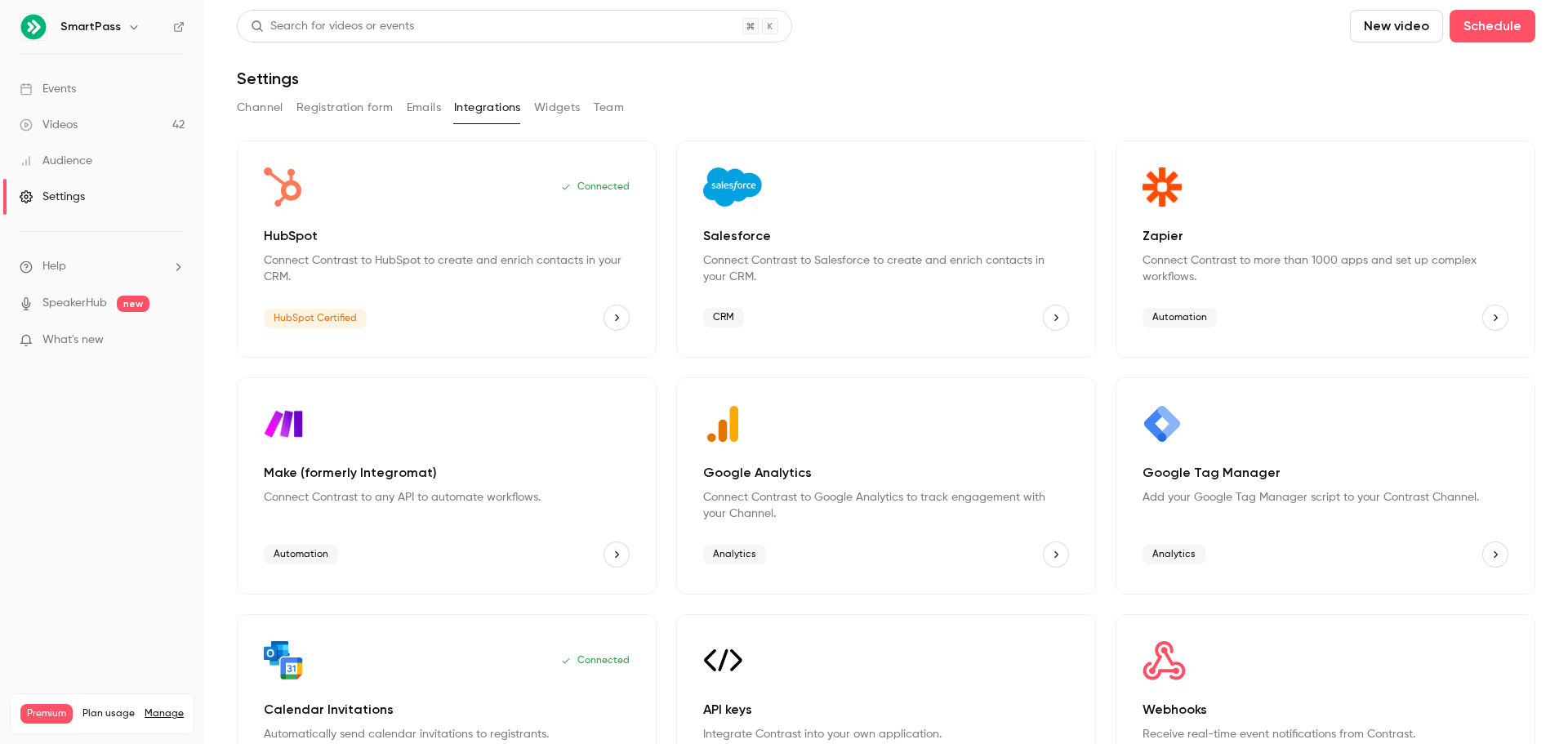
click at [566, 102] on button "Widgets" at bounding box center [557, 107] width 46 height 26
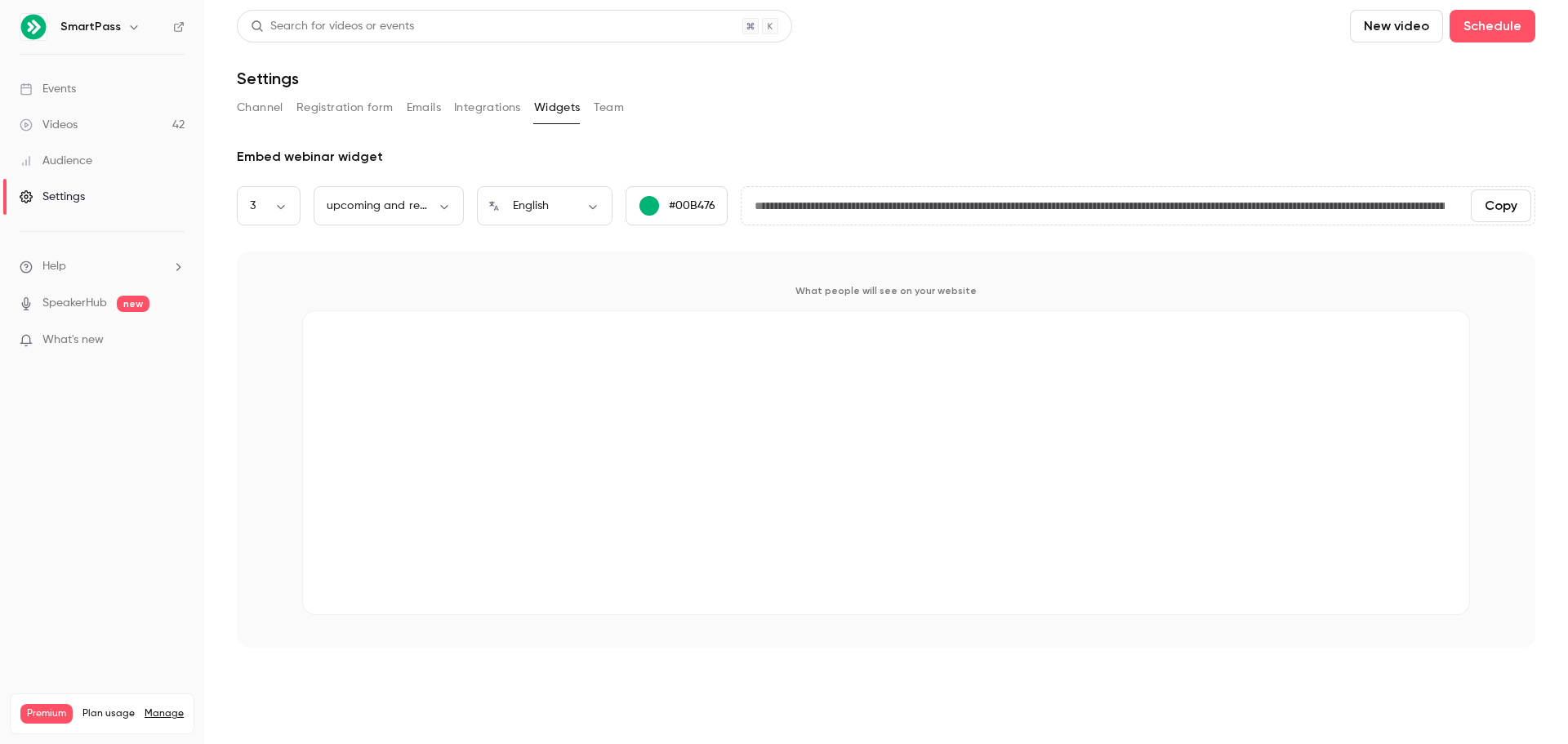
click at [607, 106] on button "Team" at bounding box center [608, 107] width 31 height 26
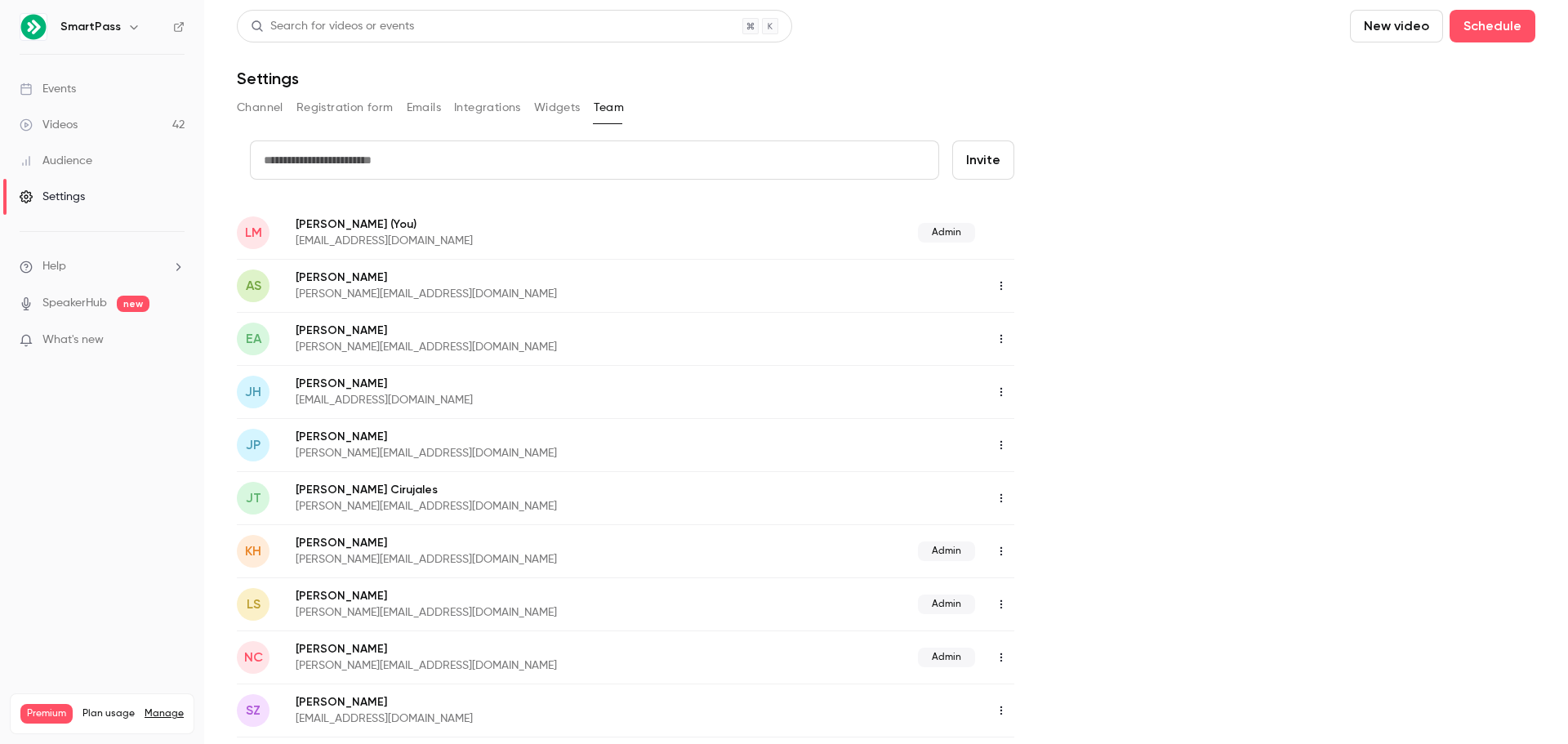
scroll to position [82, 0]
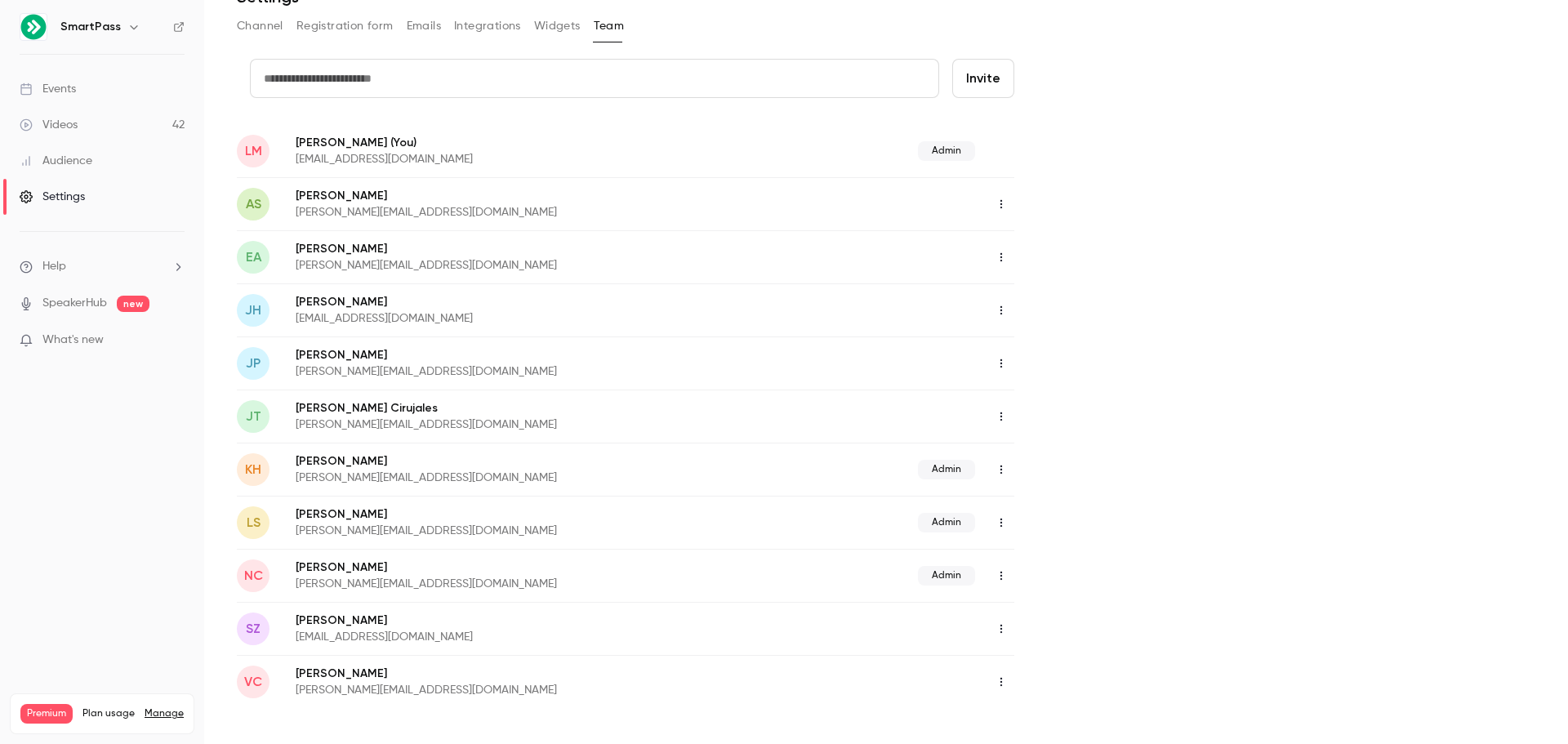
click at [1000, 309] on icon "button" at bounding box center [1000, 310] width 13 height 12
click at [1033, 387] on div "Delete member" at bounding box center [1090, 395] width 124 height 16
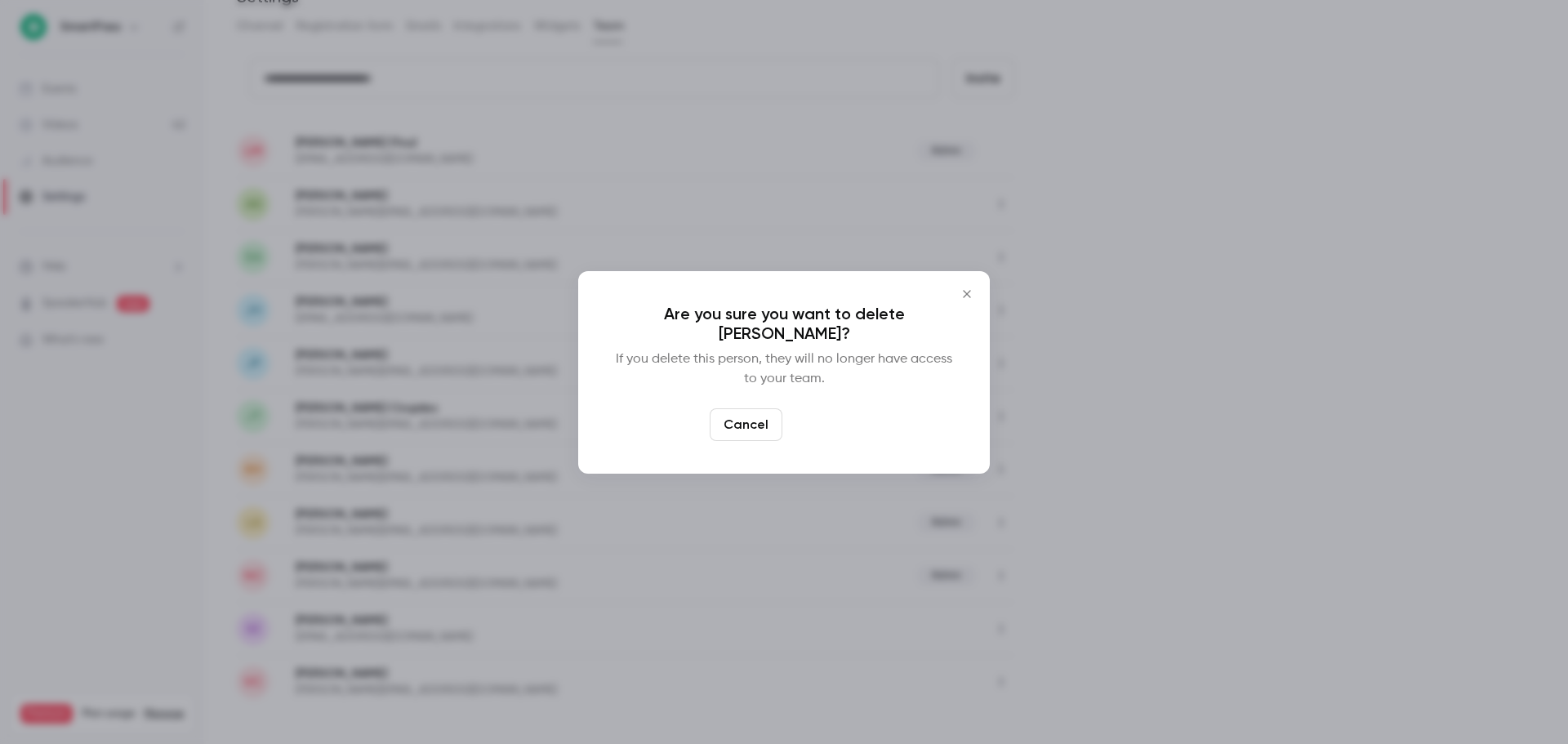
click at [841, 413] on button "Delete" at bounding box center [823, 424] width 70 height 33
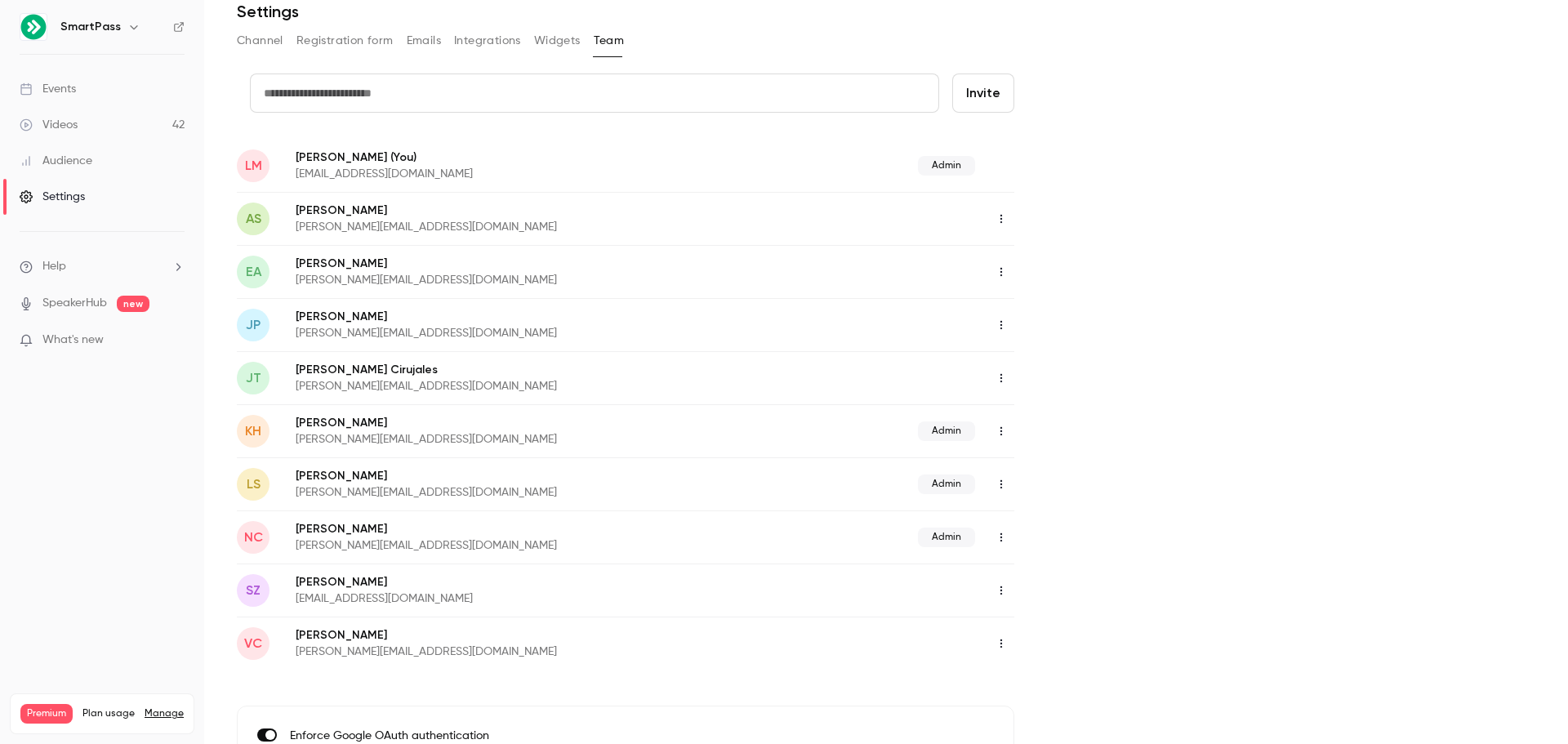
scroll to position [0, 0]
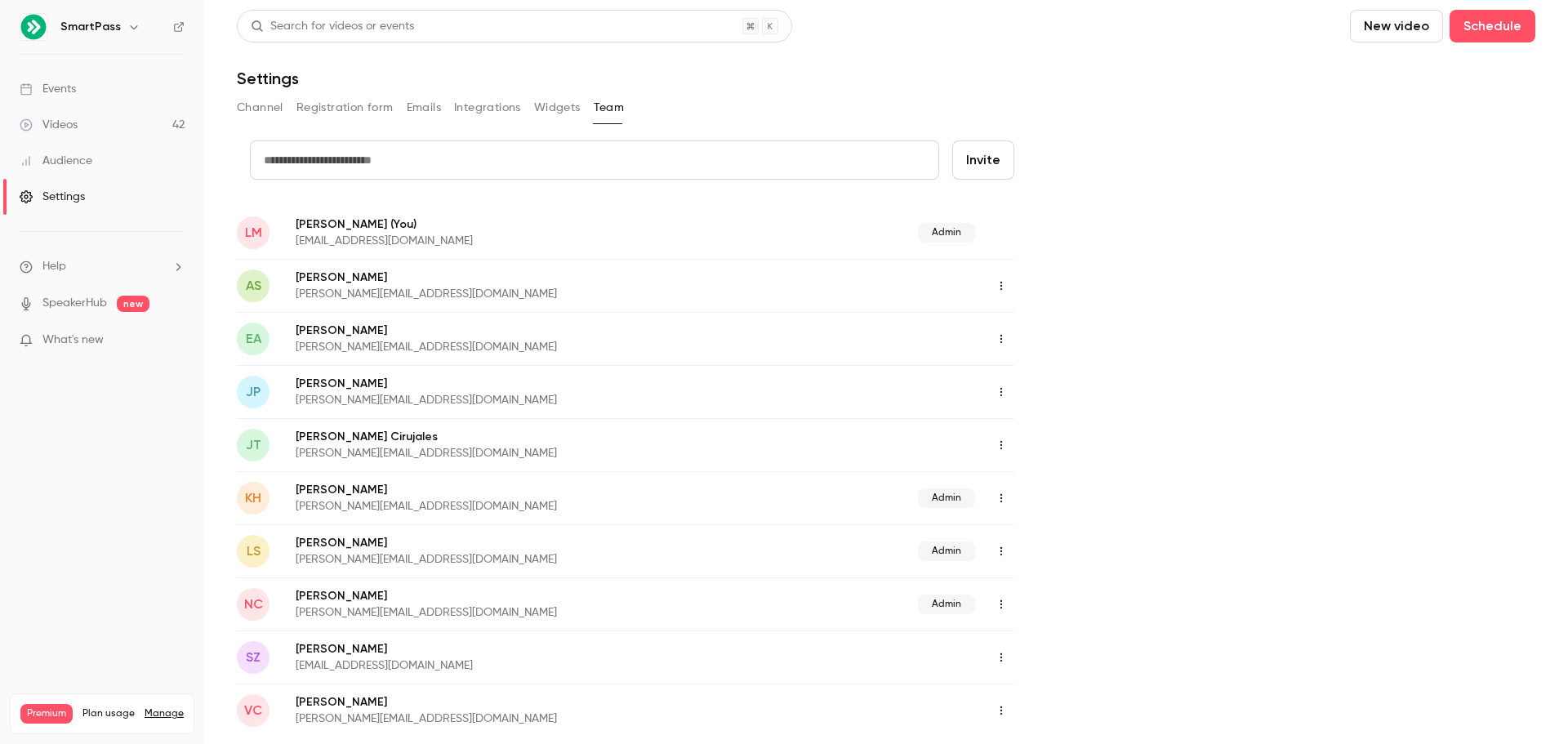
click at [1001, 501] on icon "button" at bounding box center [1001, 499] width 2 height 9
click at [607, 532] on div at bounding box center [784, 372] width 1568 height 744
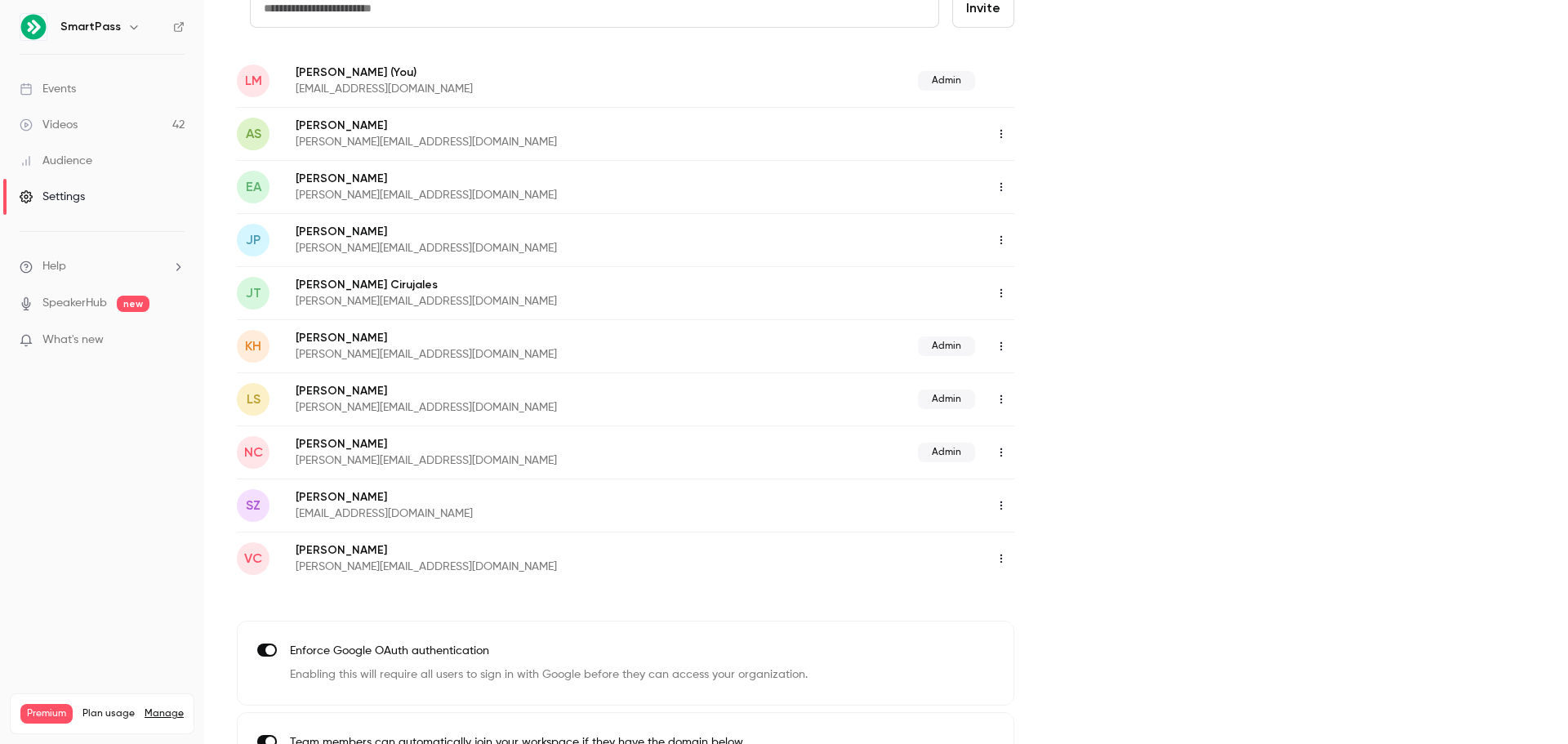
scroll to position [163, 0]
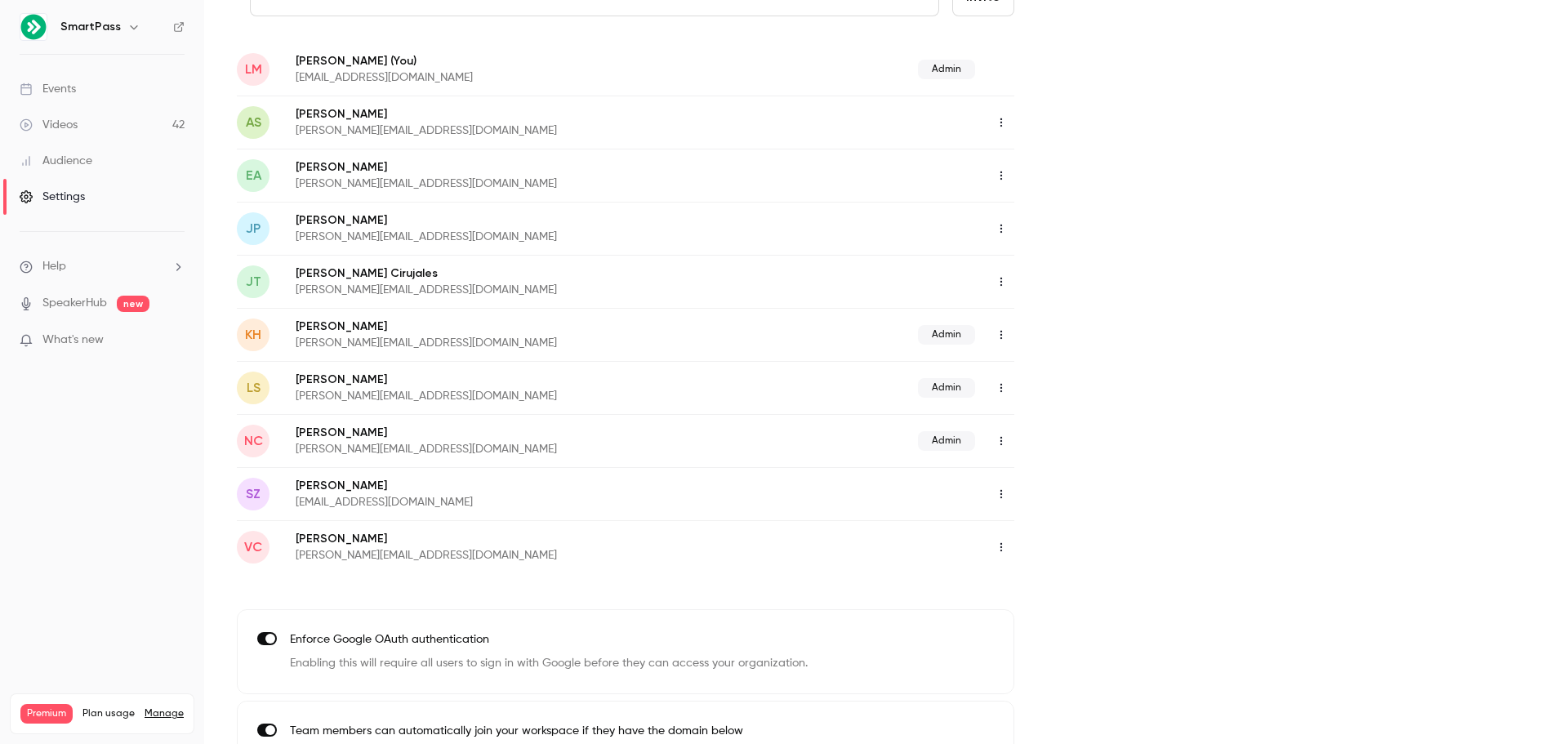
click at [1005, 335] on icon "button" at bounding box center [1000, 334] width 13 height 12
click at [1111, 260] on div at bounding box center [784, 372] width 1568 height 744
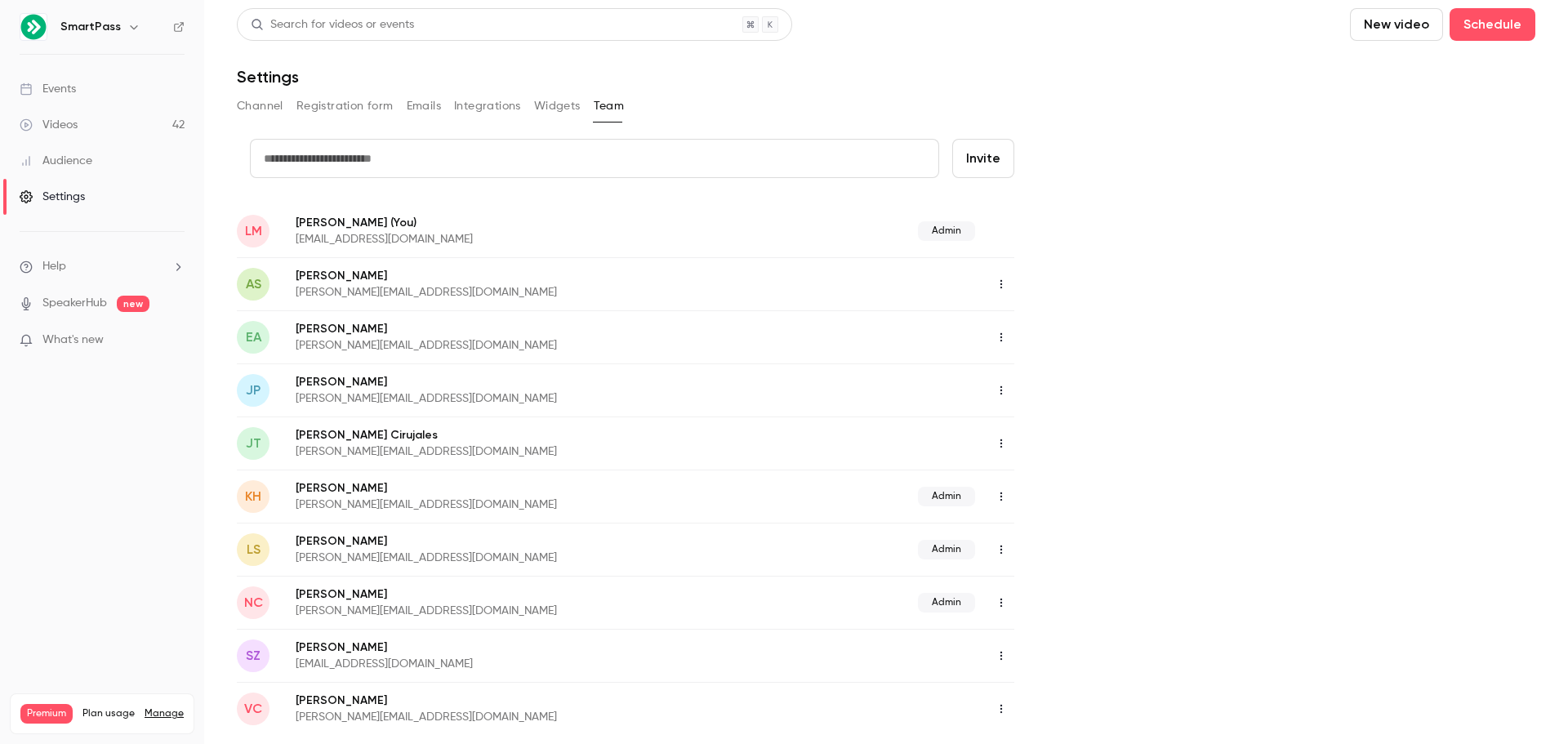
scroll to position [0, 0]
click at [84, 161] on div "Audience" at bounding box center [56, 160] width 73 height 16
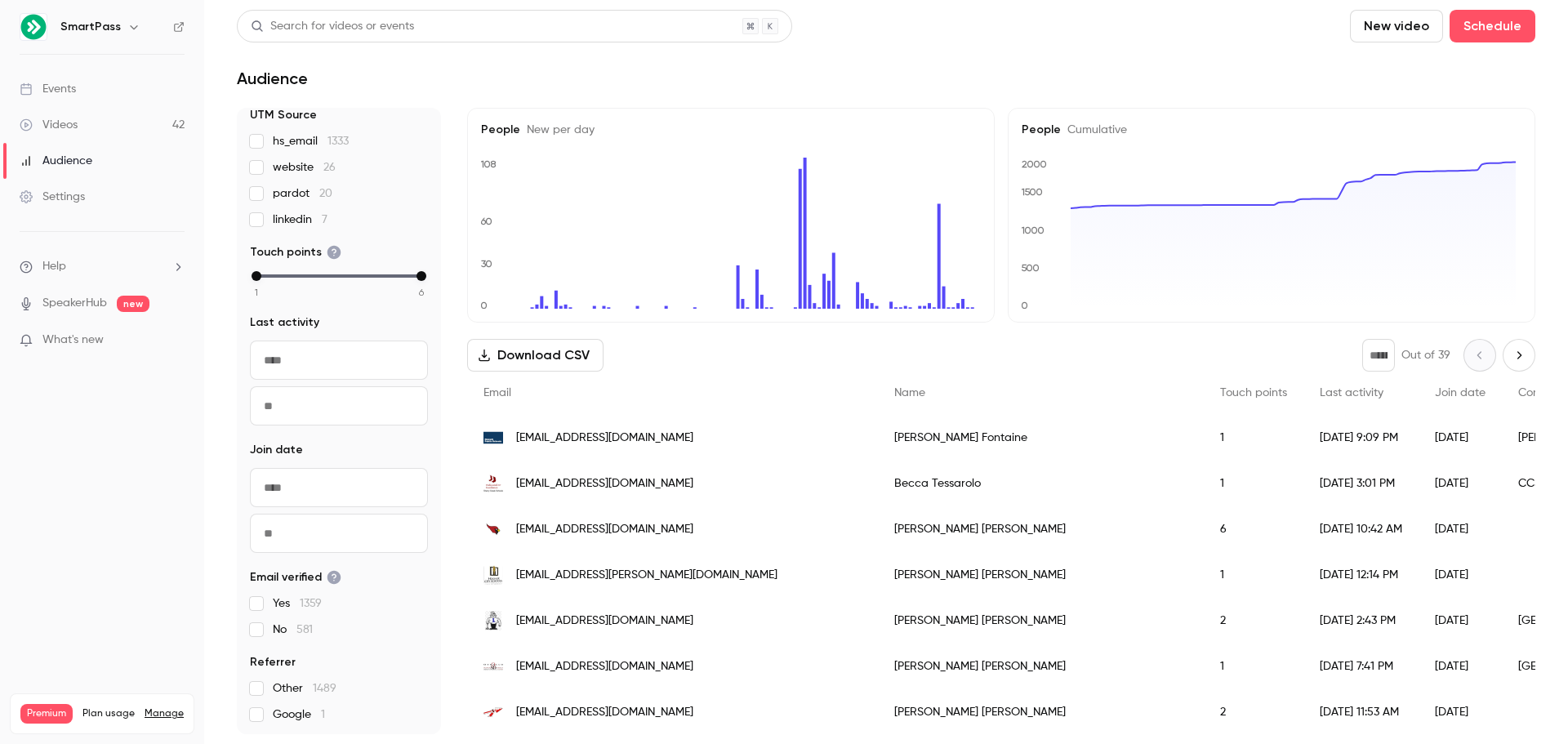
scroll to position [107, 0]
click at [65, 94] on div "Events" at bounding box center [47, 89] width 56 height 16
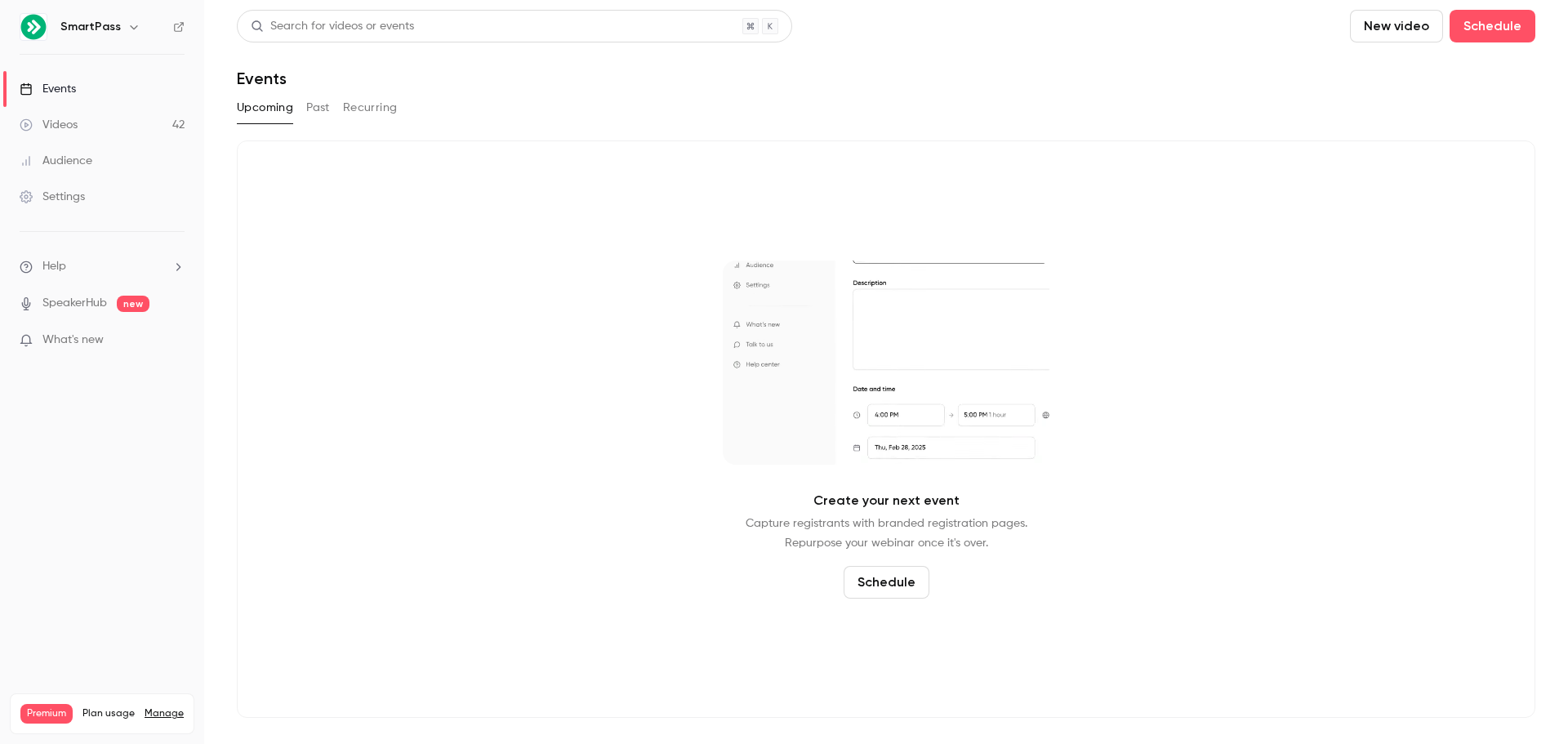
click at [95, 29] on h6 "SmartPass" at bounding box center [91, 27] width 61 height 16
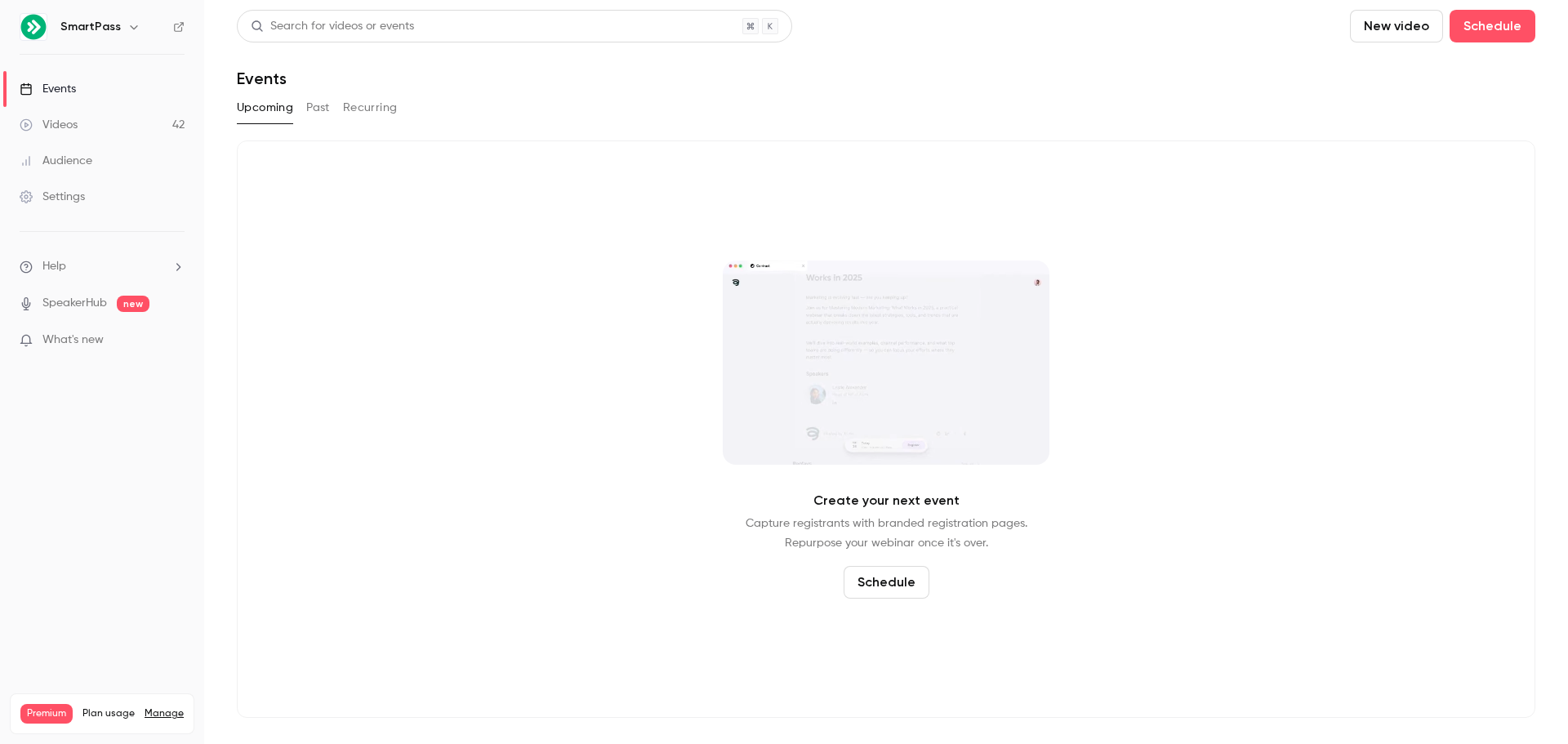
click at [128, 30] on icon "button" at bounding box center [134, 27] width 13 height 13
click at [90, 151] on div "Billing" at bounding box center [126, 151] width 133 height 16
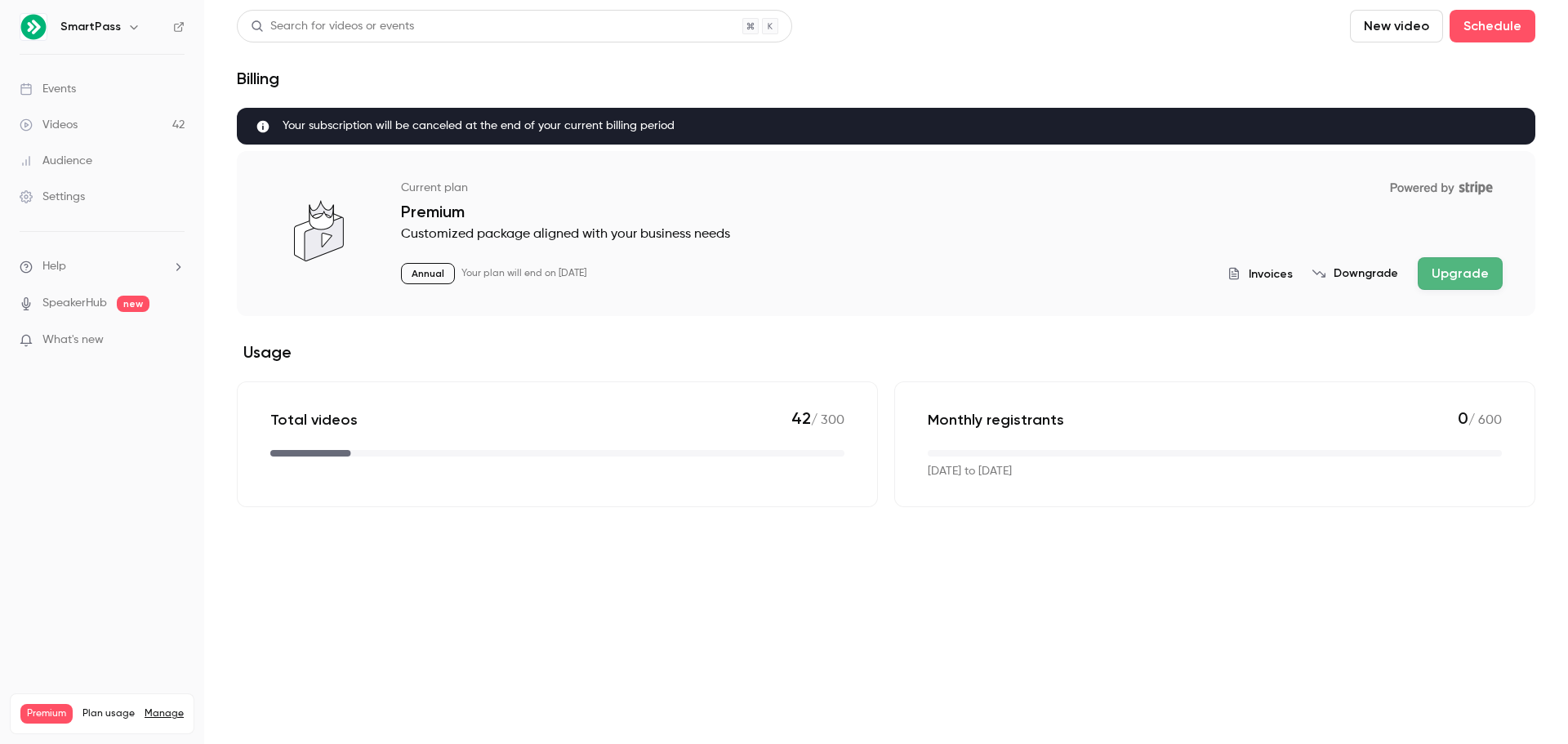
click at [1255, 274] on button "Invoices" at bounding box center [1260, 274] width 65 height 17
click at [42, 506] on nav "SmartPass Events Videos 42 Audience Settings Help SpeakerHub new What's new Pre…" at bounding box center [102, 372] width 204 height 744
click at [100, 34] on h6 "SmartPass" at bounding box center [91, 27] width 61 height 16
click at [102, 29] on h6 "SmartPass" at bounding box center [91, 27] width 61 height 16
click at [128, 26] on icon "button" at bounding box center [134, 27] width 13 height 13
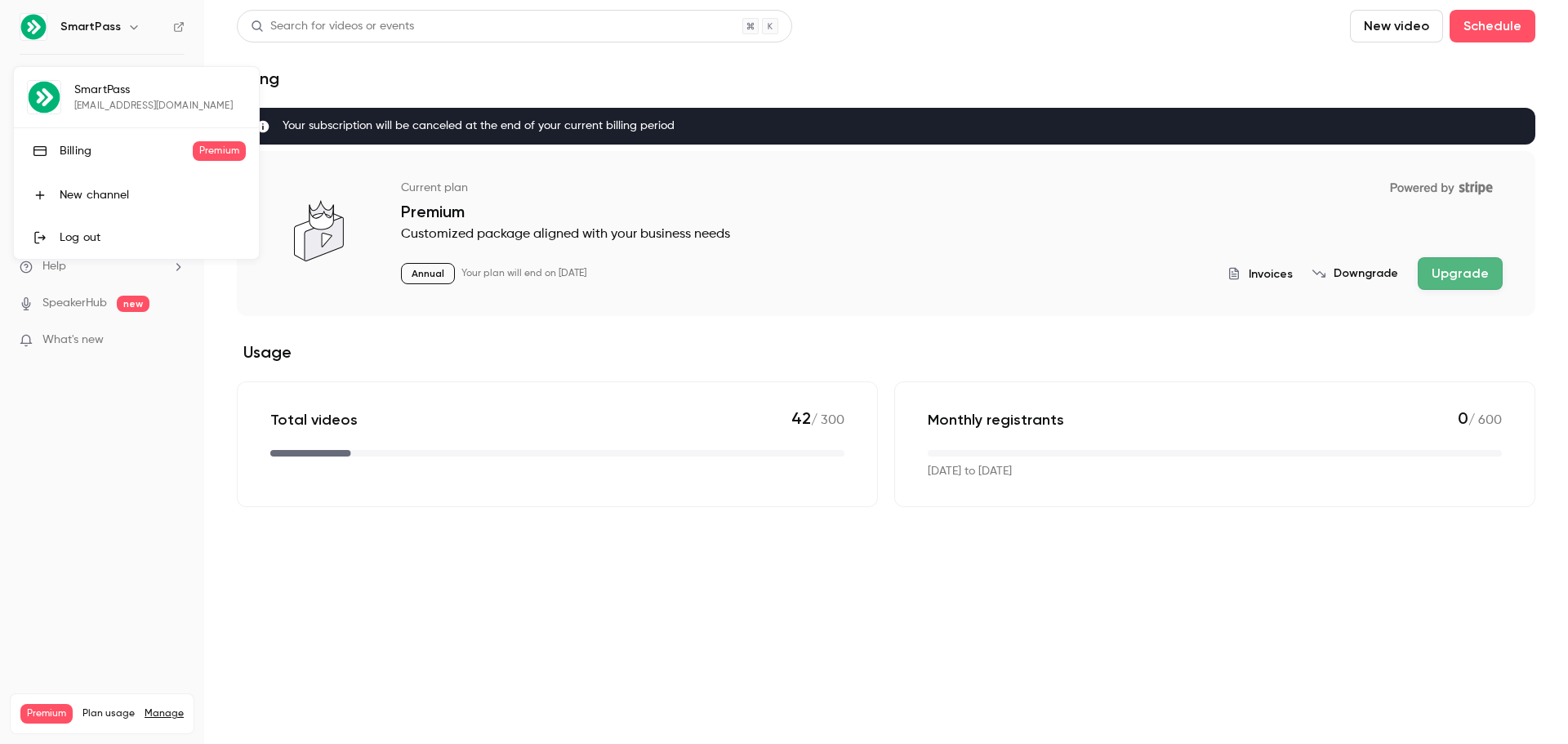
click at [92, 99] on div "SmartPass lmoskowitz@smartpass.app Billing Premium New channel Log out" at bounding box center [136, 162] width 245 height 192
click at [43, 31] on div at bounding box center [784, 372] width 1568 height 744
click at [69, 193] on div "Settings" at bounding box center [52, 197] width 65 height 16
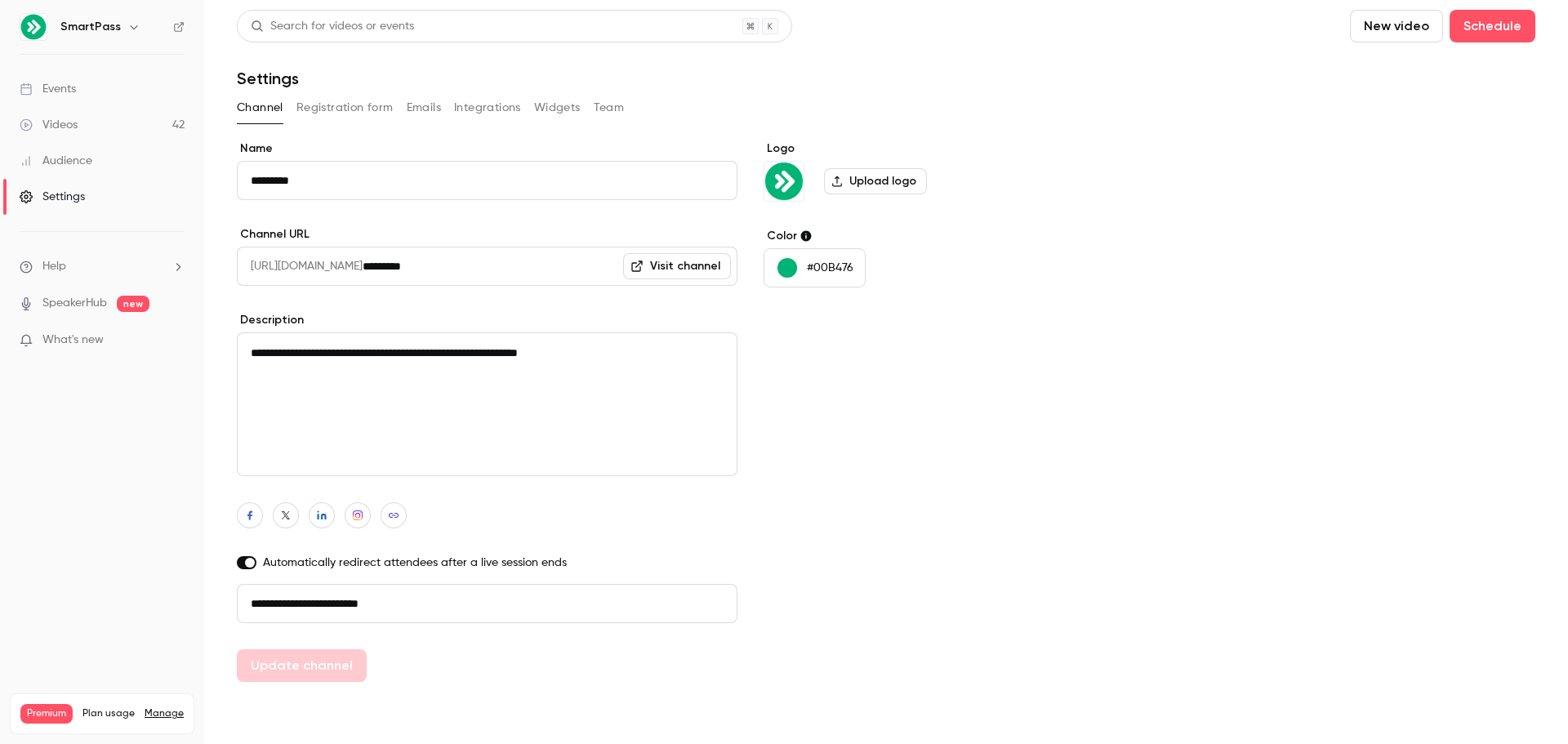
click at [679, 266] on link "Visit channel" at bounding box center [676, 266] width 108 height 26
click at [337, 109] on button "Registration form" at bounding box center [345, 107] width 97 height 26
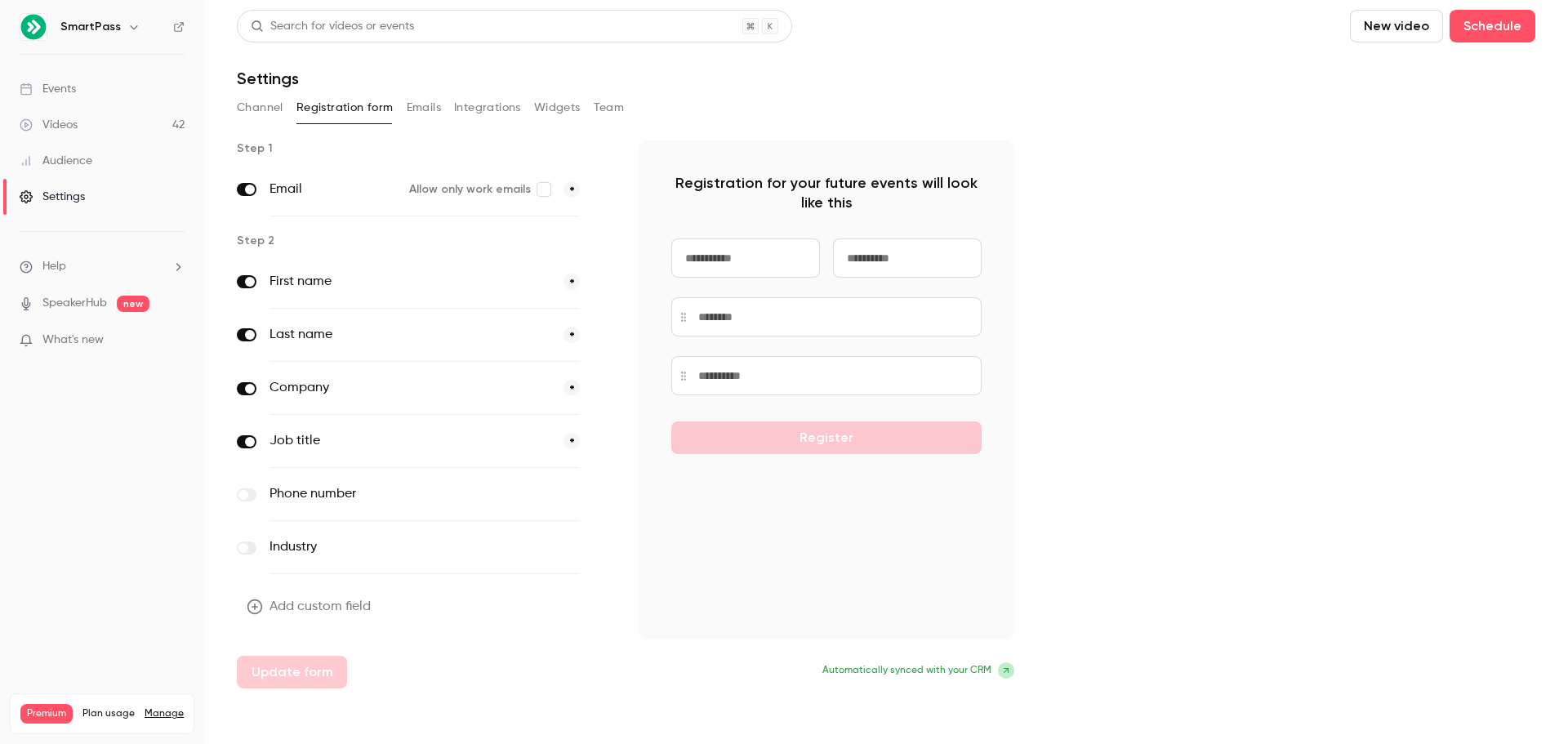
click at [418, 109] on button "Emails" at bounding box center [423, 107] width 34 height 26
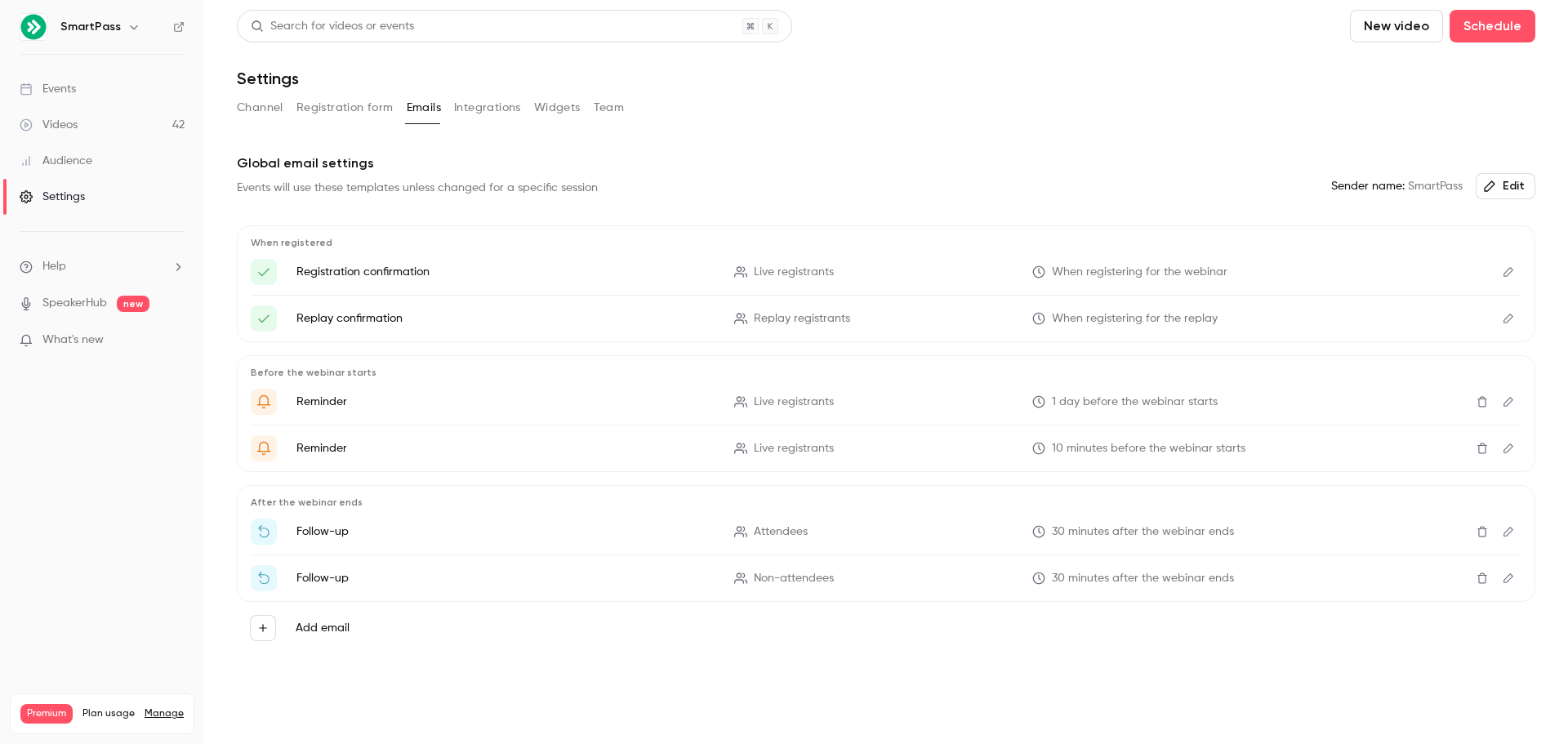
click at [395, 270] on p "Registration confirmation" at bounding box center [505, 272] width 418 height 16
click at [476, 110] on button "Integrations" at bounding box center [487, 107] width 67 height 26
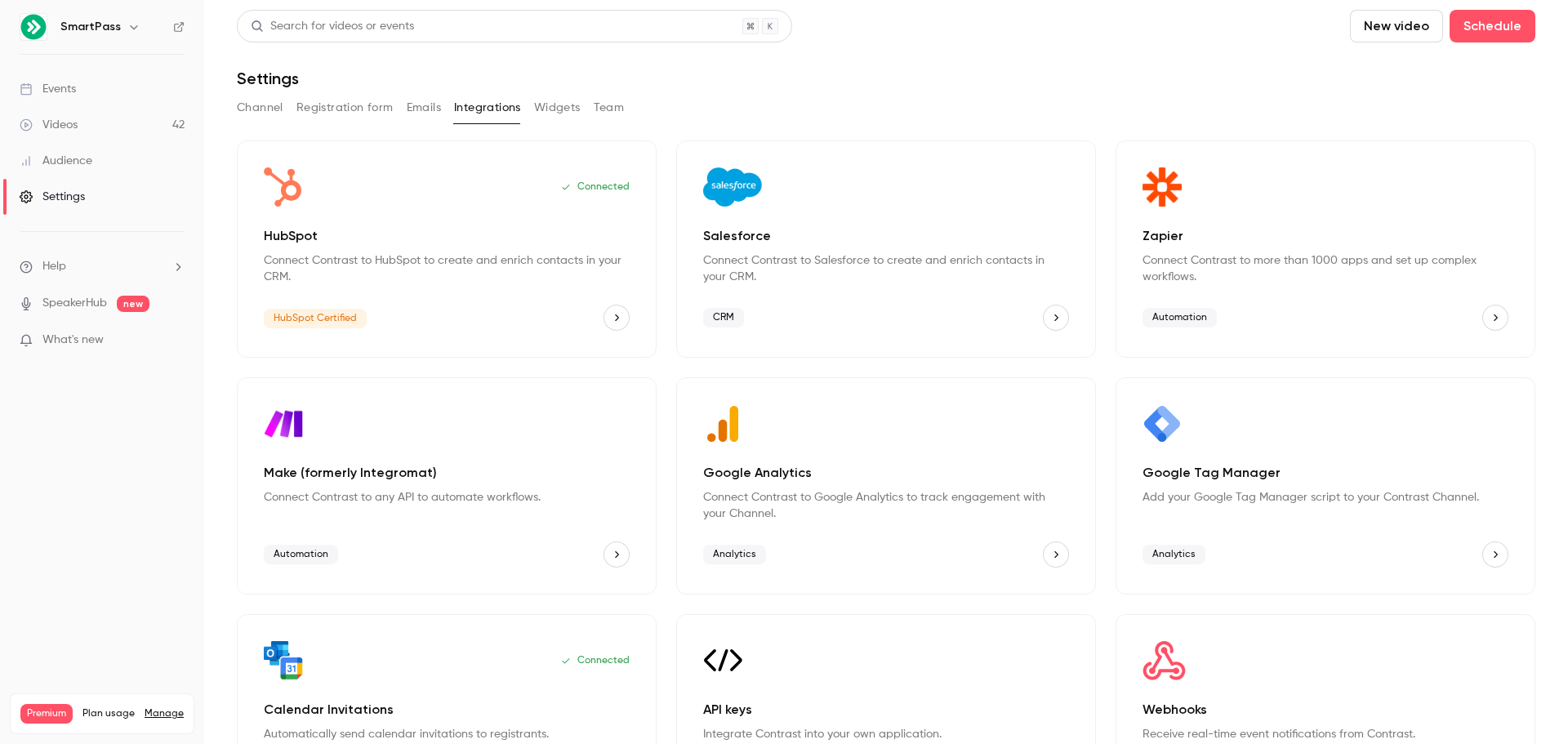
click at [282, 111] on button "Channel" at bounding box center [260, 107] width 46 height 26
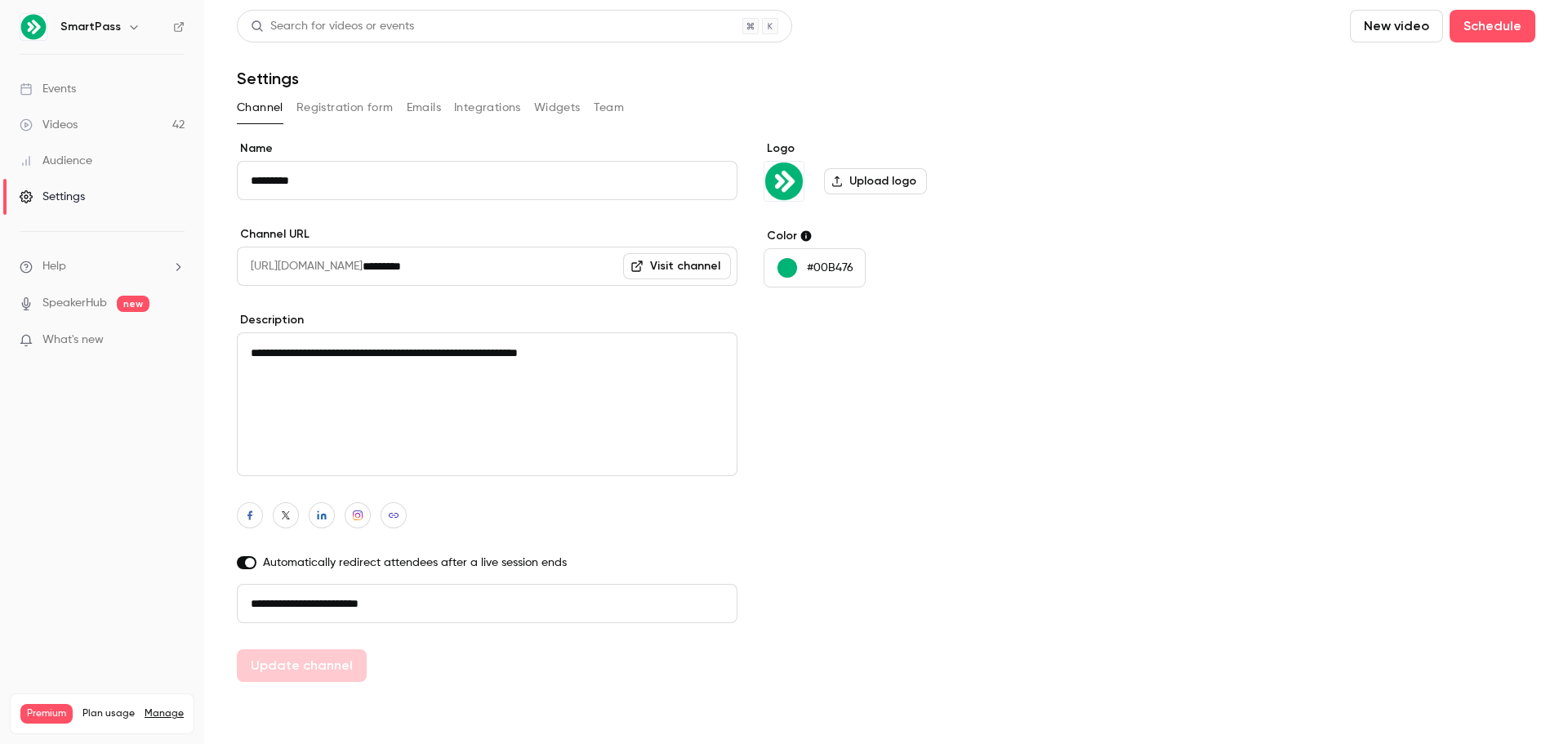
click at [409, 597] on input "**********" at bounding box center [487, 603] width 501 height 39
drag, startPoint x: 282, startPoint y: 594, endPoint x: 223, endPoint y: 601, distance: 59.4
click at [223, 601] on main "**********" at bounding box center [886, 372] width 1364 height 744
click at [338, 668] on button "Update channel" at bounding box center [302, 666] width 130 height 33
type input "**********"
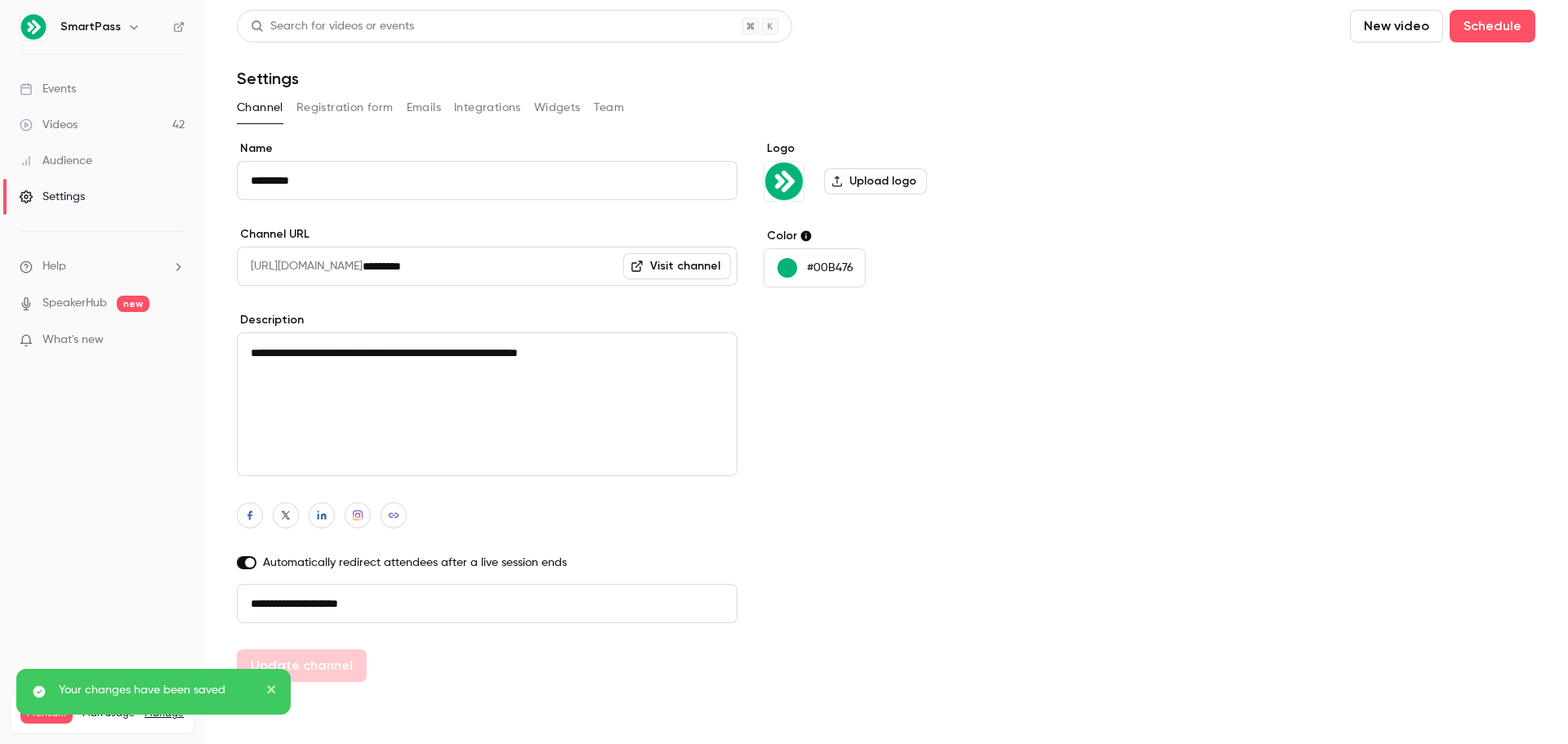
click at [412, 612] on input "**********" at bounding box center [487, 603] width 501 height 39
drag, startPoint x: 415, startPoint y: 606, endPoint x: 227, endPoint y: 604, distance: 188.0
click at [227, 604] on main "**********" at bounding box center [886, 372] width 1364 height 744
click at [894, 562] on div "Logo Upload logo Color #00B476" at bounding box center [888, 412] width 250 height 542
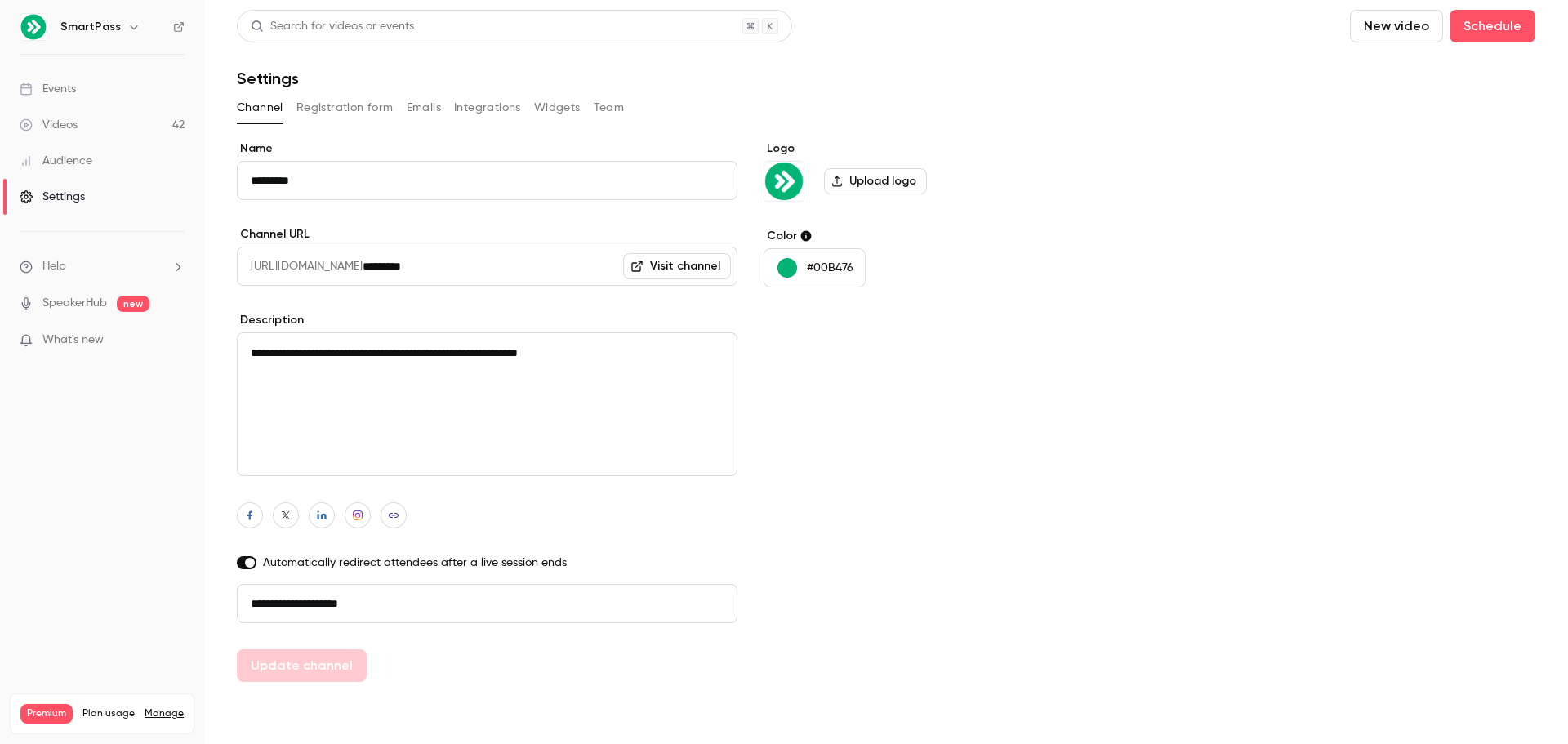
click at [181, 30] on icon at bounding box center [178, 27] width 12 height 12
click at [84, 305] on link "SpeakerHub" at bounding box center [75, 303] width 64 height 17
click at [79, 265] on li "Help" at bounding box center [102, 266] width 165 height 17
click at [58, 203] on div at bounding box center [784, 372] width 1568 height 744
click at [63, 198] on div "Settings" at bounding box center [52, 197] width 65 height 16
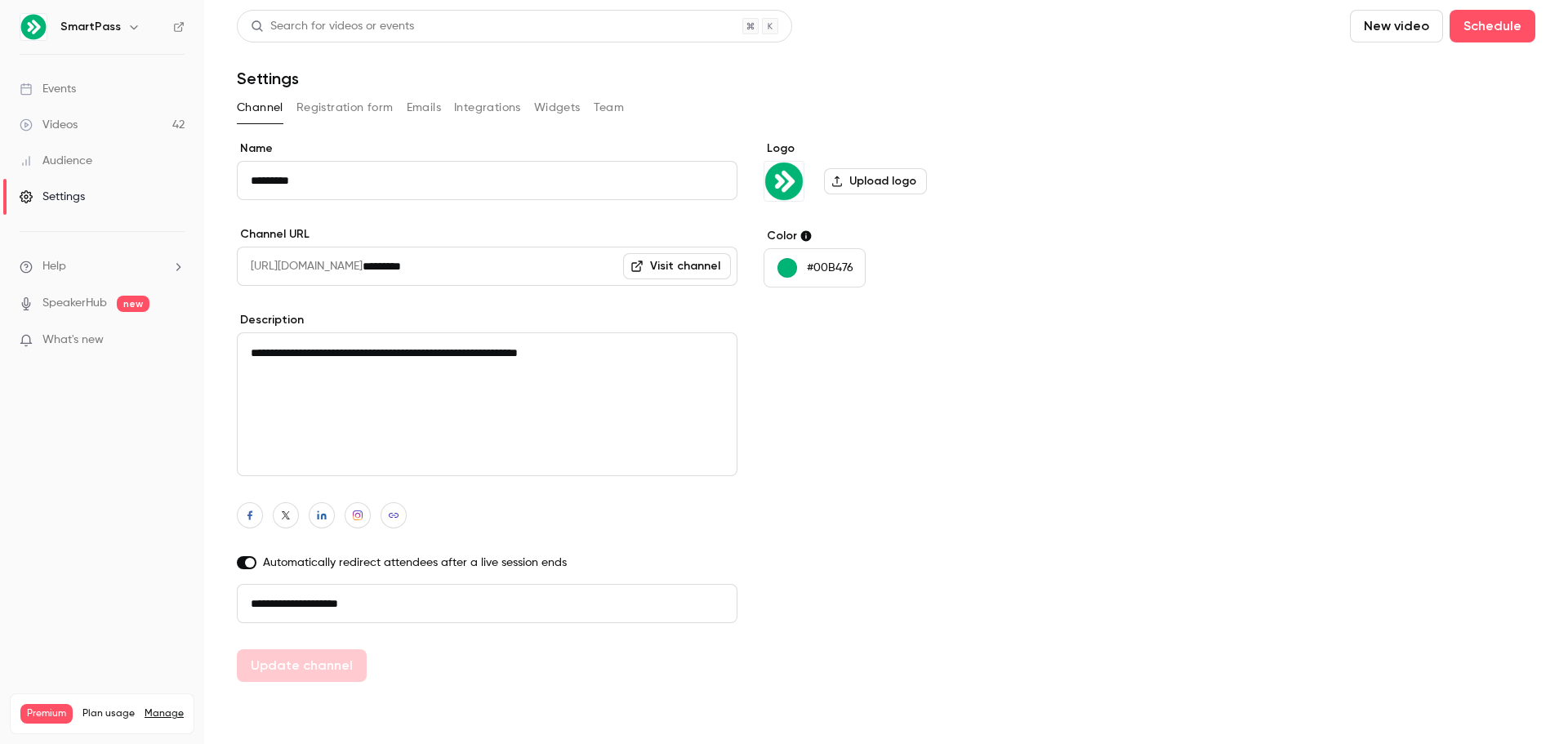
click at [73, 99] on link "Events" at bounding box center [102, 89] width 204 height 36
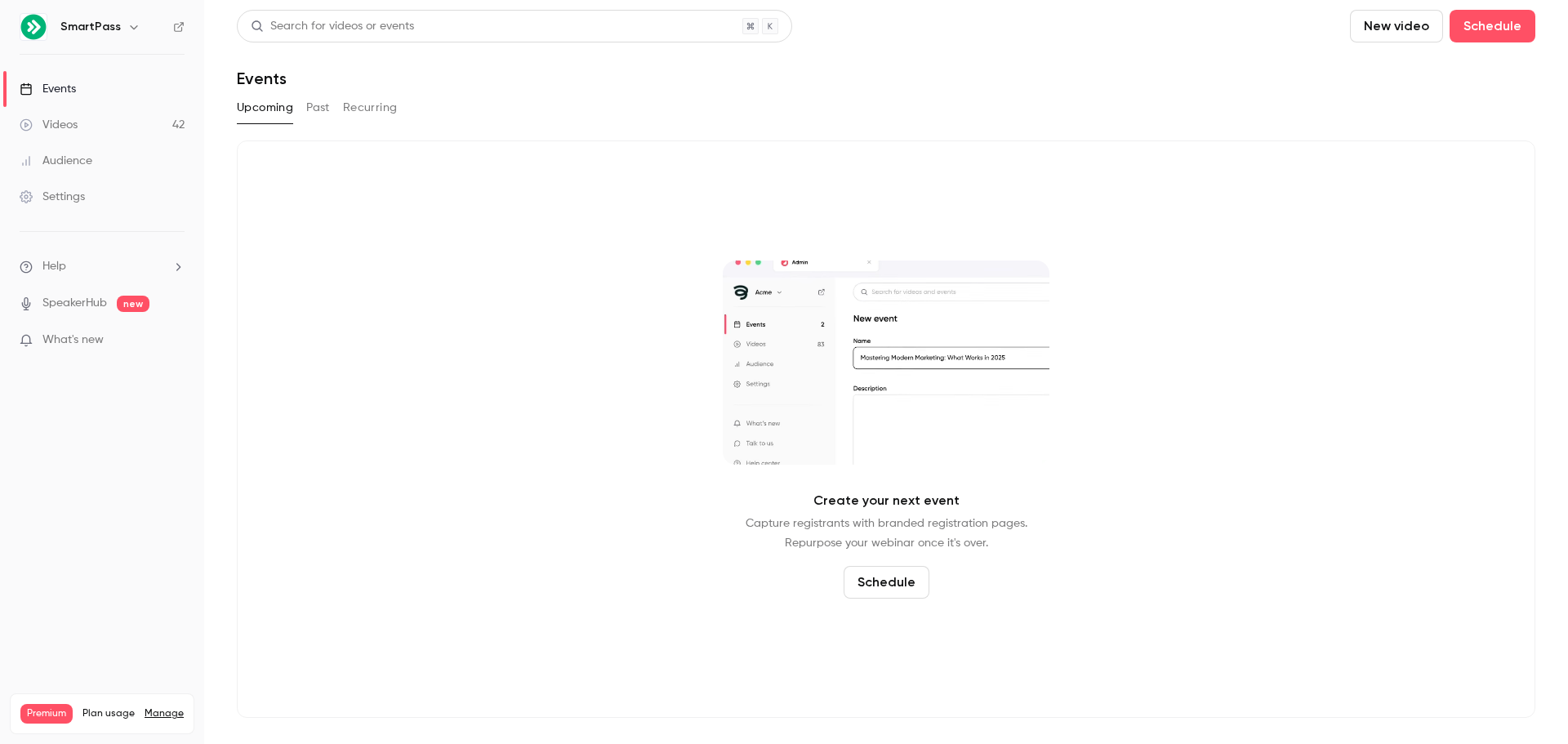
click at [313, 112] on button "Past" at bounding box center [318, 107] width 24 height 26
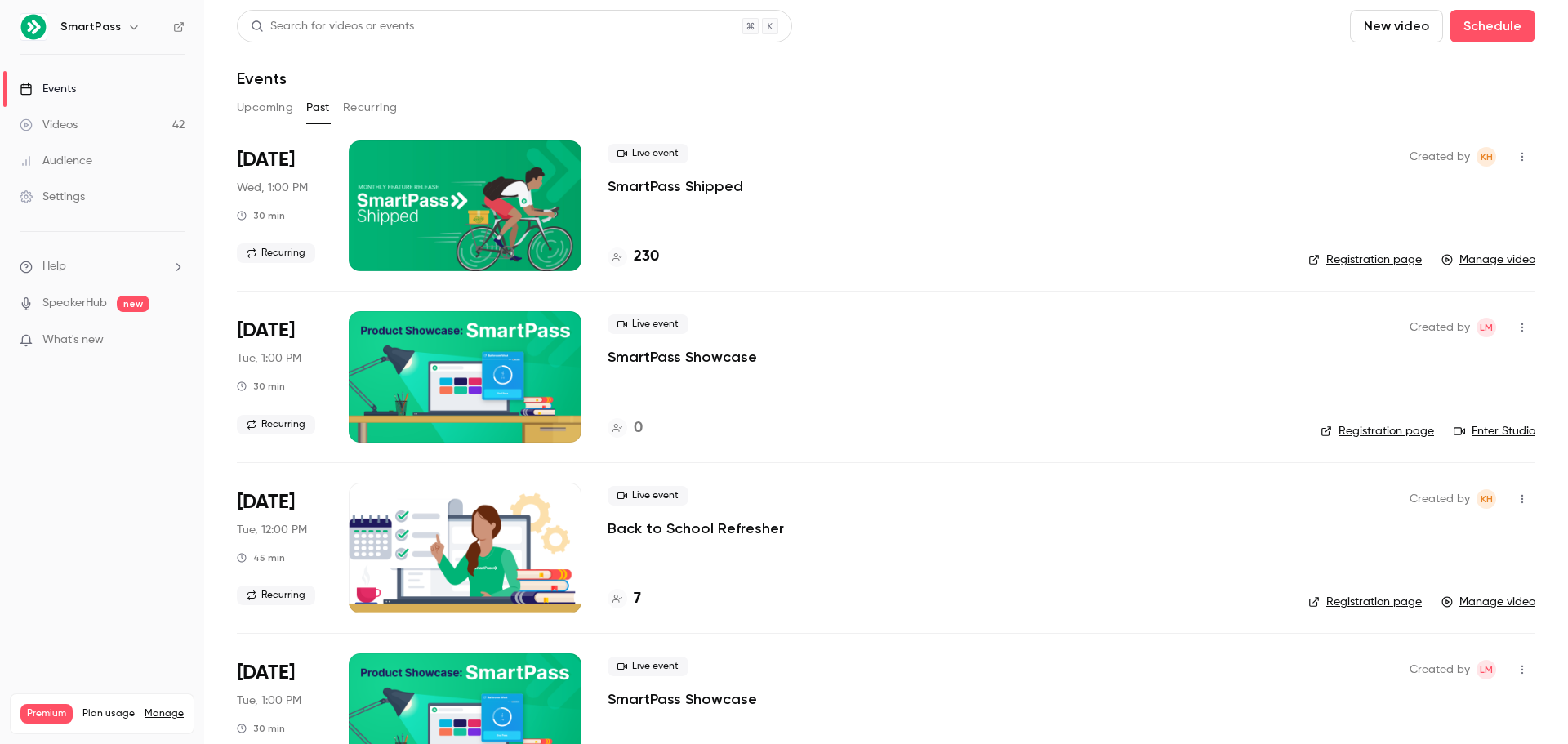
click at [486, 190] on div at bounding box center [464, 206] width 233 height 131
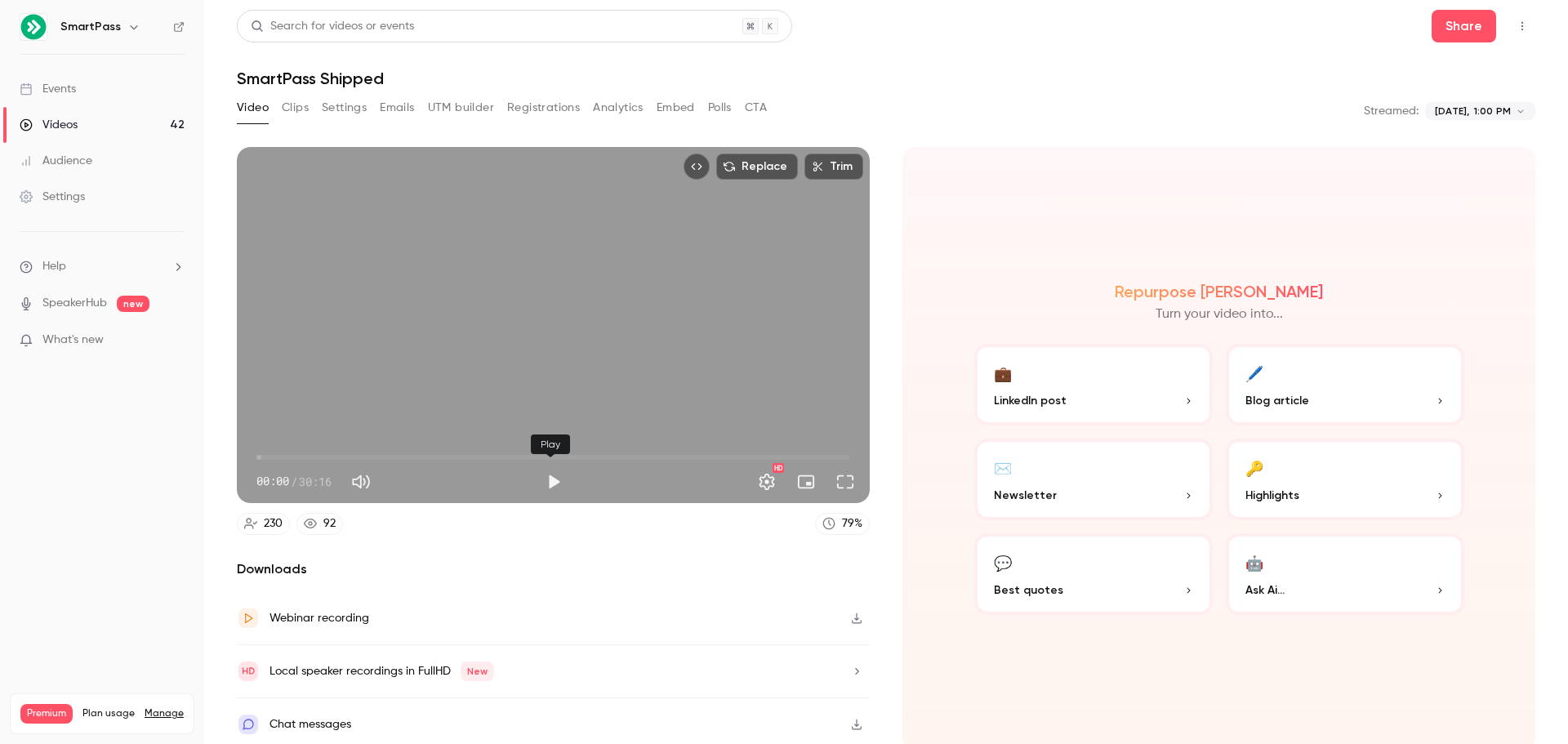
click at [549, 484] on button "Play" at bounding box center [553, 481] width 33 height 33
click at [320, 455] on span "00:01" at bounding box center [553, 457] width 593 height 26
click at [416, 454] on span "08:14" at bounding box center [553, 457] width 593 height 26
click at [486, 452] on span "08:14" at bounding box center [553, 457] width 593 height 26
click at [570, 454] on span "11:57" at bounding box center [553, 457] width 593 height 26
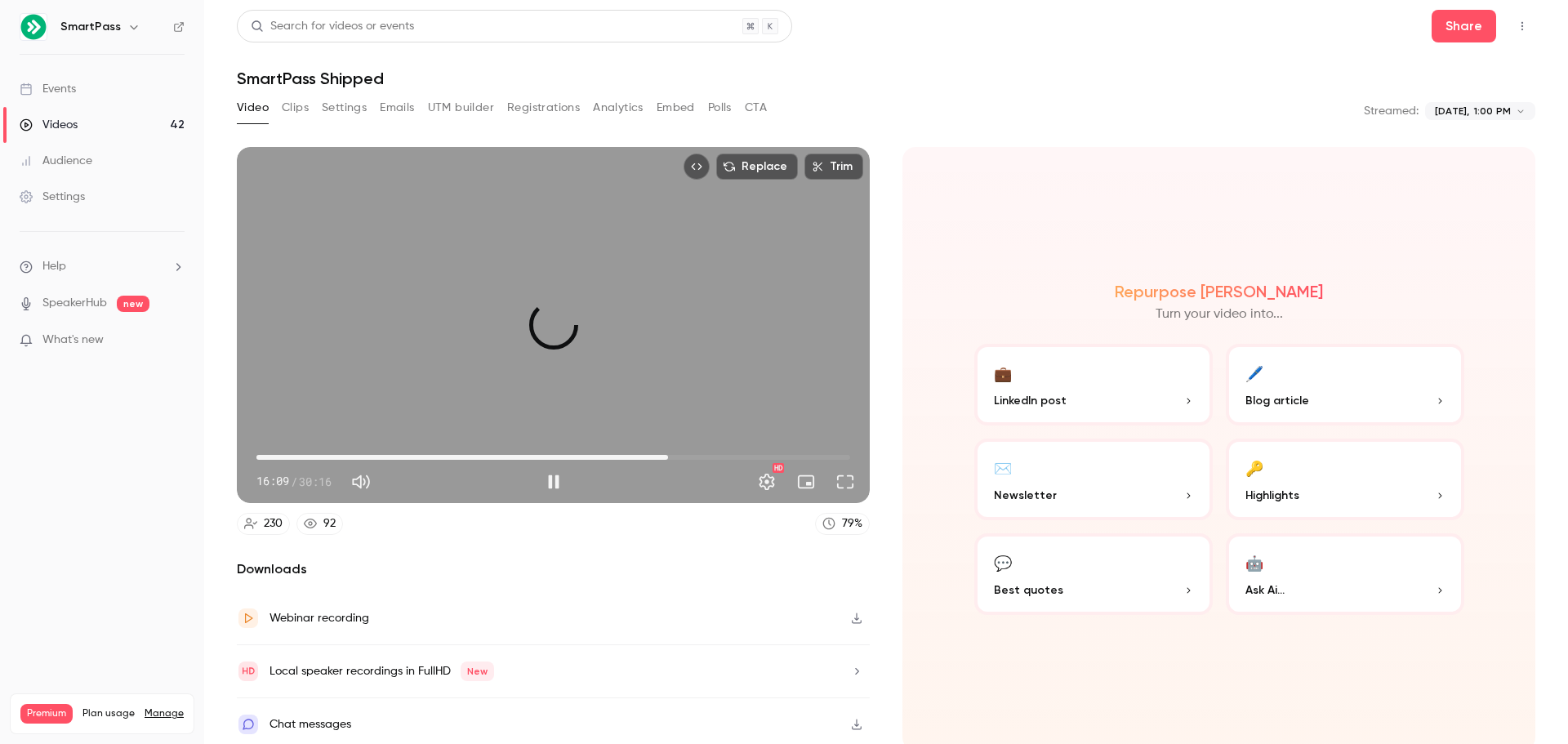
click at [664, 453] on span "20:59" at bounding box center [553, 457] width 593 height 26
click at [712, 454] on span "20:59" at bounding box center [553, 457] width 593 height 26
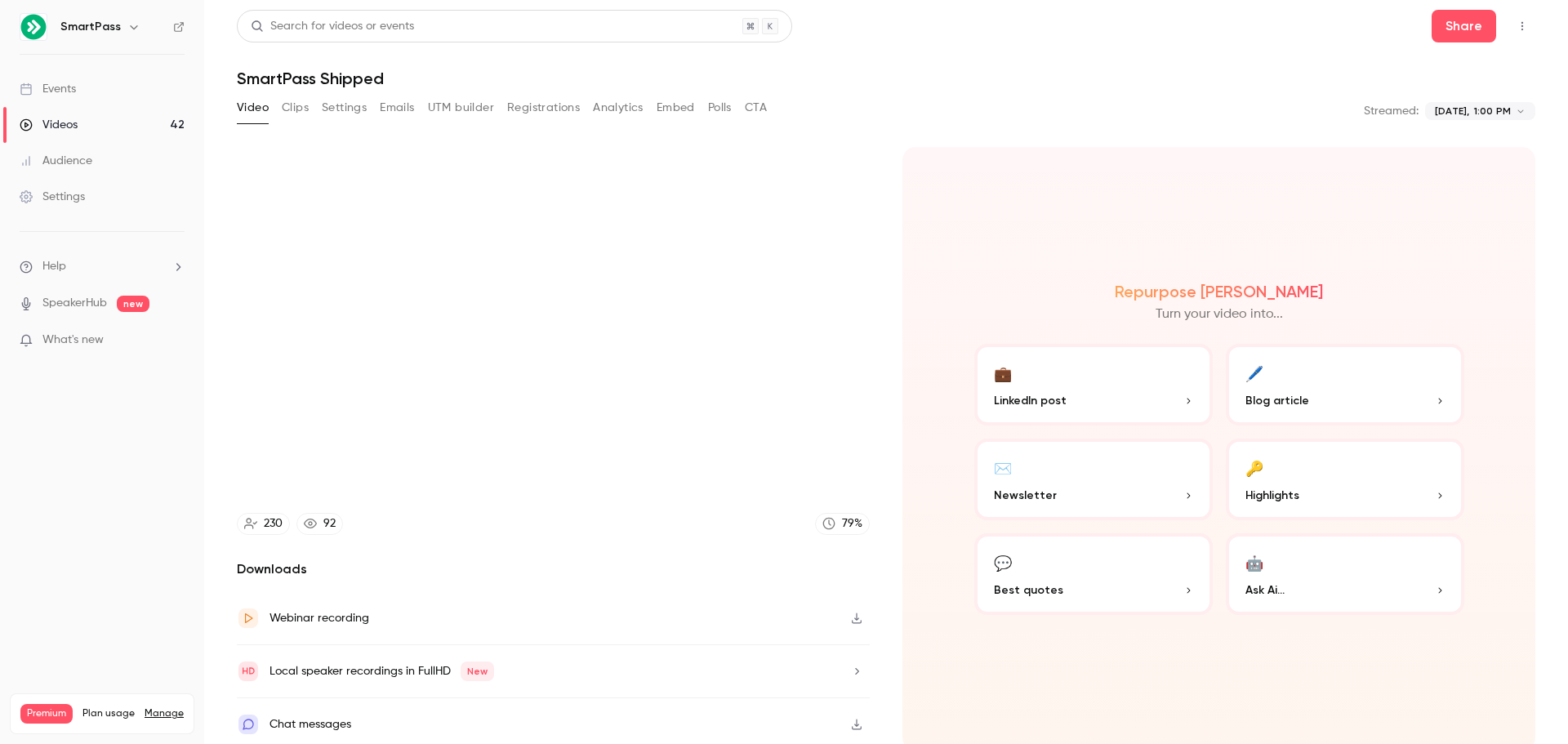
type input "******"
click at [66, 118] on div "Videos" at bounding box center [48, 125] width 58 height 16
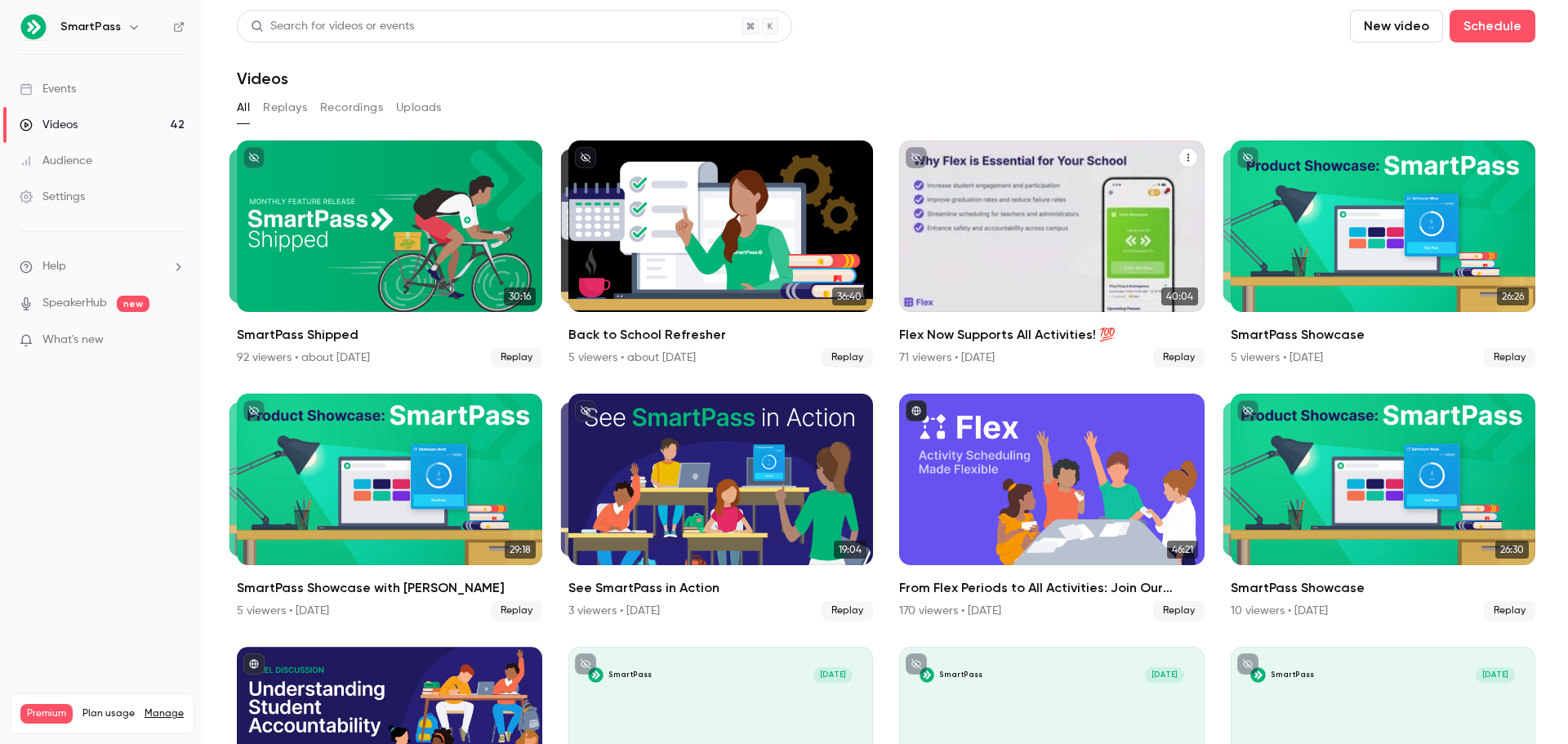
click at [1024, 239] on div "Flex Now Supports All Activities! 💯" at bounding box center [1051, 226] width 306 height 171
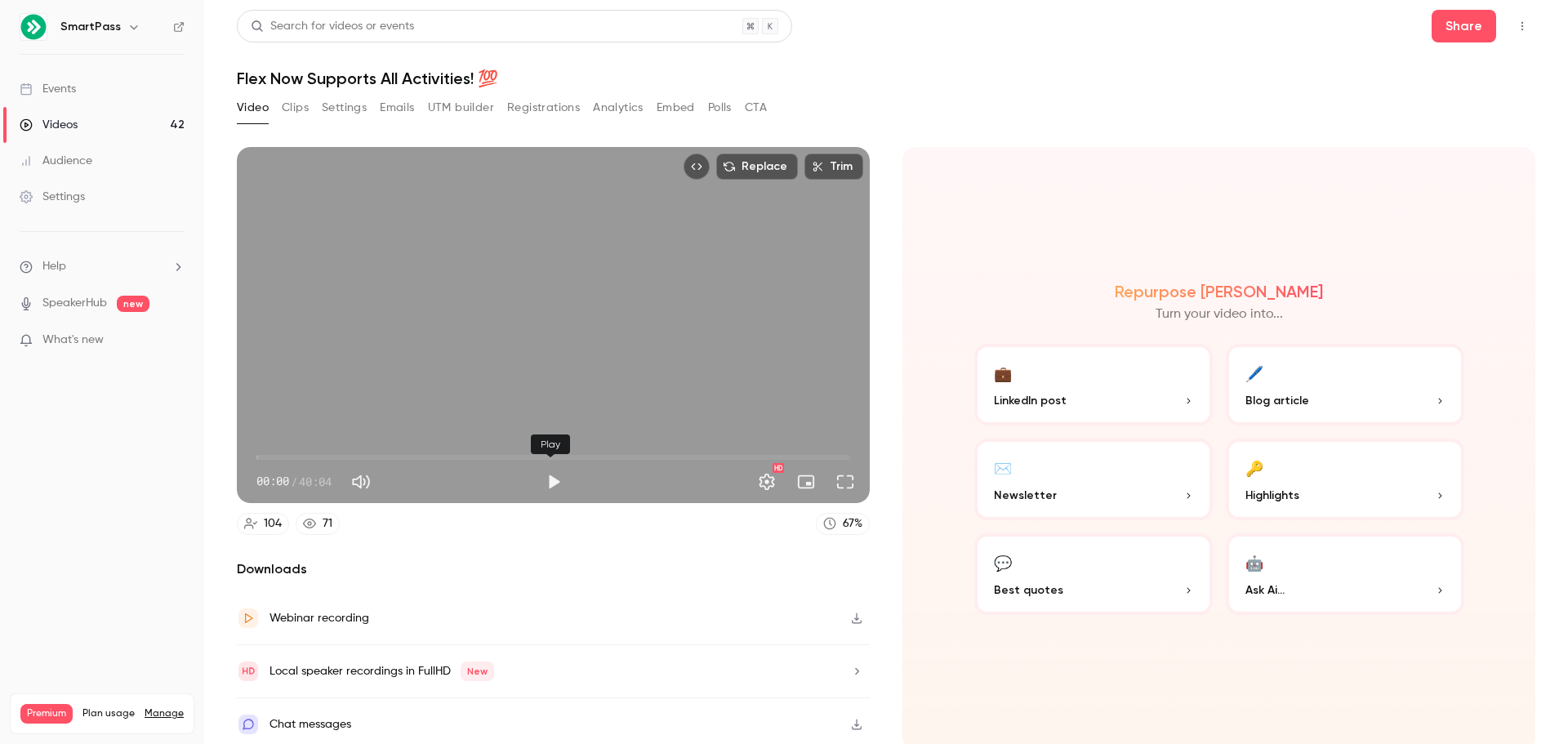
click at [543, 476] on button "Play" at bounding box center [553, 481] width 33 height 33
click at [345, 449] on span "00:01" at bounding box center [553, 457] width 593 height 26
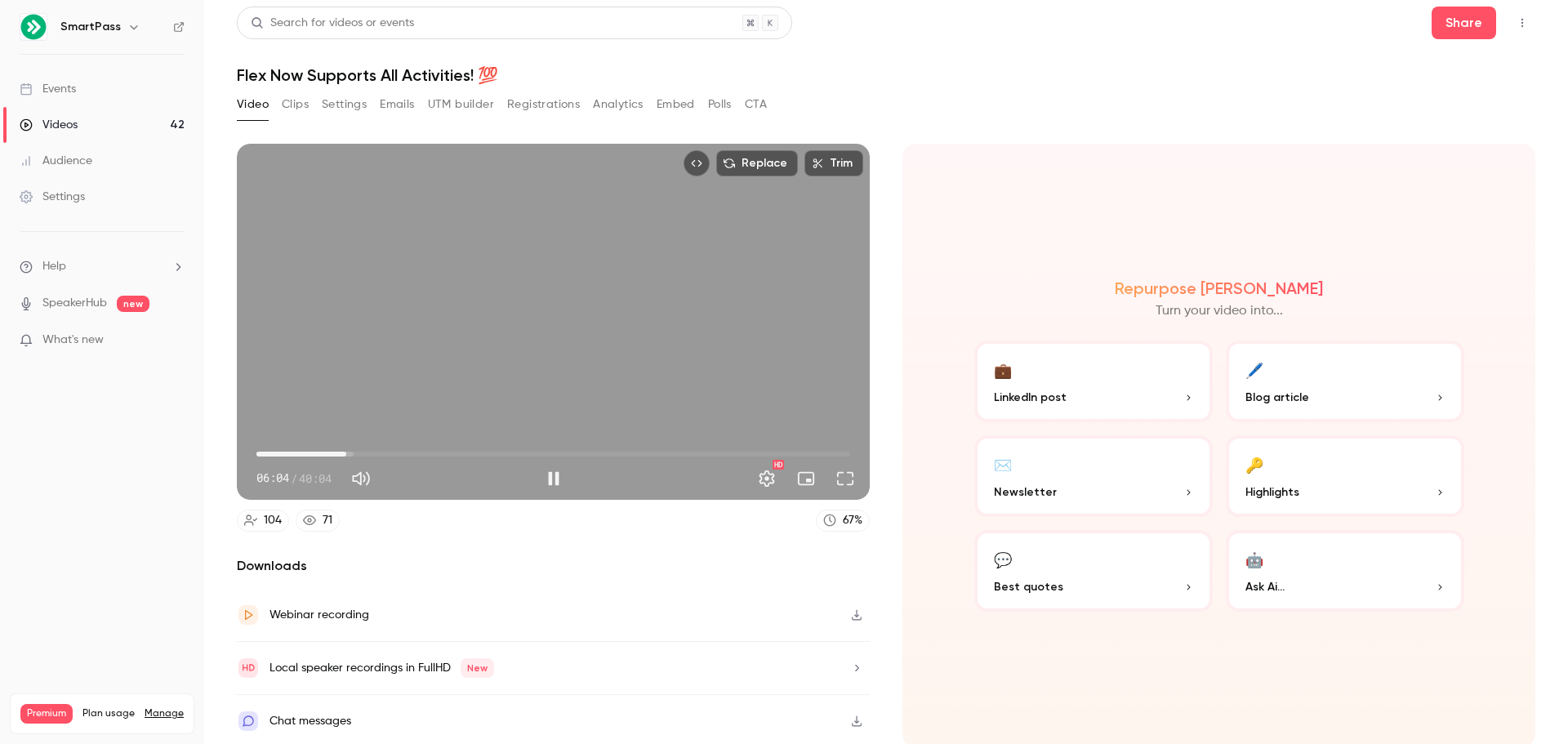
click at [443, 454] on span "06:04" at bounding box center [553, 454] width 593 height 26
click at [523, 447] on span "18:09" at bounding box center [553, 454] width 593 height 26
click at [620, 450] on span "18:09" at bounding box center [553, 454] width 593 height 26
click at [711, 452] on span "24:47" at bounding box center [553, 454] width 593 height 26
click at [803, 449] on span "31:03" at bounding box center [553, 454] width 593 height 26
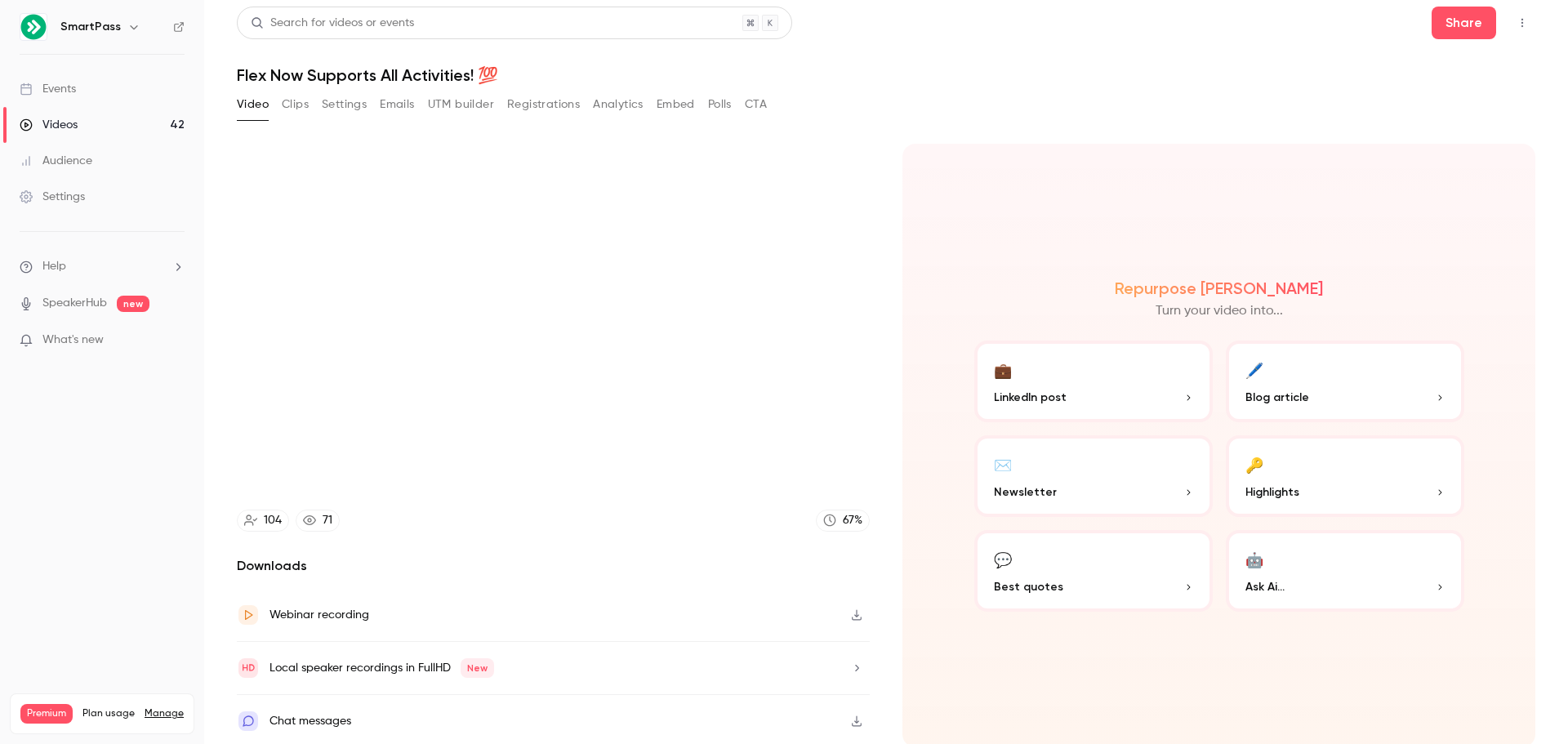
type input "******"
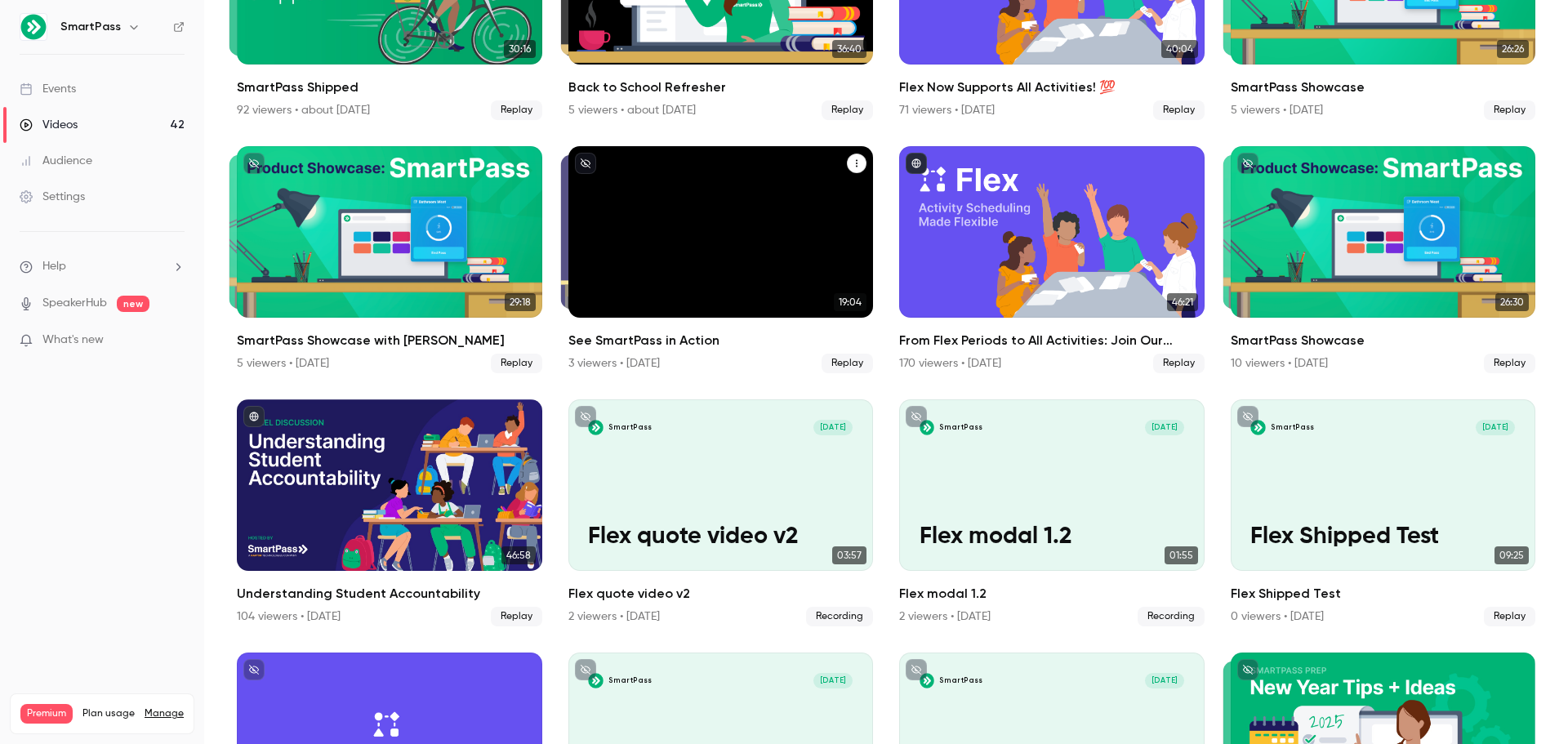
scroll to position [249, 0]
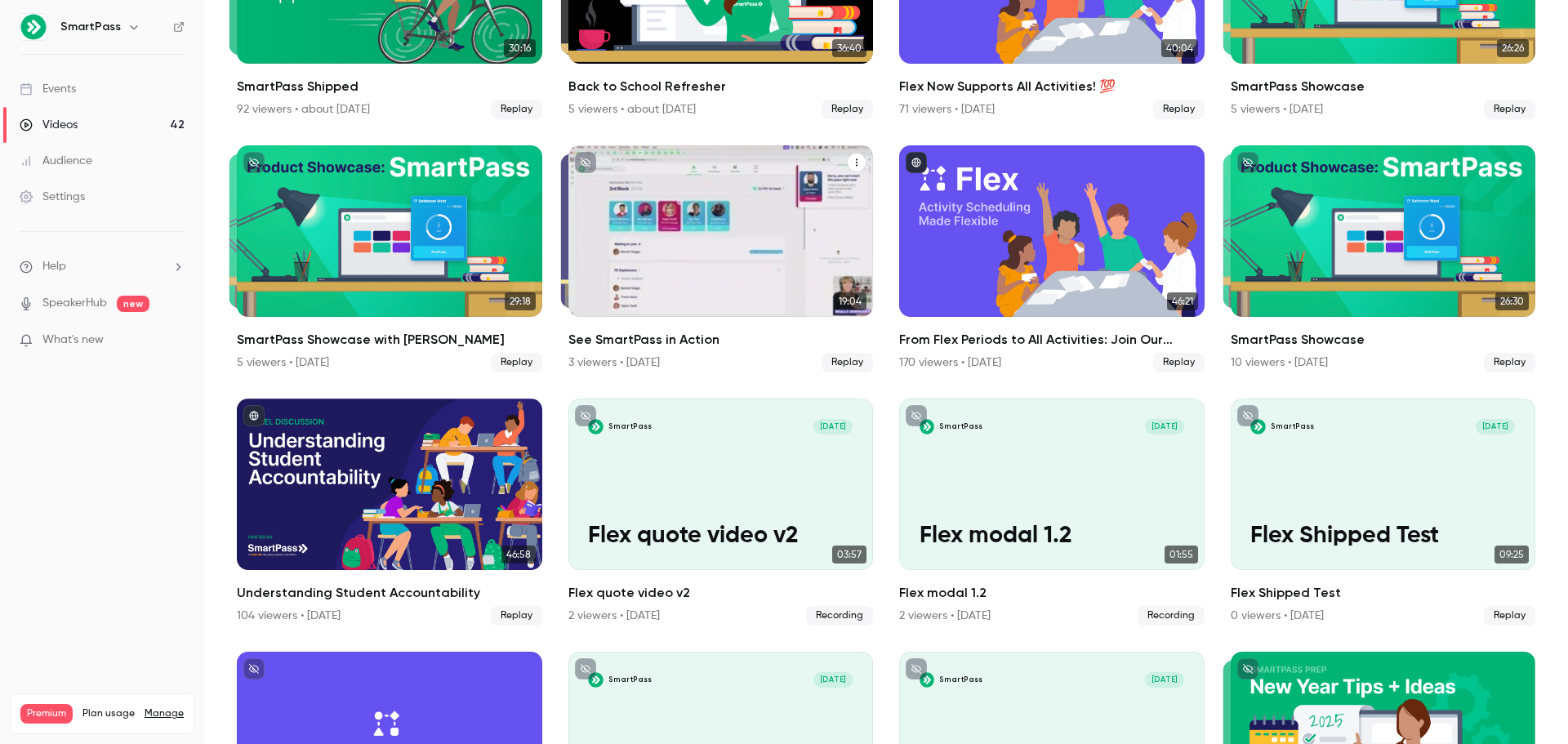
click at [742, 203] on div "See SmartPass in Action" at bounding box center [721, 231] width 306 height 171
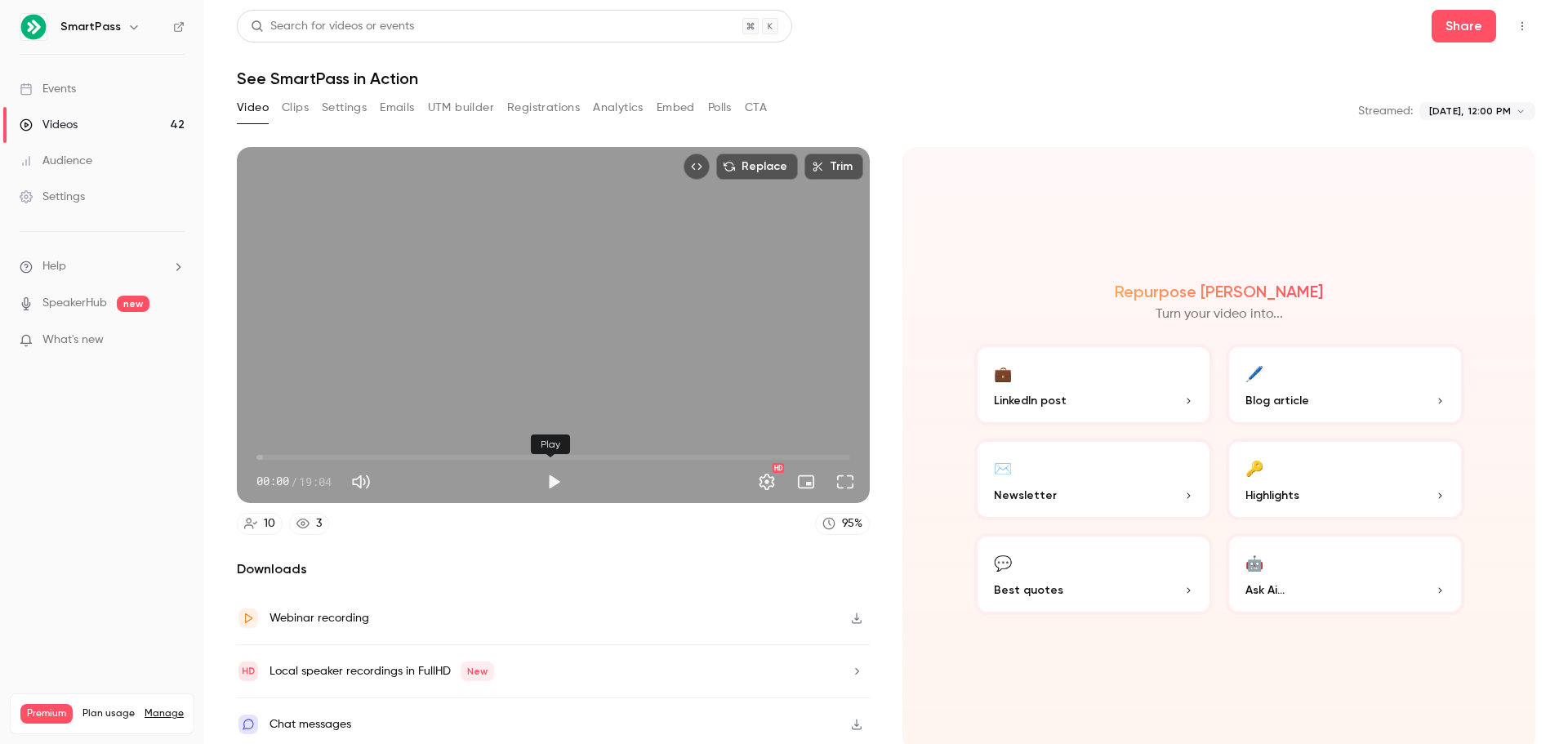
click at [556, 484] on button "Play" at bounding box center [553, 481] width 33 height 33
click at [302, 455] on span "01:29" at bounding box center [553, 457] width 593 height 26
click at [380, 452] on span "04:01" at bounding box center [553, 457] width 593 height 26
click at [470, 452] on span "06:56" at bounding box center [553, 457] width 593 height 26
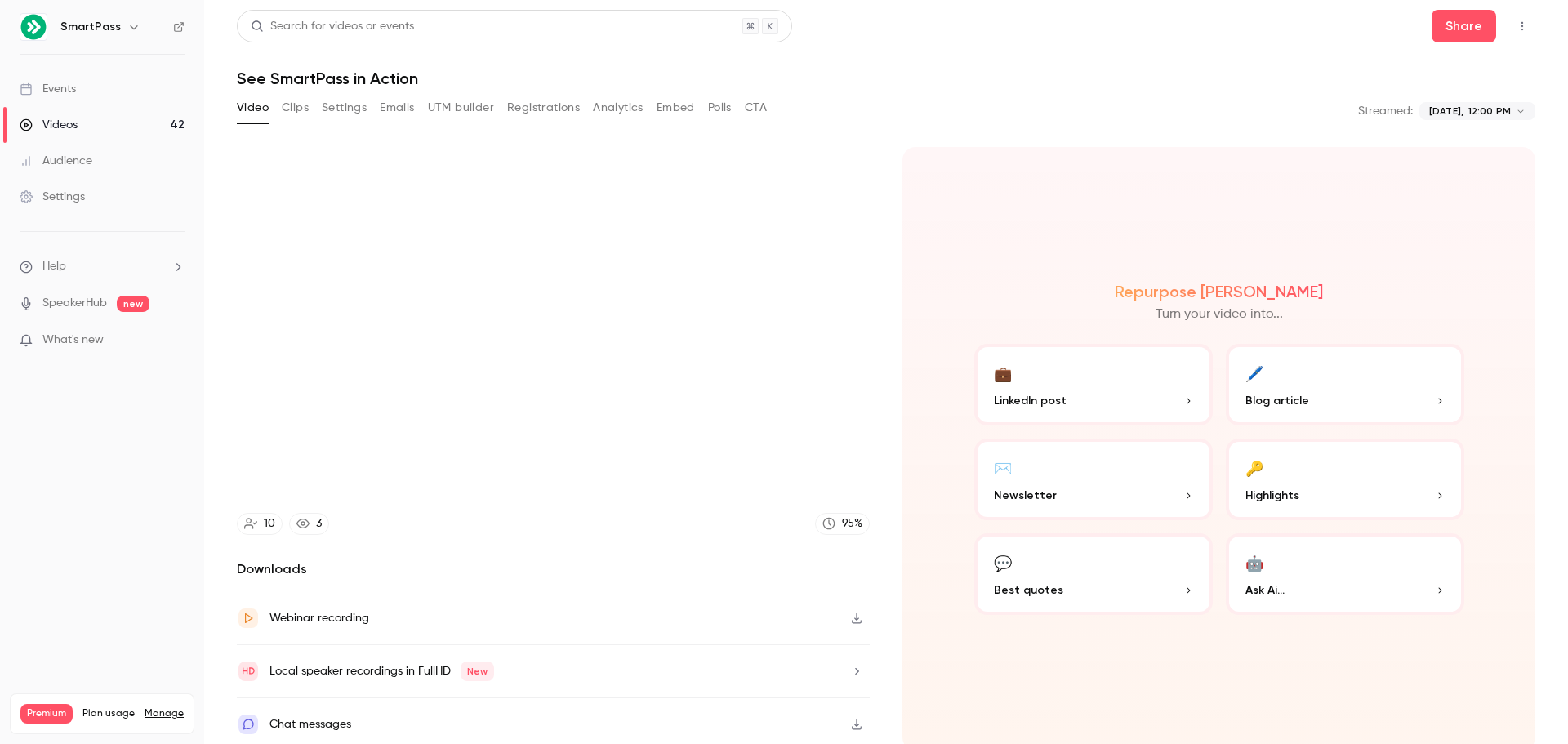
type input "*****"
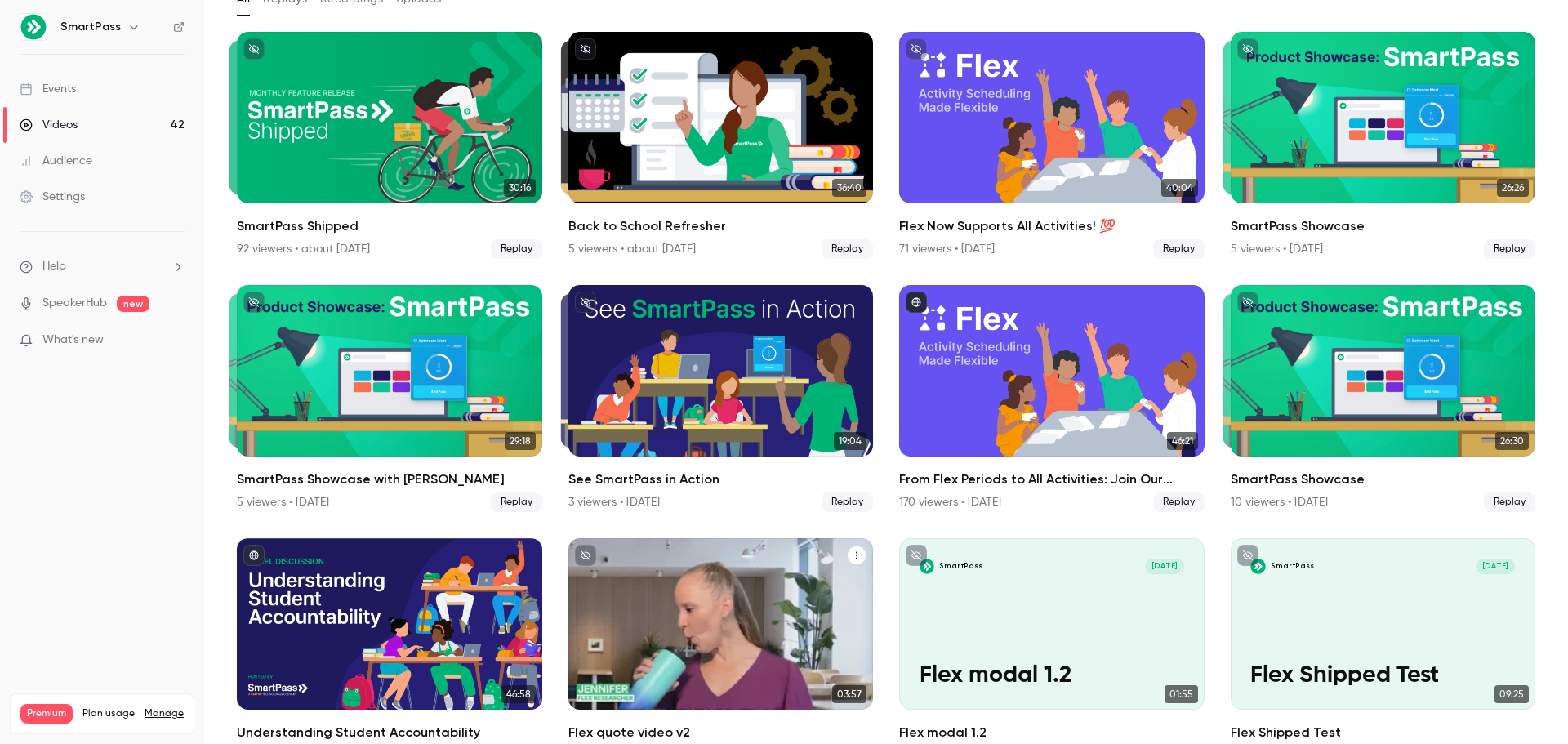
scroll to position [89, 0]
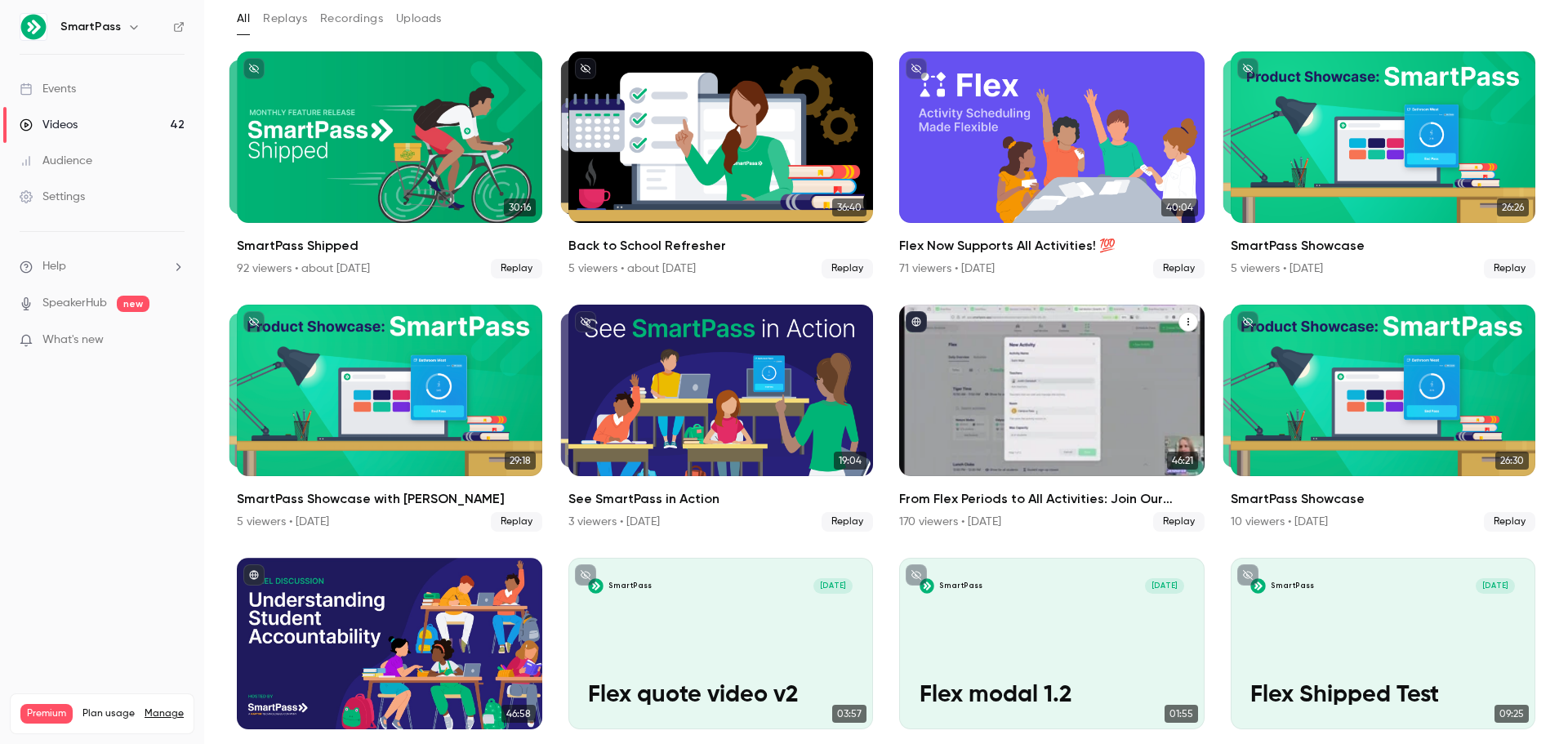
click at [1033, 398] on div "From Flex Periods to All Activities: Join Our Relaunch Webinar!" at bounding box center [1051, 390] width 306 height 171
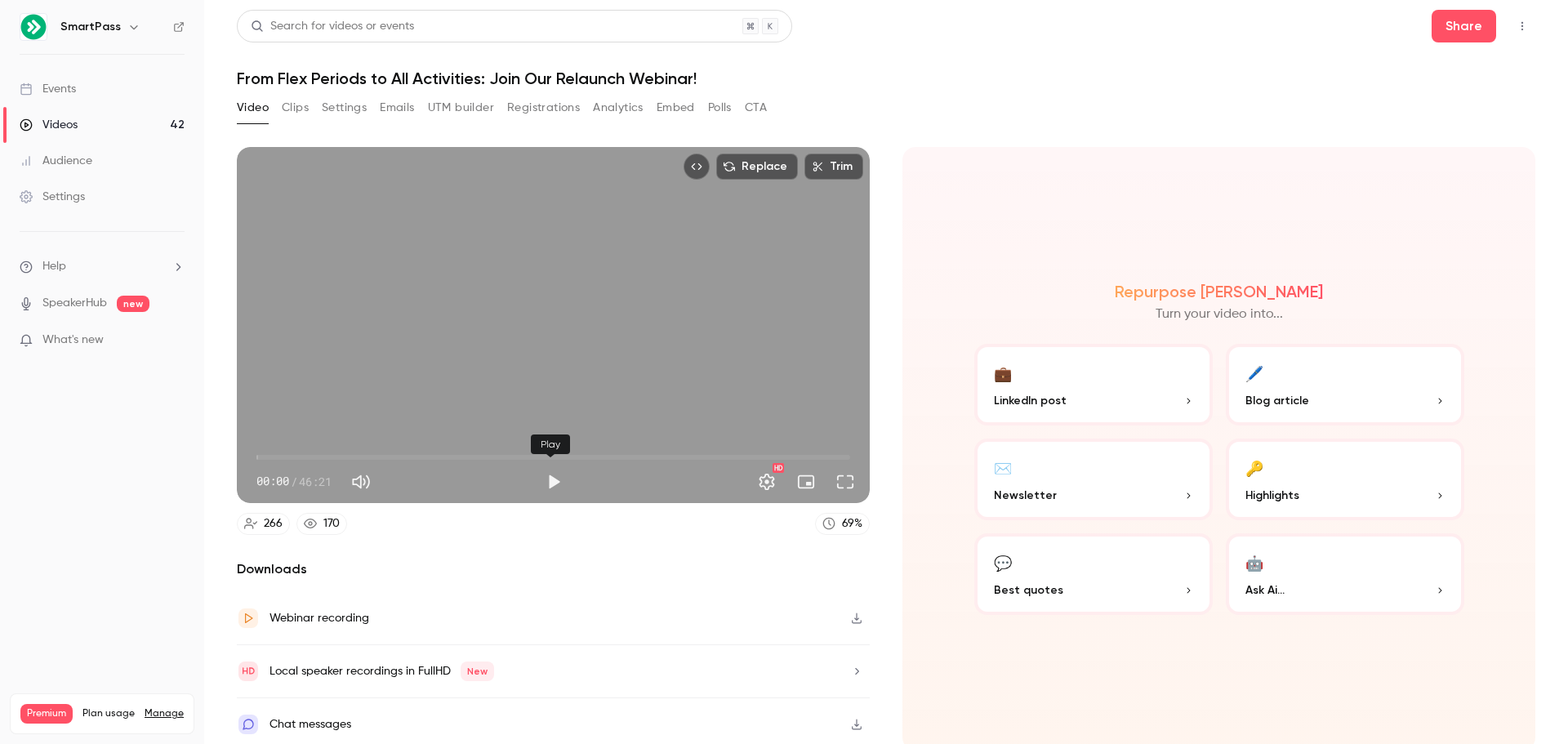
click at [551, 480] on button "Play" at bounding box center [553, 481] width 33 height 33
click at [306, 452] on span "03:55" at bounding box center [553, 457] width 593 height 26
click at [395, 448] on span "10:53" at bounding box center [553, 457] width 593 height 26
click at [435, 450] on span "10:53" at bounding box center [553, 457] width 593 height 26
click at [495, 451] on span "14:02" at bounding box center [553, 457] width 593 height 26
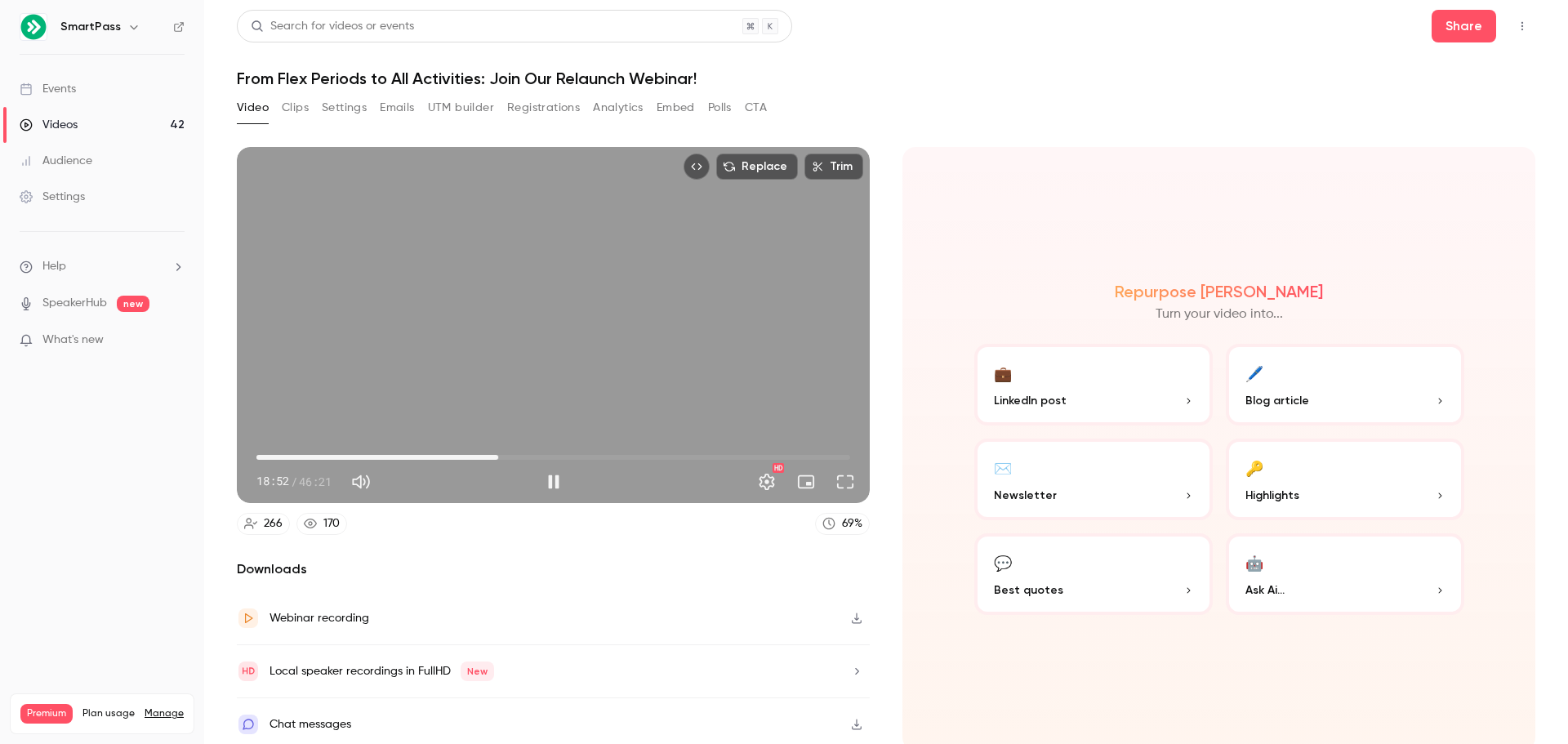
click at [583, 454] on span "18:52" at bounding box center [553, 457] width 593 height 26
click at [647, 454] on span "30:47" at bounding box center [553, 457] width 593 height 26
click at [718, 455] on span "30:49" at bounding box center [553, 457] width 593 height 26
type input "******"
